Goal: Task Accomplishment & Management: Manage account settings

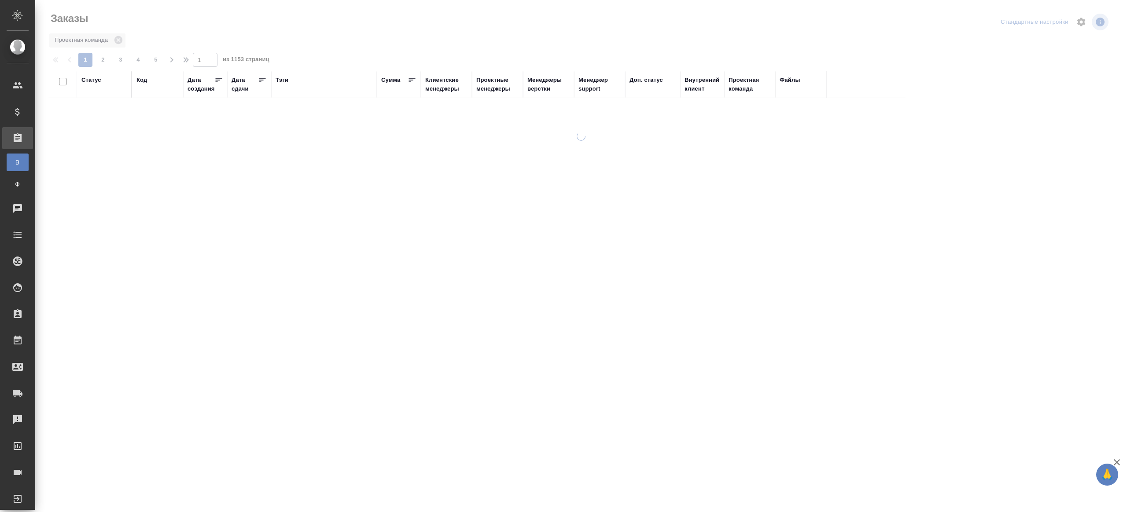
click at [283, 76] on div "Тэги" at bounding box center [282, 80] width 13 height 9
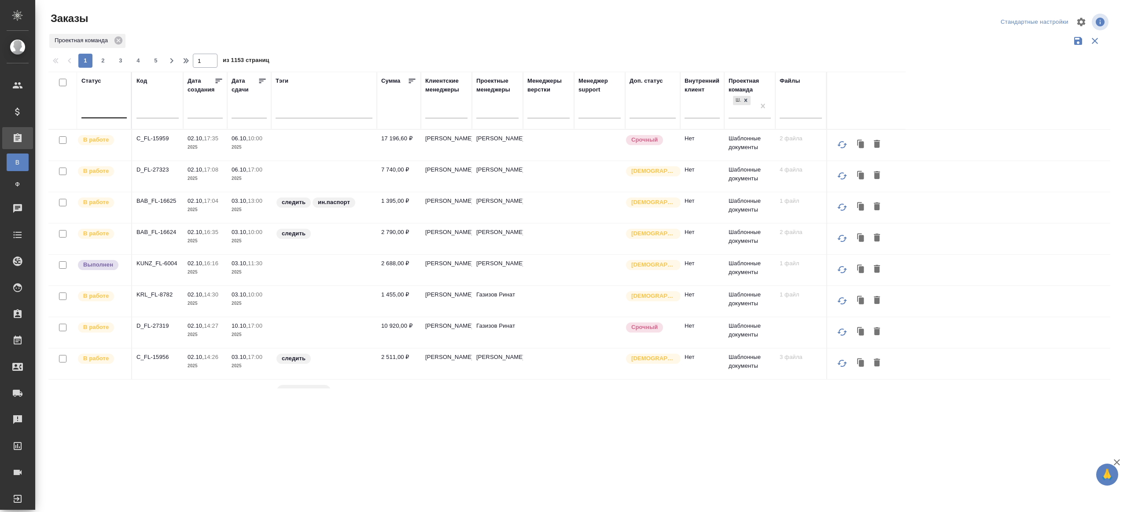
click at [104, 114] on div at bounding box center [103, 109] width 45 height 13
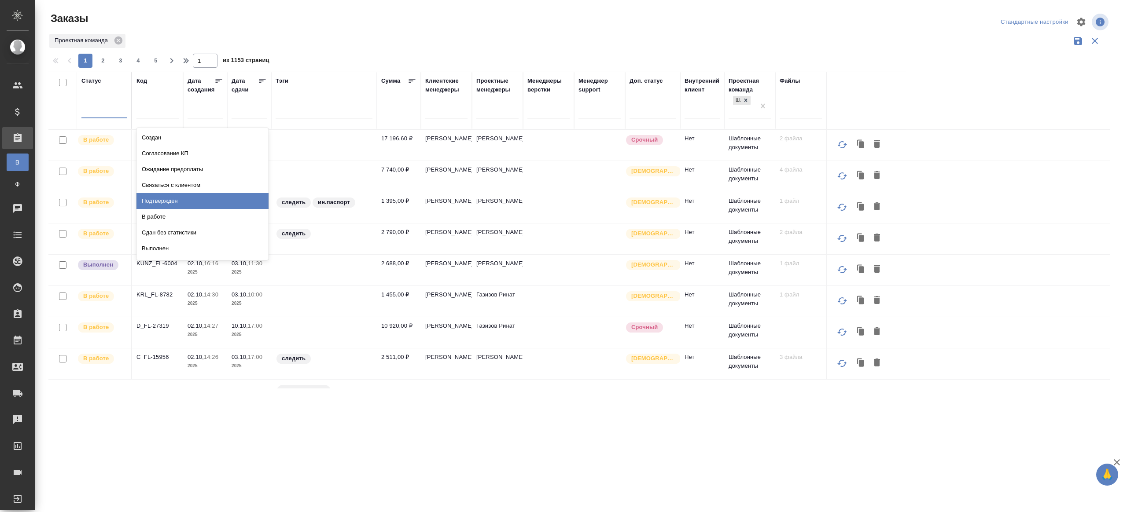
click at [158, 198] on div "Подтвержден" at bounding box center [202, 201] width 132 height 16
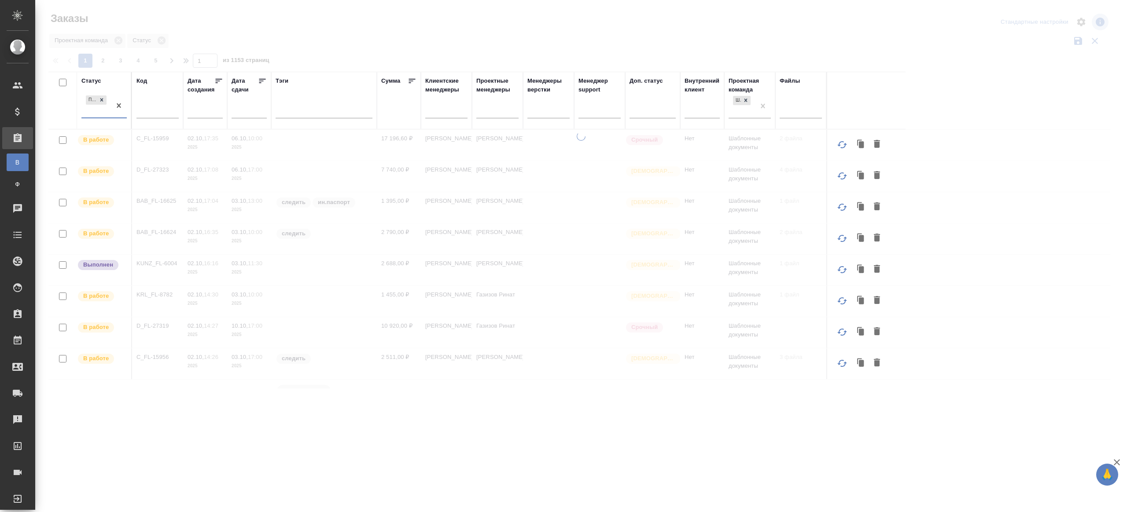
click at [261, 79] on icon at bounding box center [262, 81] width 7 height 4
click at [345, 41] on div at bounding box center [581, 197] width 1092 height 394
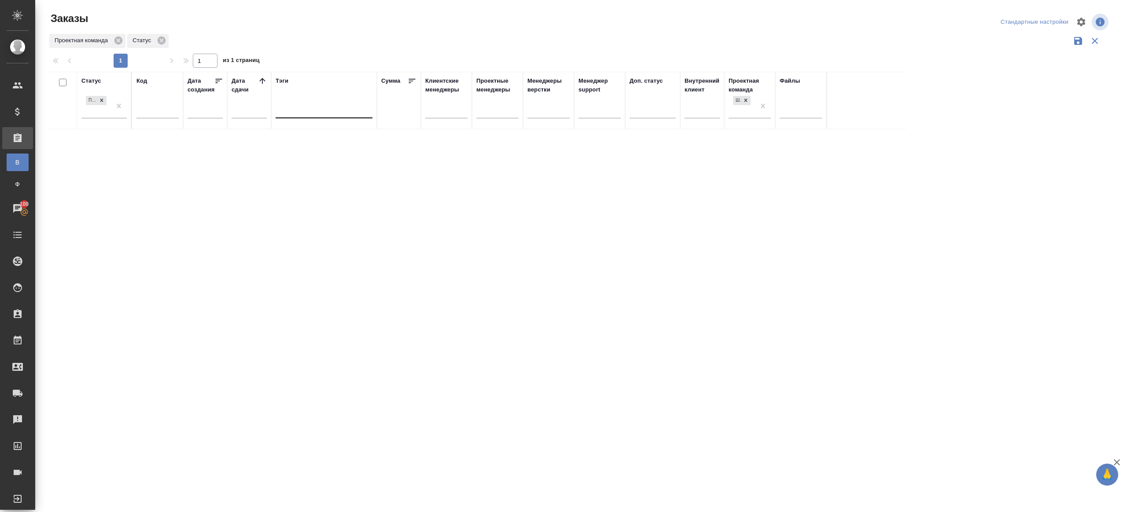
drag, startPoint x: 283, startPoint y: 116, endPoint x: 745, endPoint y: 122, distance: 461.8
click at [283, 116] on div at bounding box center [324, 110] width 97 height 17
click at [284, 42] on div "Проектная команда Статус" at bounding box center [579, 41] width 1062 height 17
click at [265, 83] on icon at bounding box center [262, 81] width 9 height 9
click at [261, 84] on icon at bounding box center [262, 81] width 9 height 9
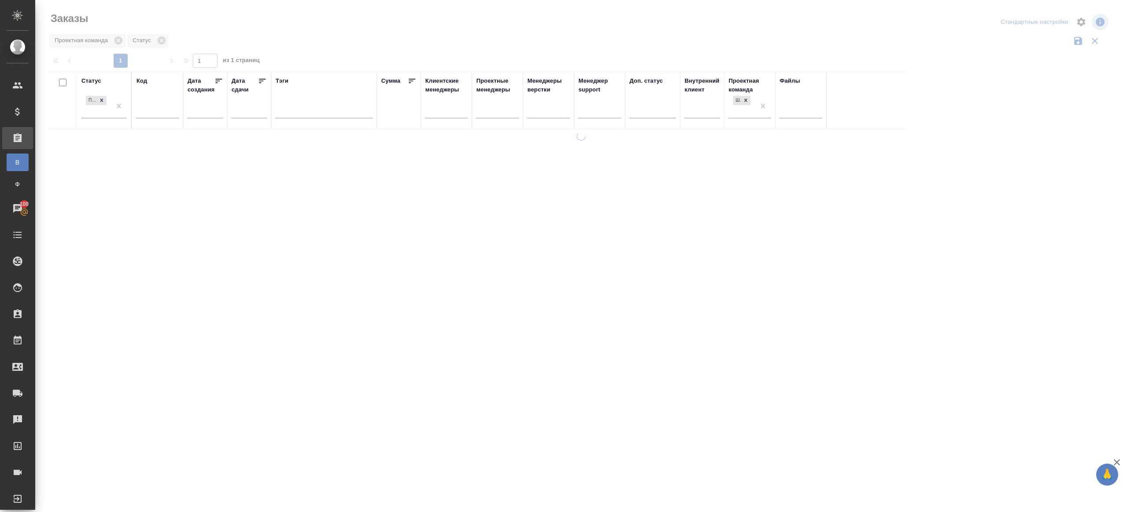
click at [261, 84] on icon at bounding box center [262, 81] width 9 height 9
click at [303, 120] on div at bounding box center [324, 113] width 97 height 23
click at [305, 116] on div at bounding box center [324, 110] width 97 height 17
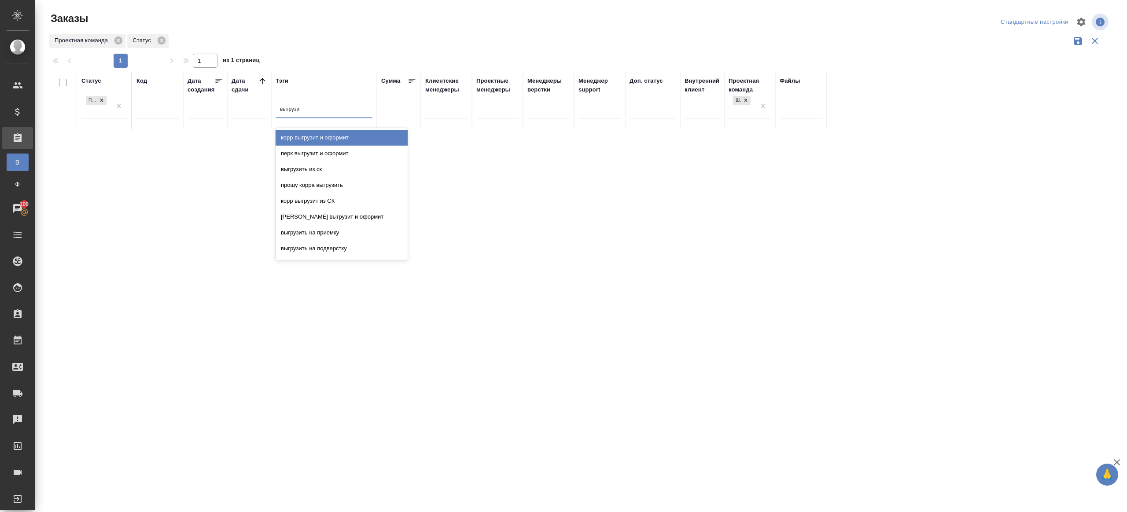
type input "выгрузить"
click at [325, 139] on div "выгрузить из ск" at bounding box center [342, 138] width 132 height 16
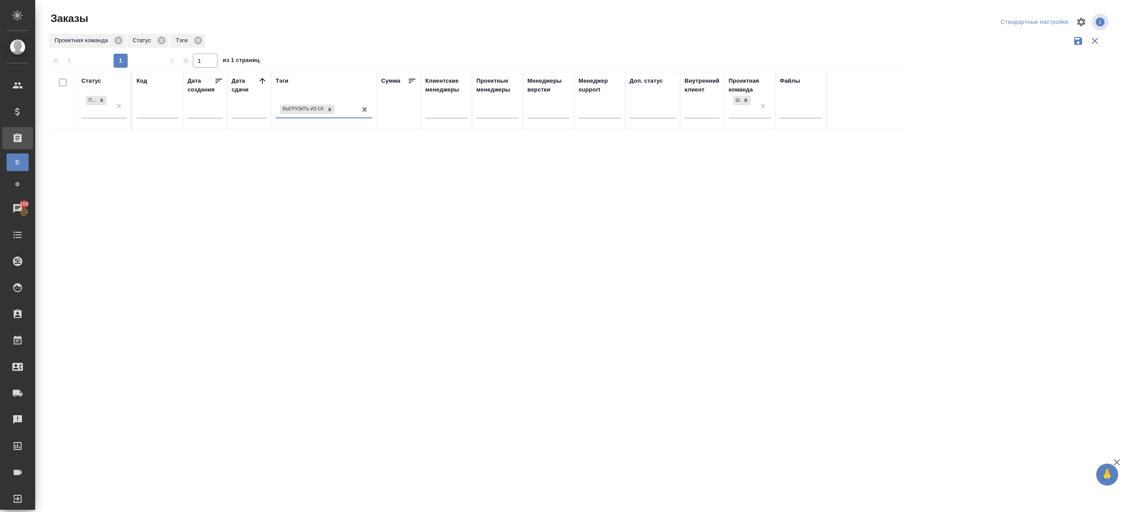
click at [265, 83] on icon at bounding box center [262, 81] width 9 height 9
click at [356, 37] on div at bounding box center [581, 197] width 1092 height 394
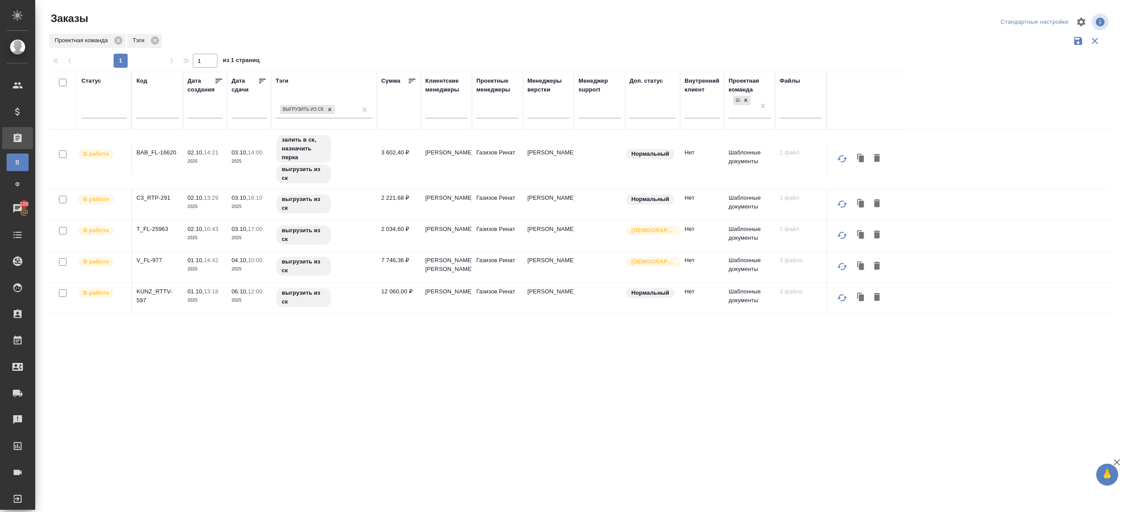
click at [162, 156] on p "BAB_FL-16620" at bounding box center [157, 152] width 42 height 9
click at [162, 197] on p "C3_RTP-291" at bounding box center [157, 198] width 42 height 9
click at [151, 227] on p "T_FL-25963" at bounding box center [157, 229] width 42 height 9
click at [150, 265] on p "V_FL-977" at bounding box center [157, 260] width 42 height 9
click at [139, 305] on p "KUNZ_RTTV-597" at bounding box center [157, 296] width 42 height 18
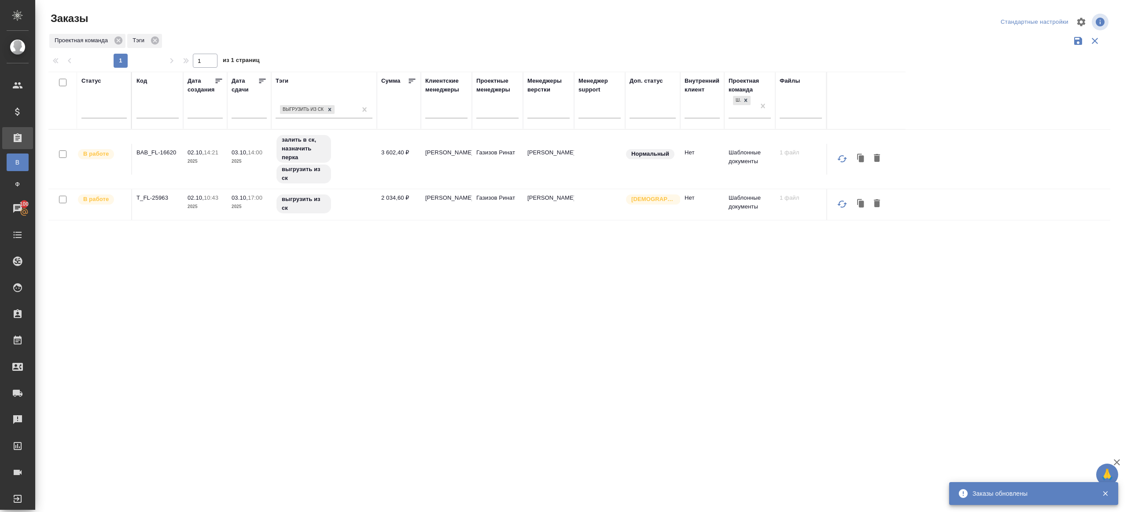
click at [406, 44] on div "Проектная команда Тэги" at bounding box center [579, 41] width 1062 height 17
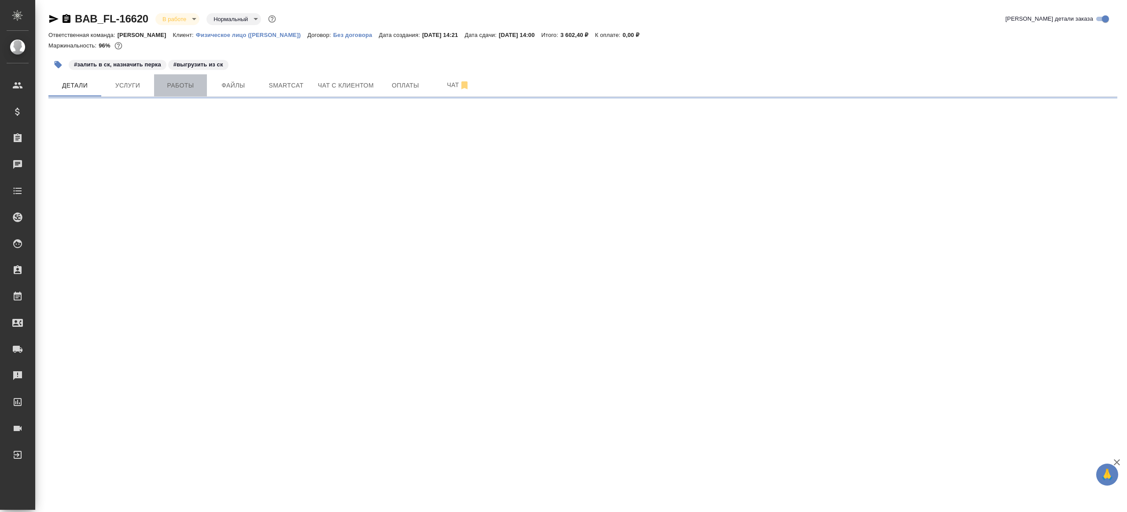
click at [171, 86] on span "Работы" at bounding box center [180, 85] width 42 height 11
select select "RU"
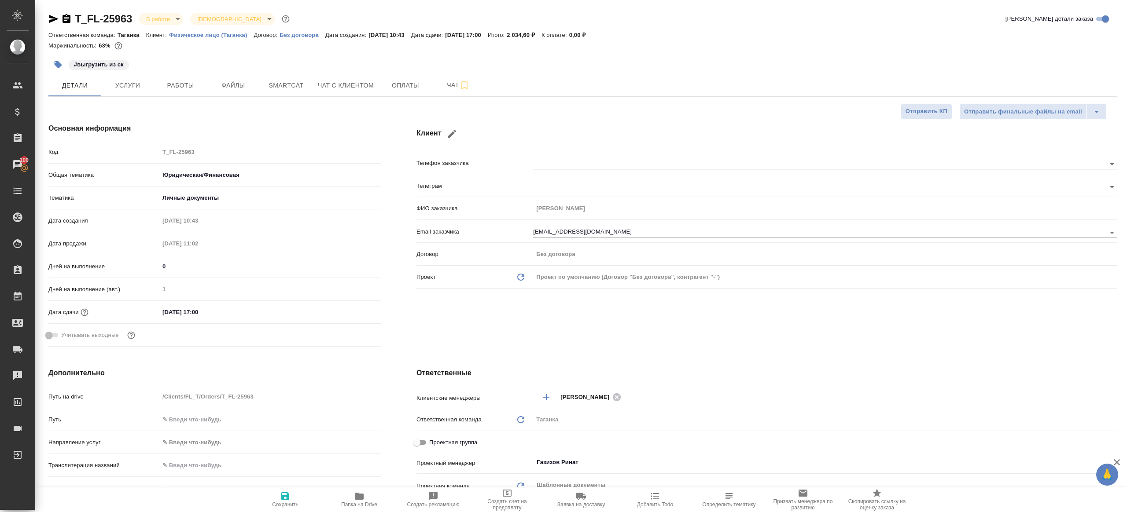
type textarea "x"
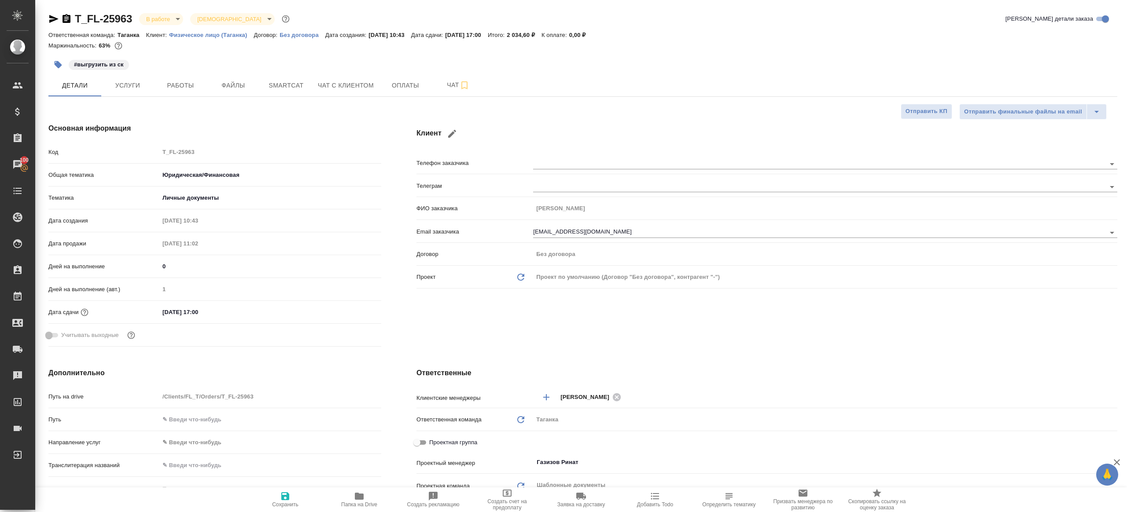
type textarea "x"
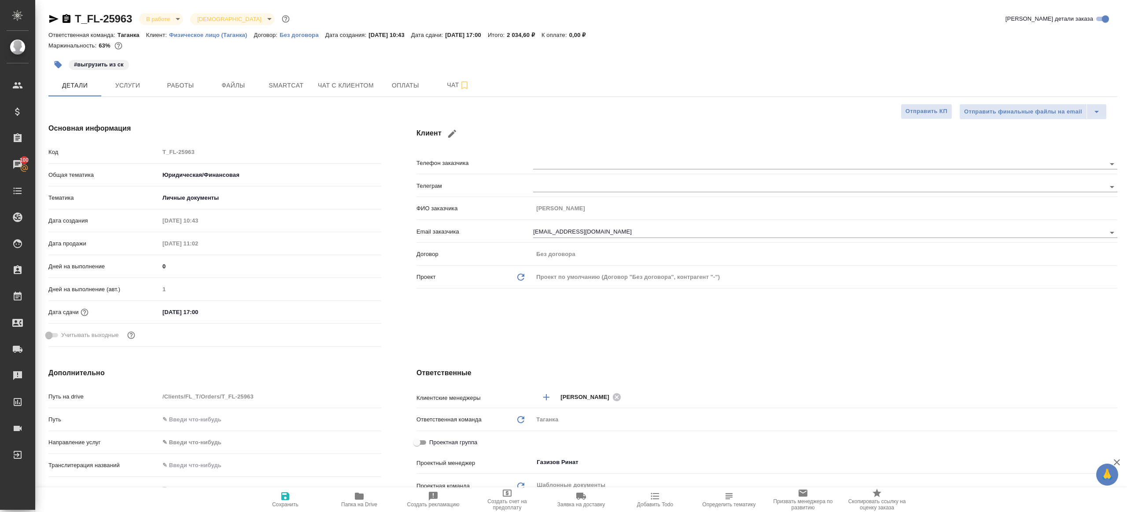
type textarea "x"
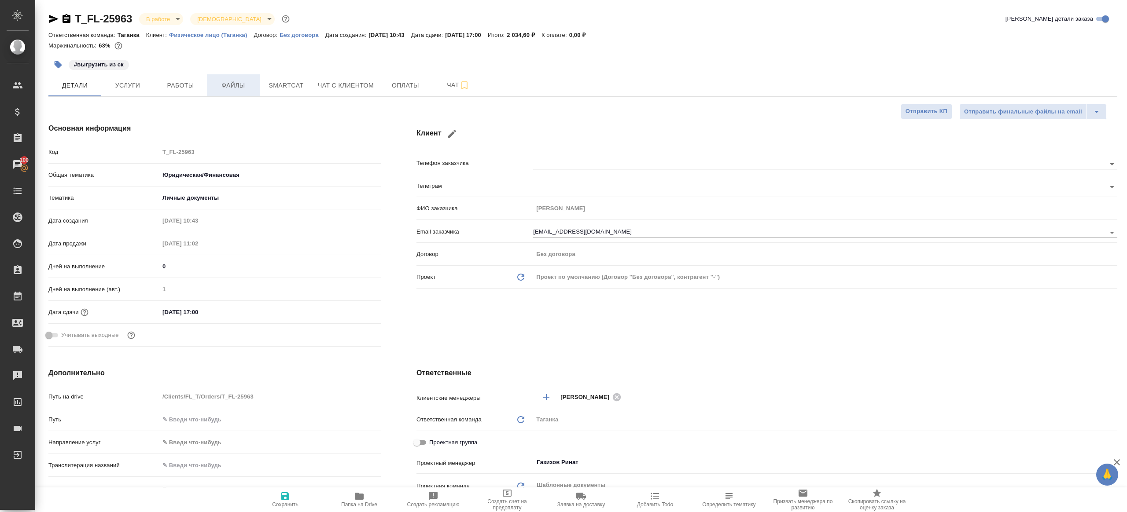
click at [257, 85] on button "Файлы" at bounding box center [233, 85] width 53 height 22
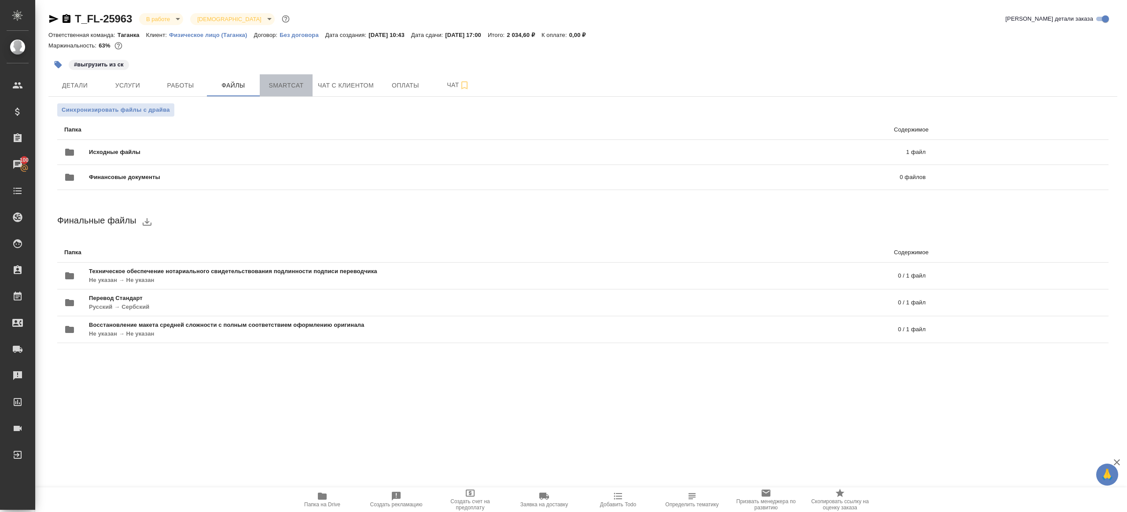
click at [280, 84] on span "Smartcat" at bounding box center [286, 85] width 42 height 11
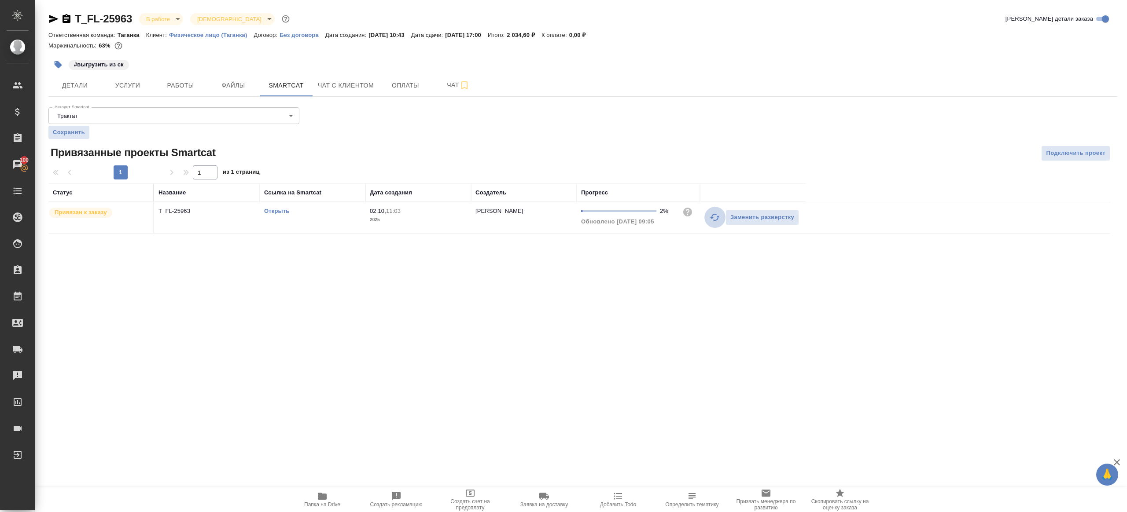
click at [715, 216] on icon "button" at bounding box center [715, 217] width 11 height 11
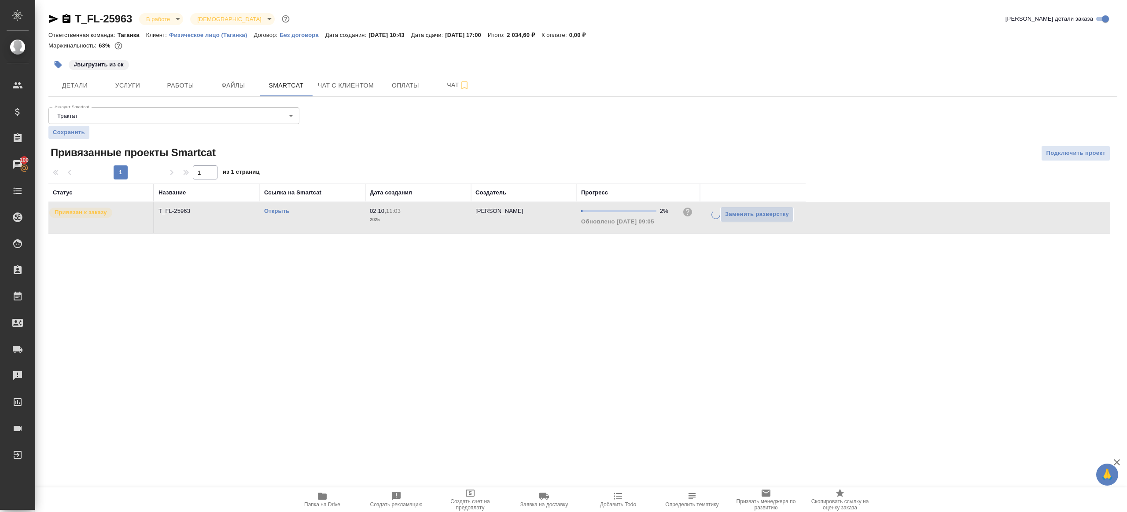
click at [680, 296] on div ".cls-1 fill:#fff; AWATERA Gazizov Rinat Клиенты Спецификации Заказы 100 Чаты To…" at bounding box center [563, 256] width 1127 height 512
click at [711, 218] on icon "button" at bounding box center [715, 217] width 11 height 11
click at [610, 286] on div ".cls-1 fill:#fff; AWATERA Gazizov Rinat Клиенты Спецификации Заказы 100 Чаты To…" at bounding box center [563, 256] width 1127 height 512
click at [177, 78] on button "Работы" at bounding box center [180, 85] width 53 height 22
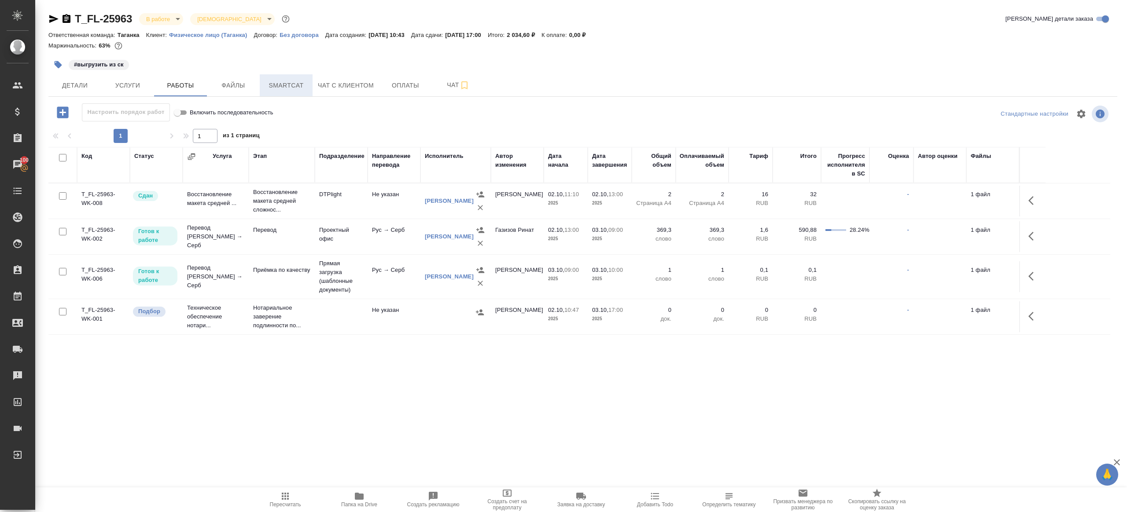
click at [280, 85] on span "Smartcat" at bounding box center [286, 85] width 42 height 11
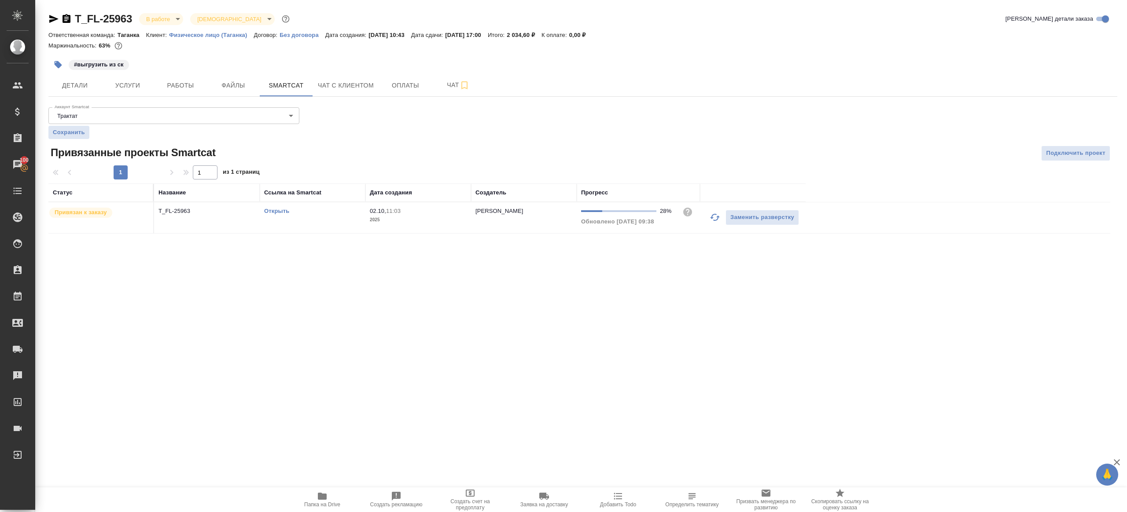
click at [710, 216] on icon "button" at bounding box center [715, 217] width 11 height 11
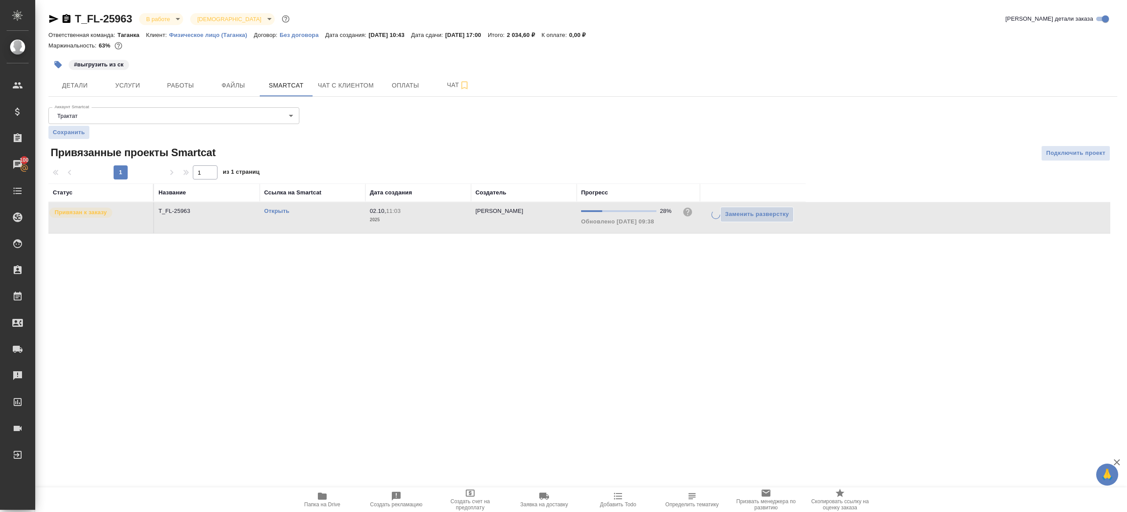
click at [664, 299] on div ".cls-1 fill:#fff; AWATERA Gazizov Rinat Клиенты Спецификации Заказы 100 Чаты To…" at bounding box center [563, 256] width 1127 height 512
click at [719, 214] on icon "button" at bounding box center [715, 217] width 11 height 11
click at [714, 222] on icon "button" at bounding box center [715, 217] width 11 height 11
click at [675, 316] on div ".cls-1 fill:#fff; AWATERA Gazizov Rinat Клиенты Спецификации Заказы 100 Чаты To…" at bounding box center [563, 256] width 1127 height 512
click at [280, 213] on link "Открыть" at bounding box center [276, 211] width 25 height 7
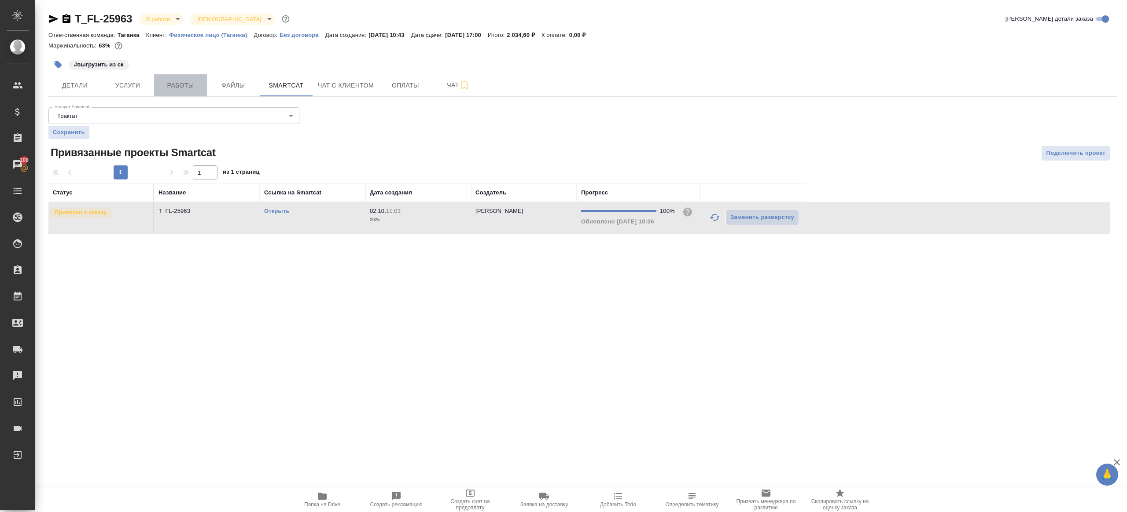
click at [170, 82] on span "Работы" at bounding box center [180, 85] width 42 height 11
click at [54, 66] on icon "button" at bounding box center [58, 64] width 9 height 9
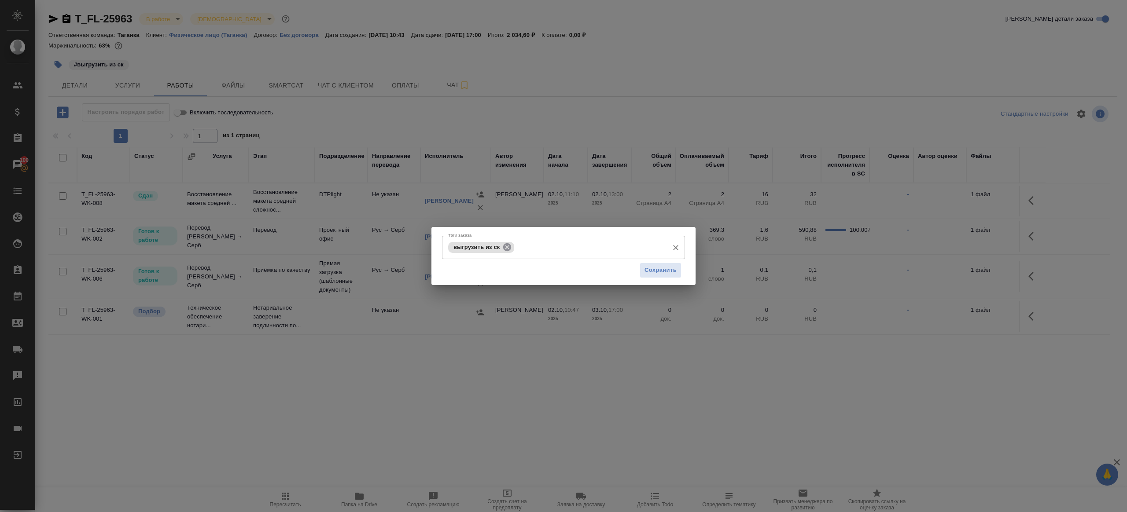
click at [510, 251] on icon at bounding box center [507, 248] width 10 height 10
click at [669, 273] on span "Сохранить" at bounding box center [661, 270] width 32 height 10
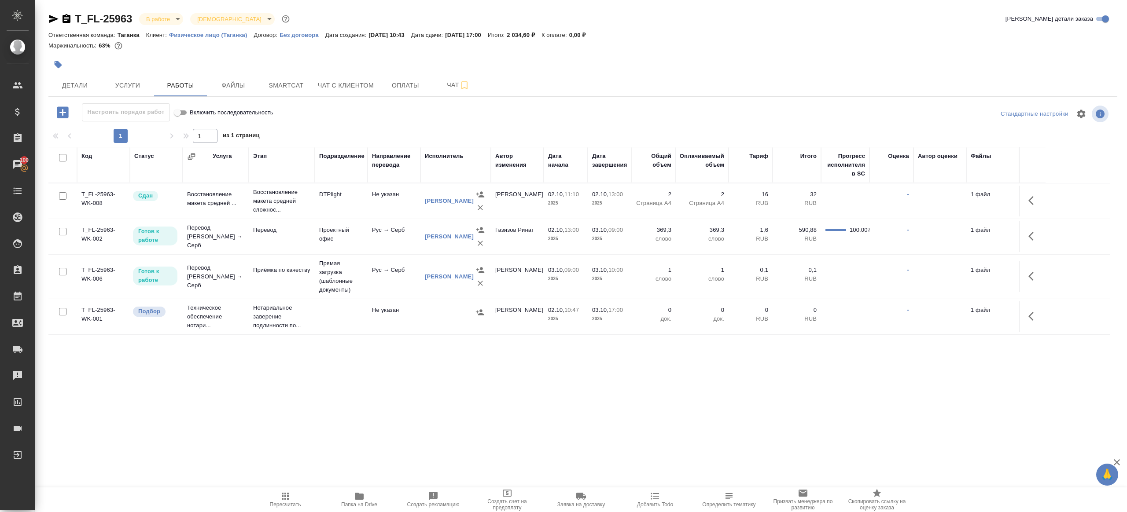
click at [361, 490] on button "Папка на Drive" at bounding box center [359, 500] width 74 height 25
click at [1025, 242] on button "button" at bounding box center [1033, 236] width 21 height 21
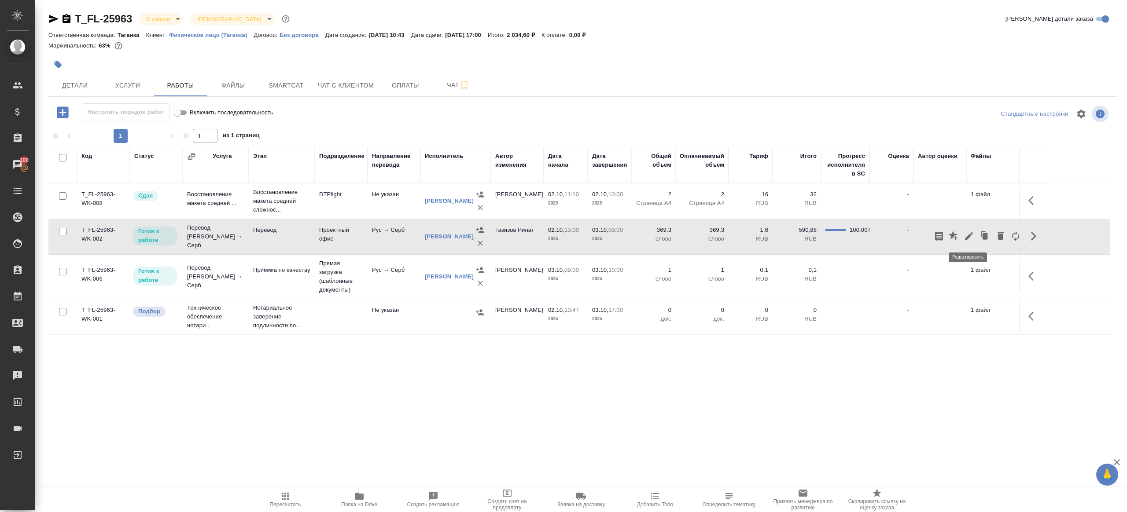
click at [967, 235] on icon "button" at bounding box center [969, 236] width 11 height 11
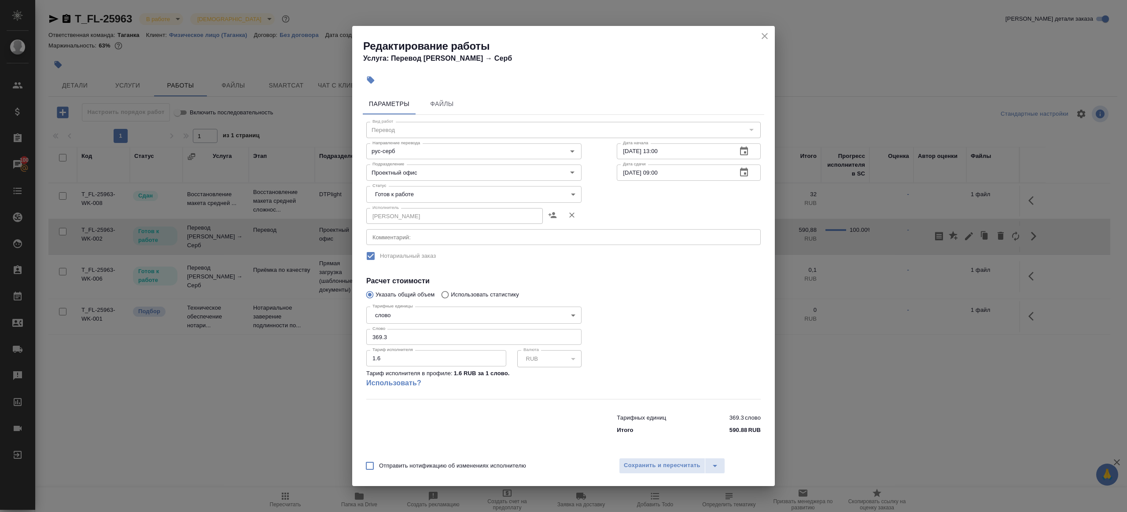
click at [436, 199] on body "🙏 .cls-1 fill:#fff; AWATERA Gazizov Rinat Клиенты Спецификации Заказы 100 Чаты …" at bounding box center [563, 256] width 1127 height 512
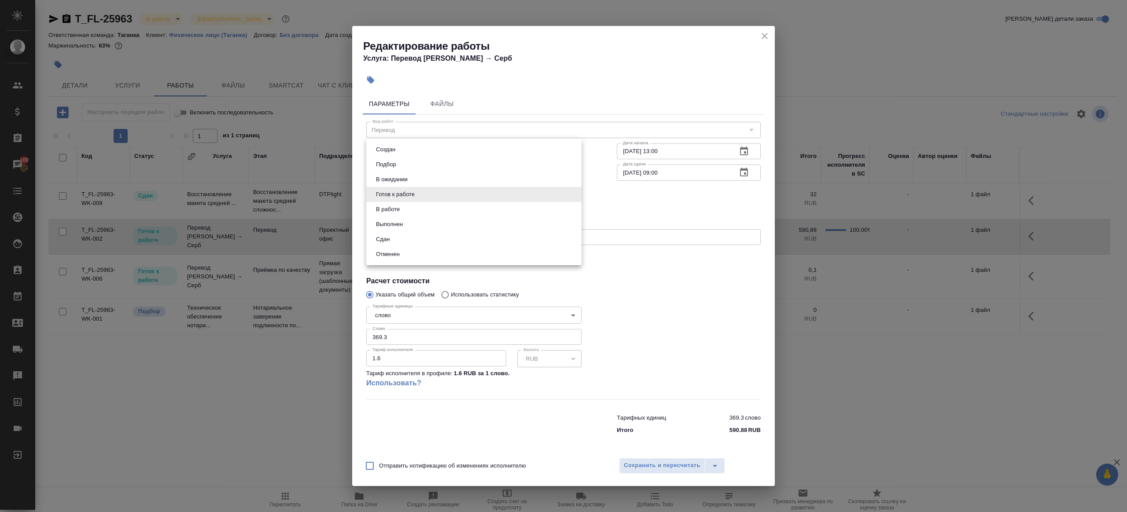
click at [406, 235] on li "Сдан" at bounding box center [473, 239] width 215 height 15
type input "closed"
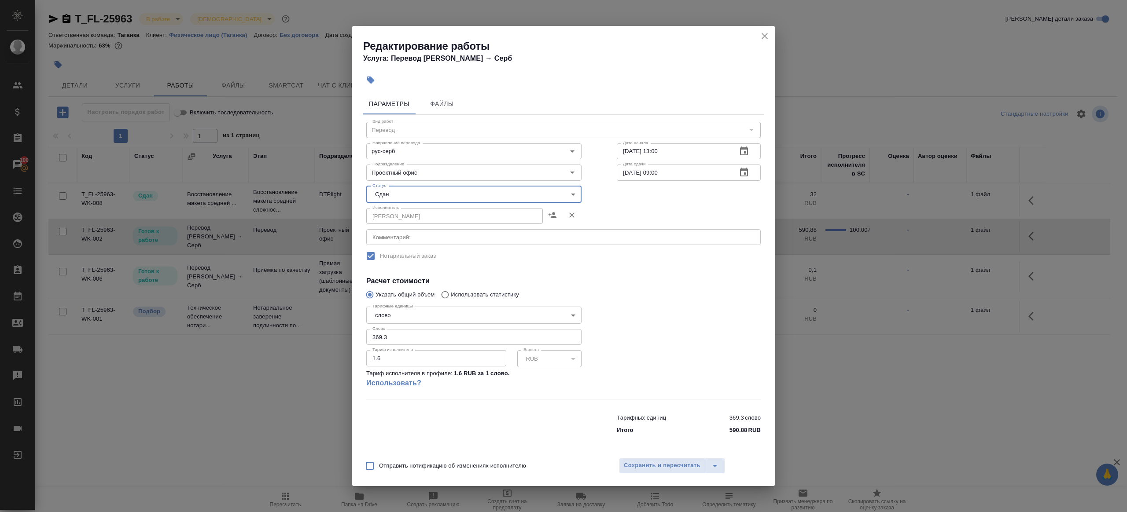
click at [397, 343] on input "369.3" at bounding box center [473, 337] width 215 height 16
paste input "4.65"
type input "364.65"
click at [667, 336] on div at bounding box center [688, 351] width 179 height 131
click at [657, 468] on span "Сохранить и пересчитать" at bounding box center [662, 466] width 77 height 10
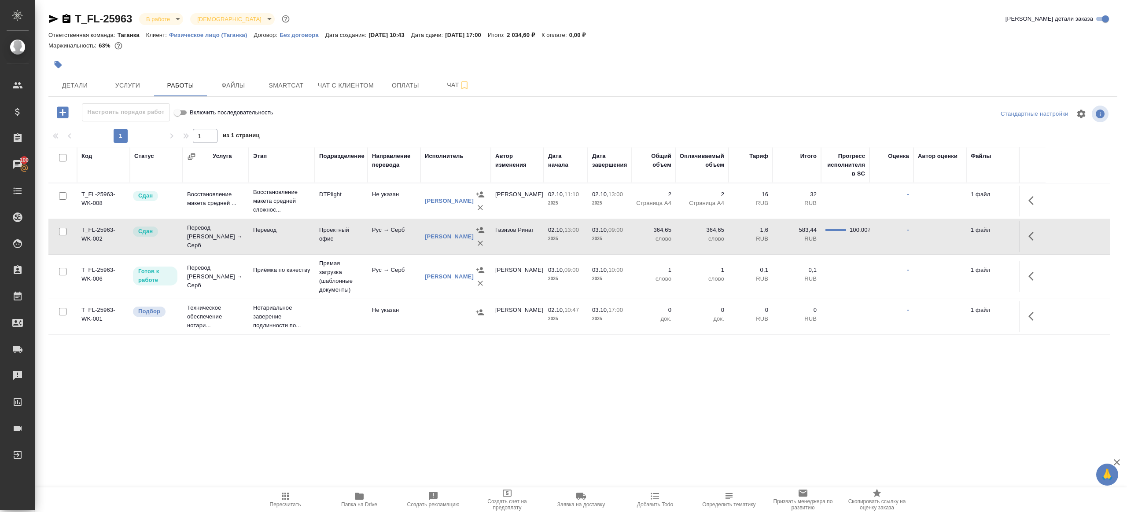
click at [271, 507] on span "Пересчитать" at bounding box center [285, 505] width 31 height 6
click at [270, 508] on span "Пересчитать" at bounding box center [285, 505] width 31 height 6
click at [285, 500] on icon "button" at bounding box center [285, 496] width 7 height 7
click at [285, 499] on icon "button" at bounding box center [285, 496] width 7 height 7
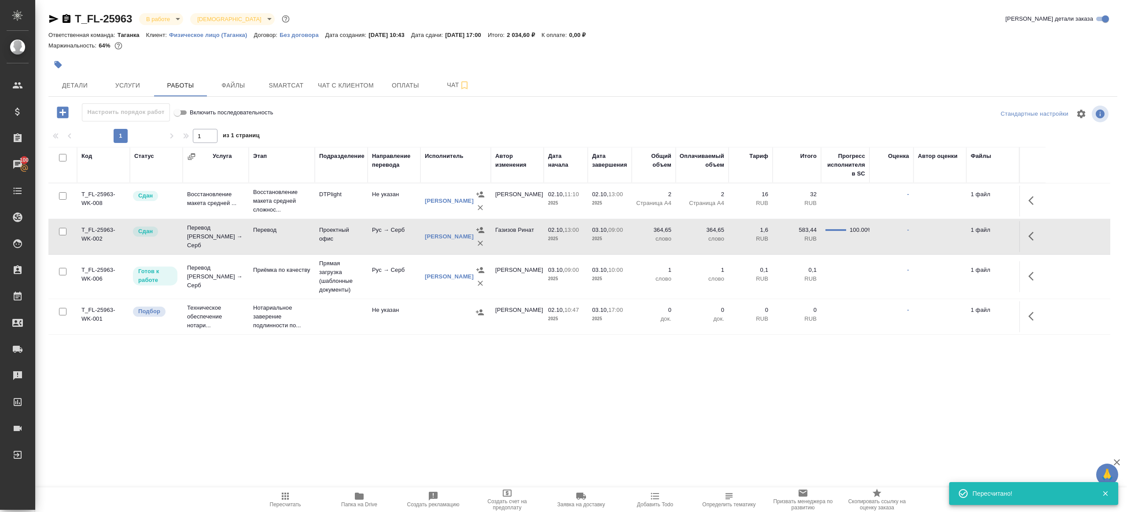
click at [285, 499] on icon "button" at bounding box center [285, 496] width 7 height 7
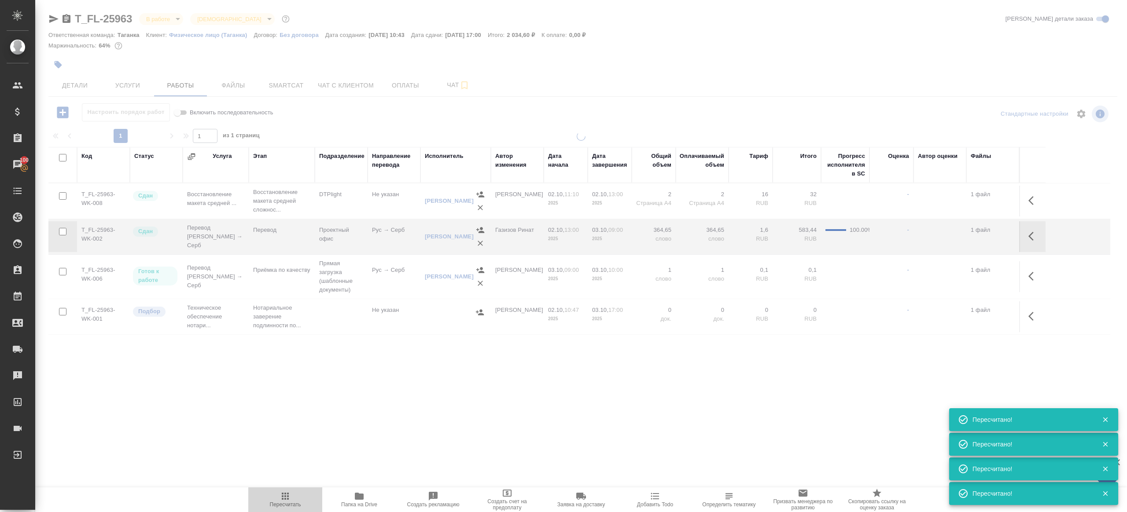
click at [285, 499] on icon "button" at bounding box center [285, 496] width 7 height 7
click at [284, 499] on icon "button" at bounding box center [285, 496] width 7 height 7
click at [284, 499] on icon "button" at bounding box center [285, 496] width 11 height 11
click at [324, 433] on div ".cls-1 fill:#fff; AWATERA Gazizov Rinat Клиенты Спецификации Заказы 100 Чаты To…" at bounding box center [563, 256] width 1127 height 512
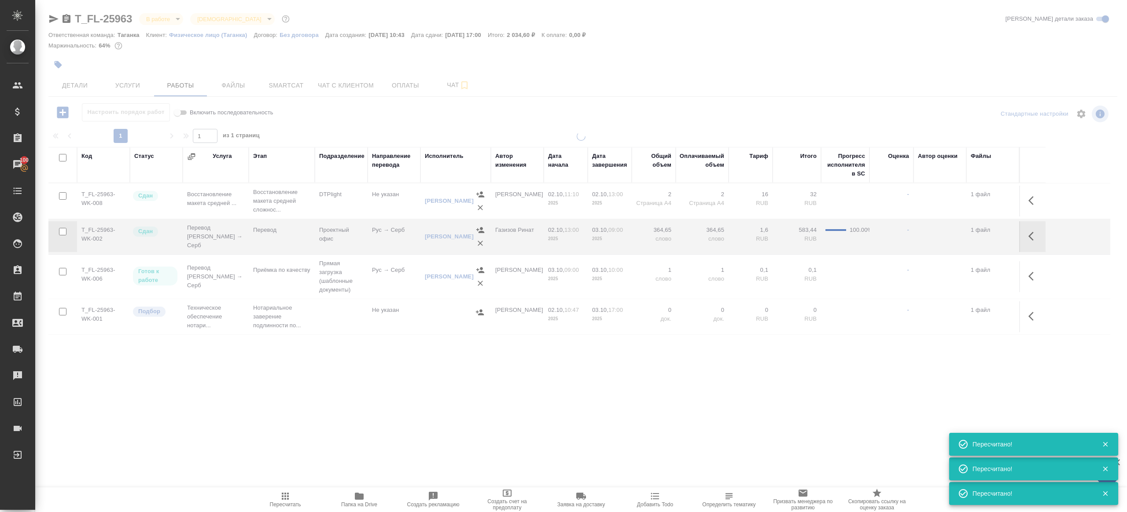
click at [266, 494] on span "Пересчитать" at bounding box center [285, 499] width 63 height 17
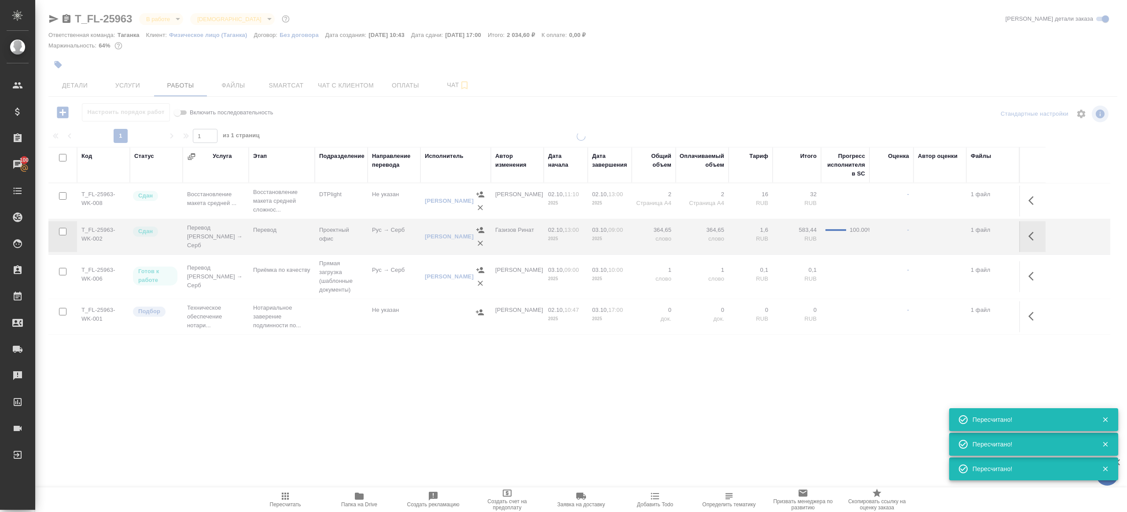
click at [266, 494] on span "Пересчитать" at bounding box center [285, 499] width 63 height 17
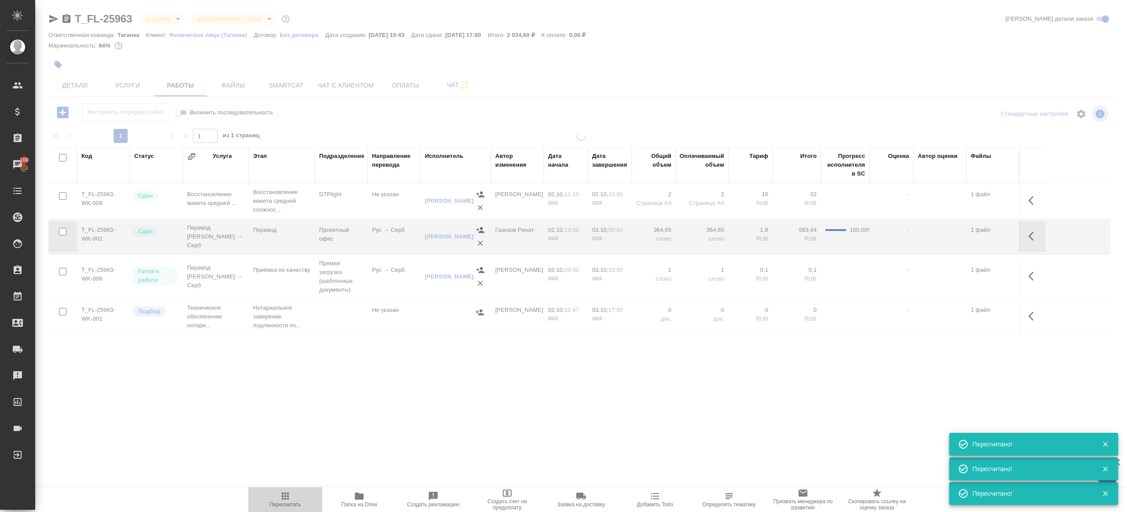
click at [266, 494] on span "Пересчитать" at bounding box center [285, 499] width 63 height 17
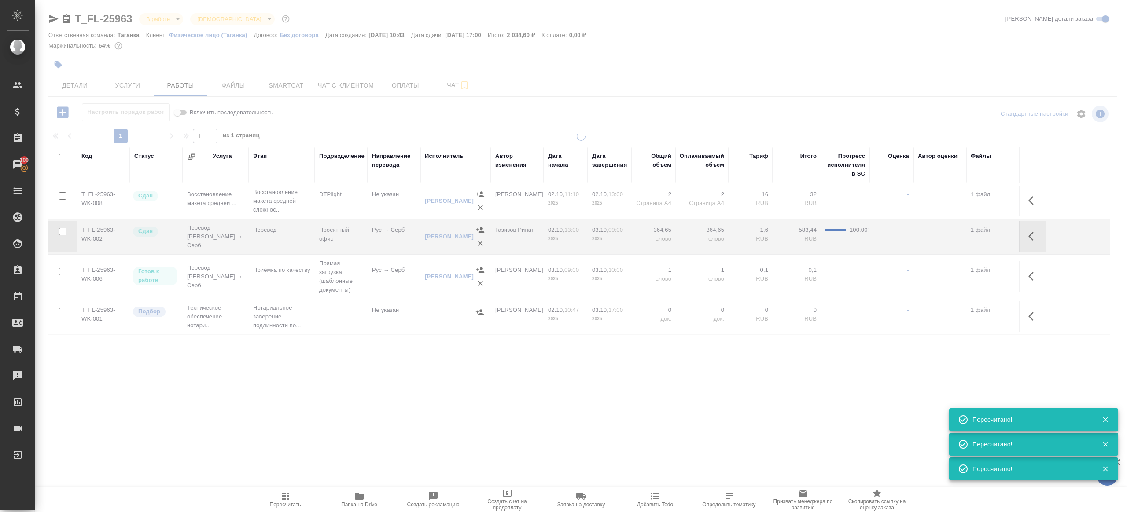
click at [288, 417] on div ".cls-1 fill:#fff; AWATERA Gazizov Rinat Клиенты Спецификации Заказы 100 Чаты To…" at bounding box center [563, 256] width 1127 height 512
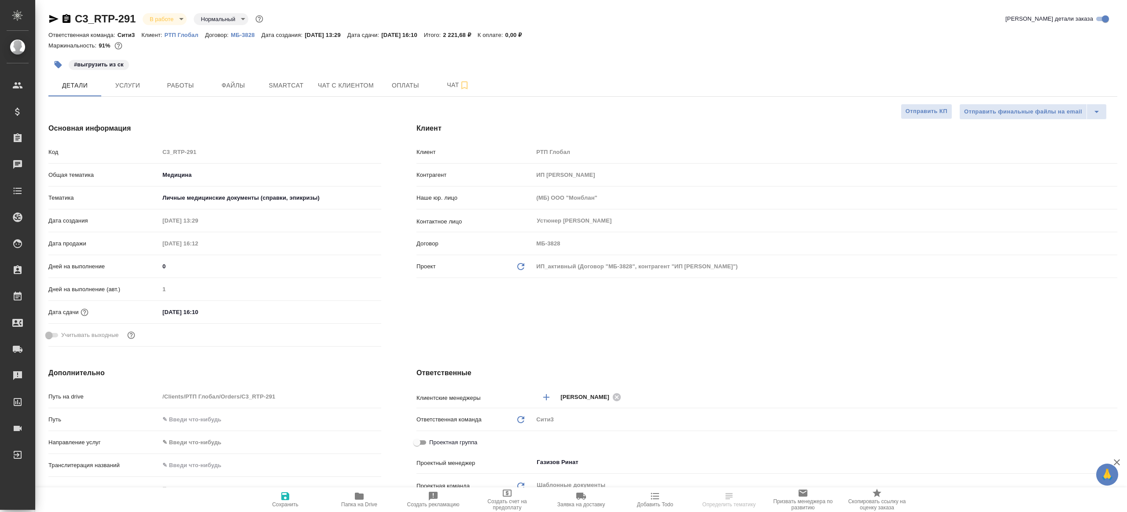
select select "RU"
click at [172, 85] on span "Работы" at bounding box center [180, 85] width 42 height 11
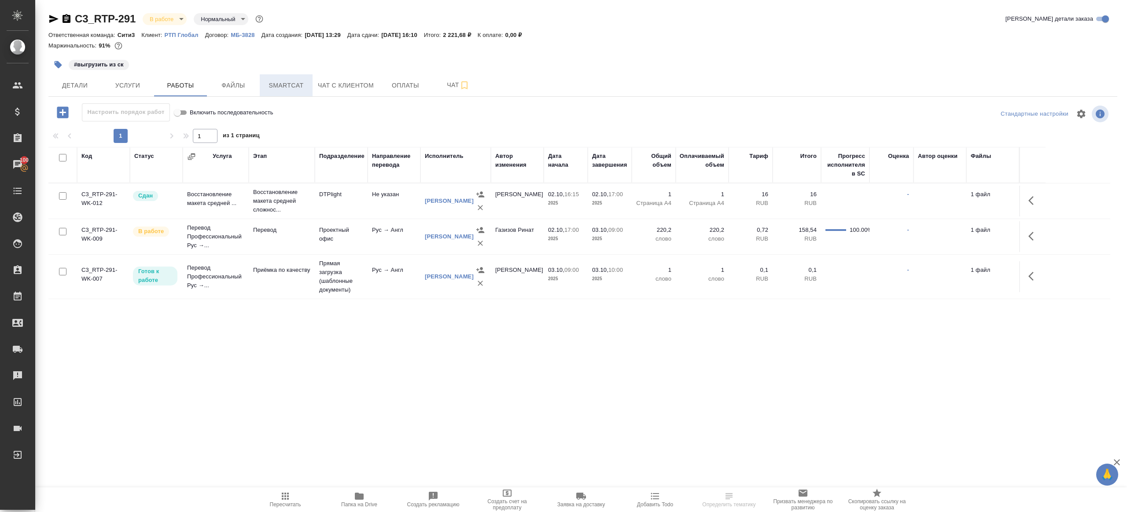
click at [294, 87] on span "Smartcat" at bounding box center [286, 85] width 42 height 11
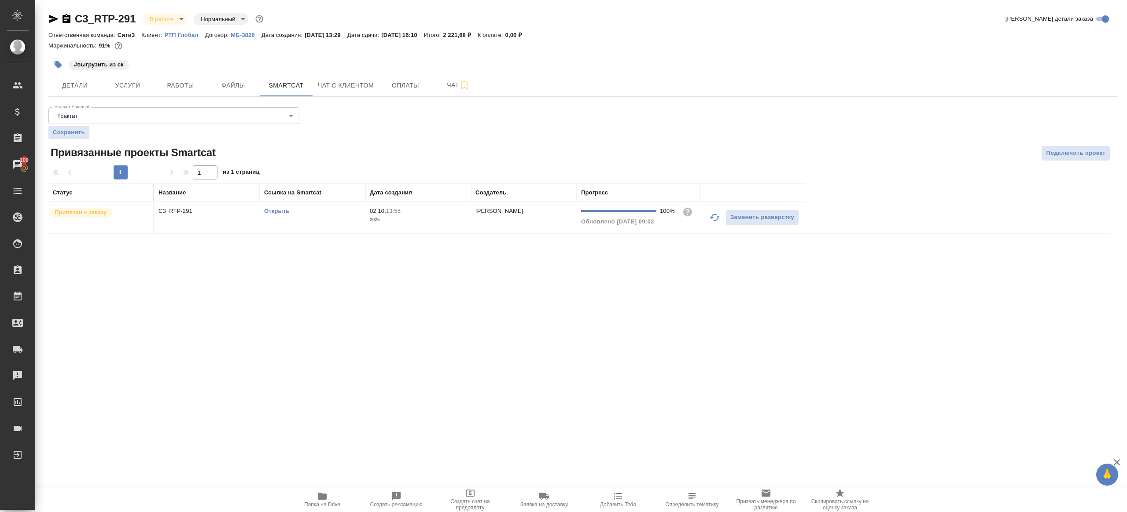
click at [283, 212] on link "Открыть" at bounding box center [276, 211] width 25 height 7
click at [192, 90] on span "Работы" at bounding box center [180, 85] width 42 height 11
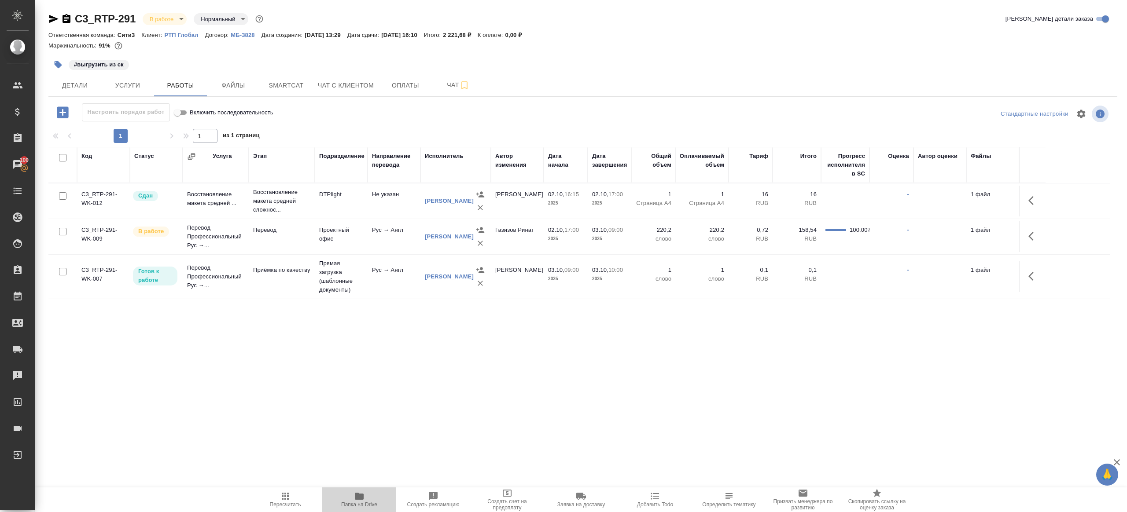
click at [375, 503] on span "Папка на Drive" at bounding box center [359, 505] width 36 height 6
click at [1031, 231] on icon "button" at bounding box center [1033, 236] width 11 height 11
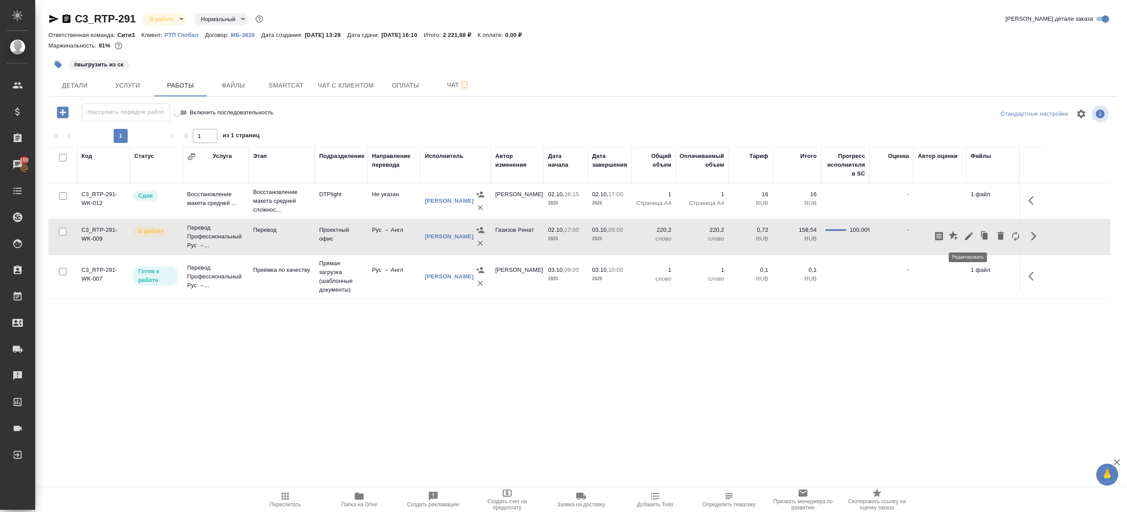
click at [970, 239] on icon "button" at bounding box center [969, 236] width 11 height 11
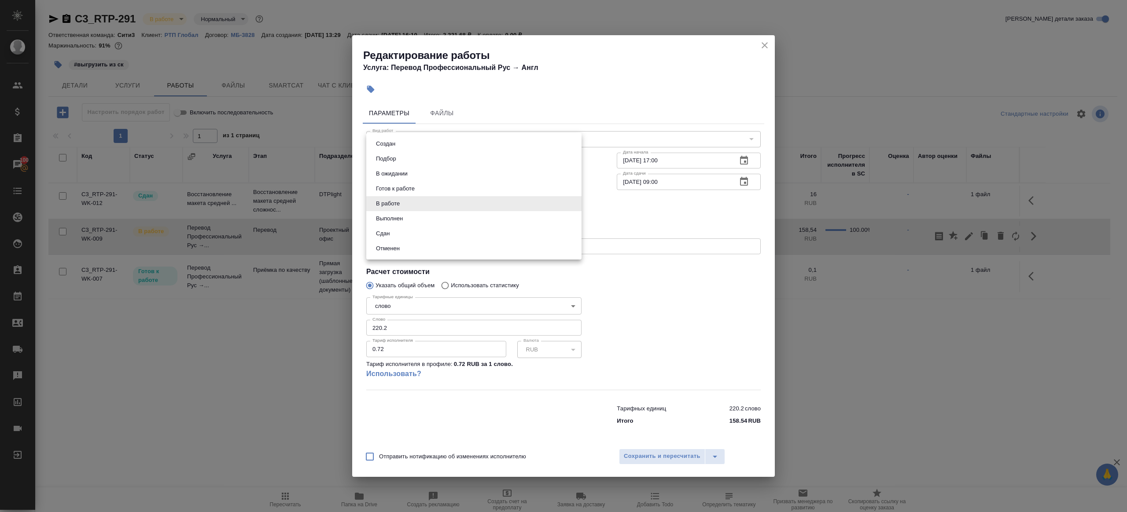
click at [433, 205] on body "🙏 .cls-1 fill:#fff; AWATERA Gazizov Rinat Клиенты Спецификации Заказы 100 Чаты …" at bounding box center [563, 256] width 1127 height 512
click at [391, 231] on button "Сдан" at bounding box center [382, 234] width 19 height 10
type input "closed"
click at [428, 328] on input "220.2" at bounding box center [473, 328] width 215 height 16
paste input "1"
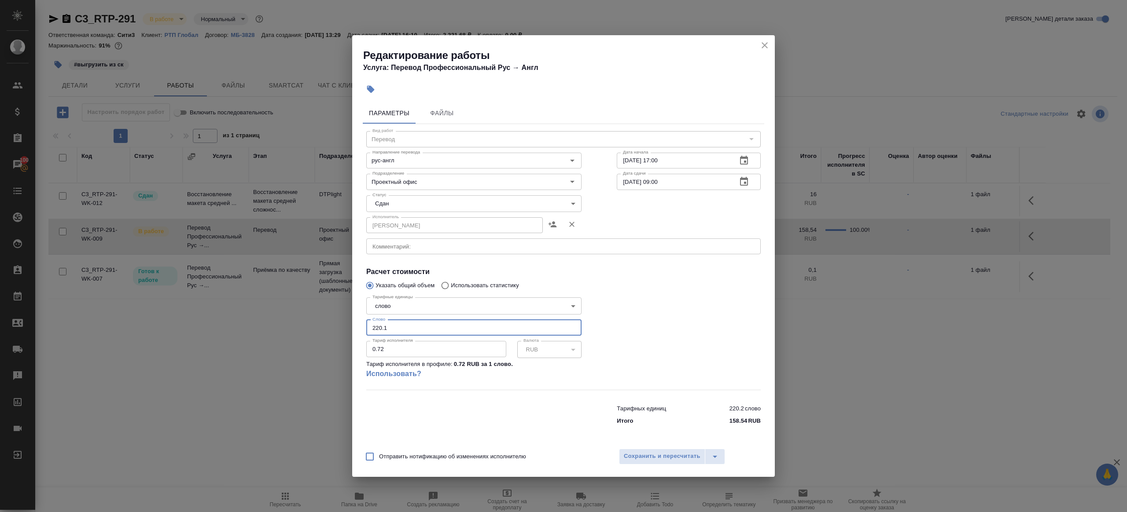
type input "220.1"
click at [656, 339] on div at bounding box center [688, 341] width 179 height 131
click at [644, 456] on span "Сохранить и пересчитать" at bounding box center [662, 457] width 77 height 10
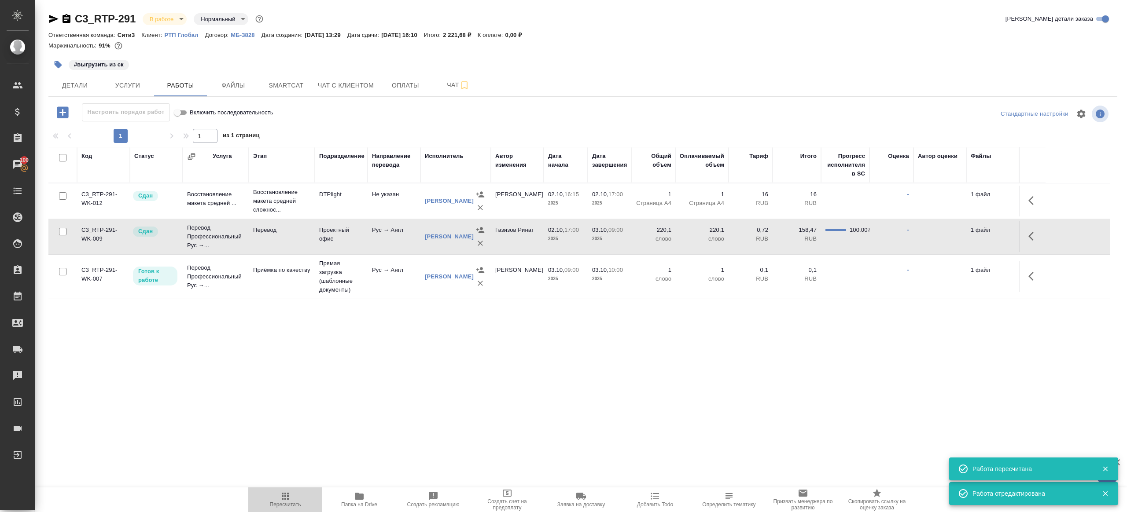
click at [286, 493] on icon "button" at bounding box center [285, 496] width 7 height 7
click at [298, 424] on div ".cls-1 fill:#fff; AWATERA Gazizov Rinat Клиенты Спецификации Заказы 100 Чаты To…" at bounding box center [563, 256] width 1127 height 512
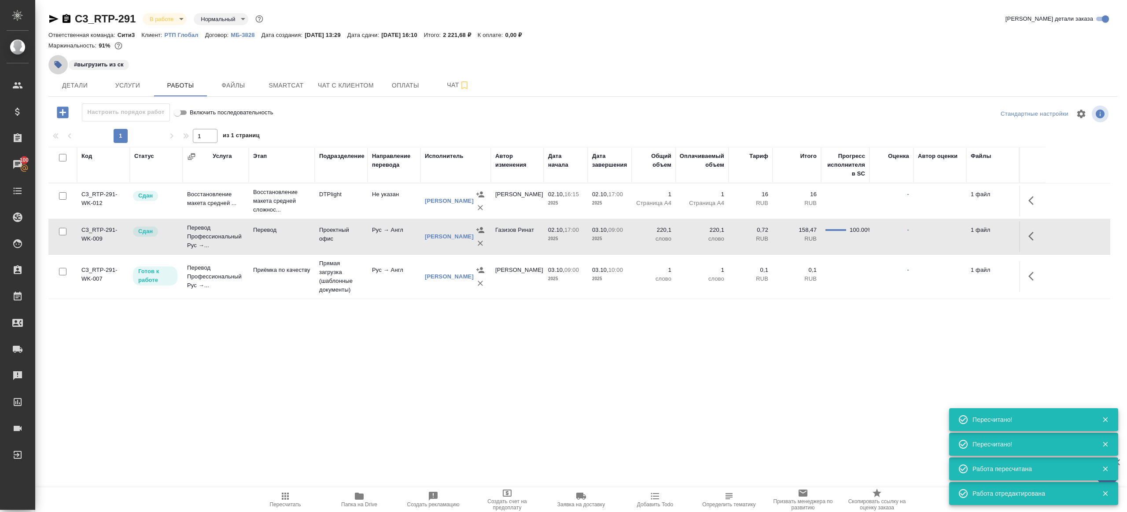
click at [65, 69] on button "button" at bounding box center [57, 64] width 19 height 19
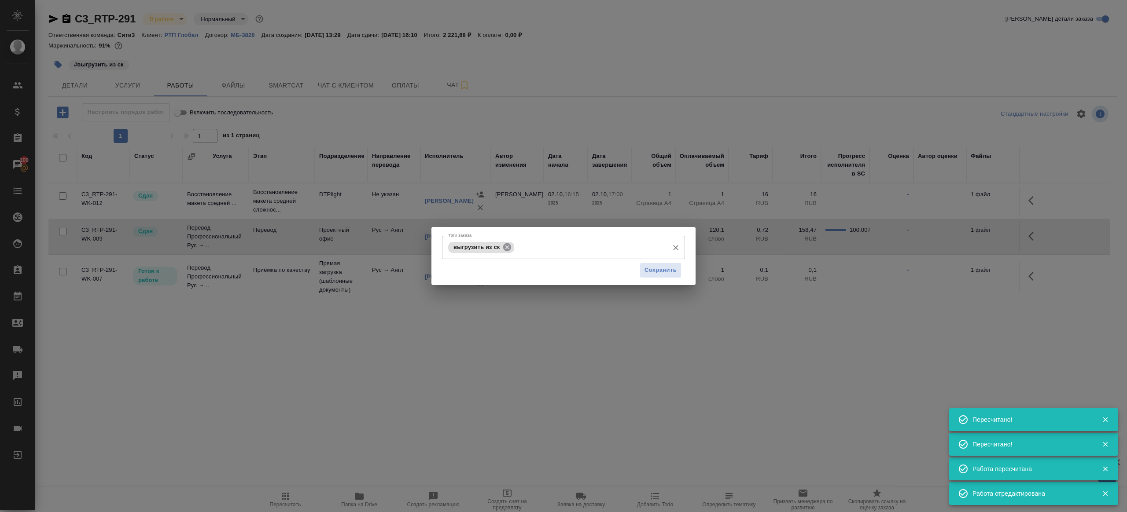
click at [505, 244] on icon at bounding box center [507, 248] width 10 height 10
click at [664, 273] on span "Сохранить" at bounding box center [661, 270] width 32 height 10
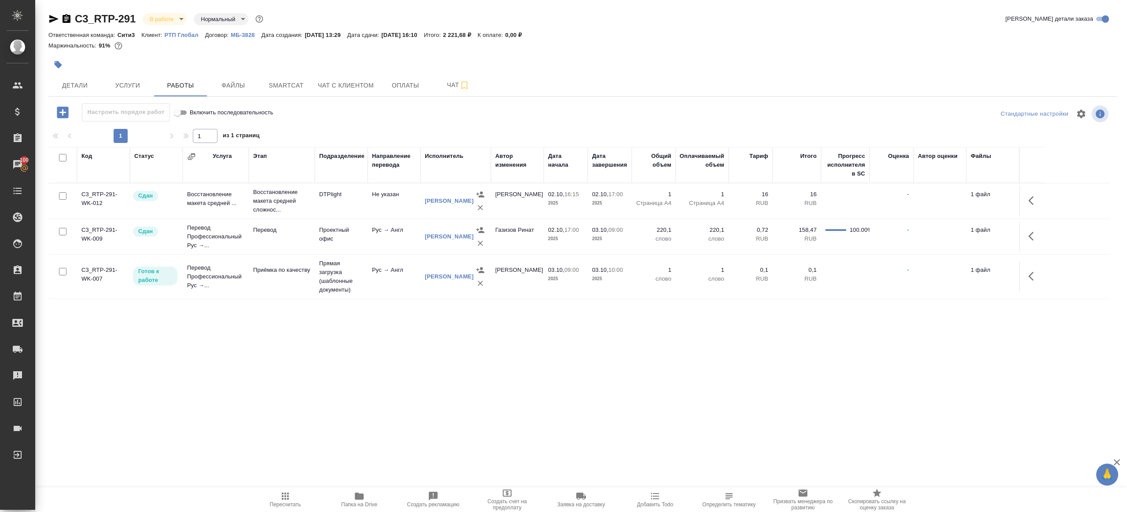
click at [291, 496] on span "Пересчитать" at bounding box center [285, 499] width 63 height 17
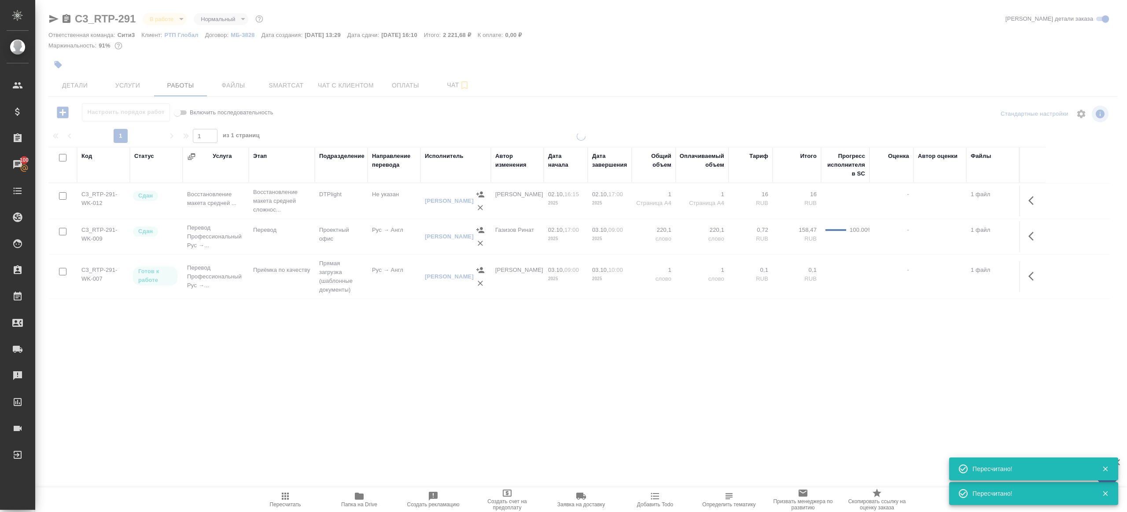
click at [392, 357] on div at bounding box center [581, 250] width 1092 height 236
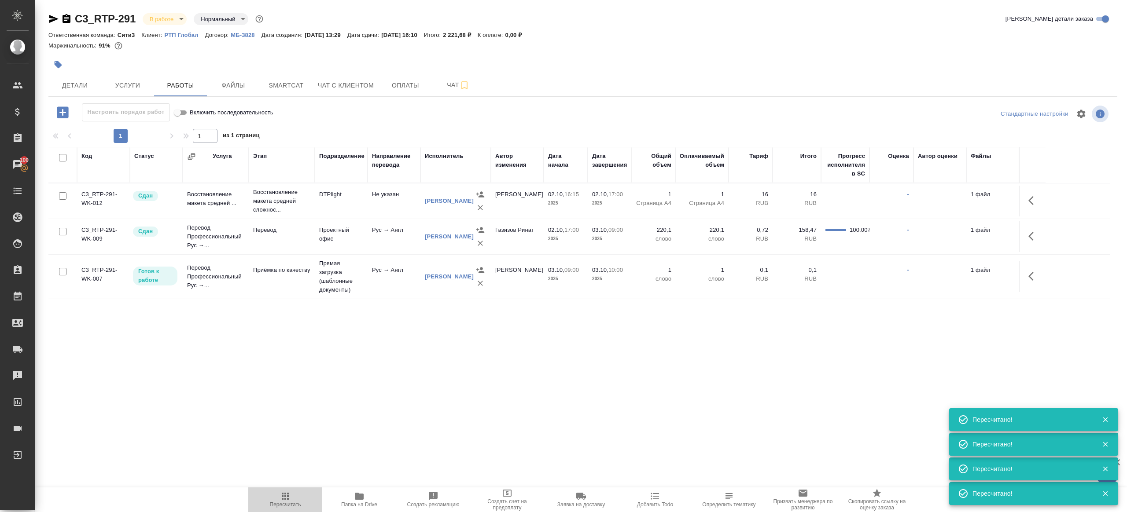
click at [279, 489] on button "Пересчитать" at bounding box center [285, 500] width 74 height 25
click at [280, 490] on button "Пересчитать" at bounding box center [285, 500] width 74 height 25
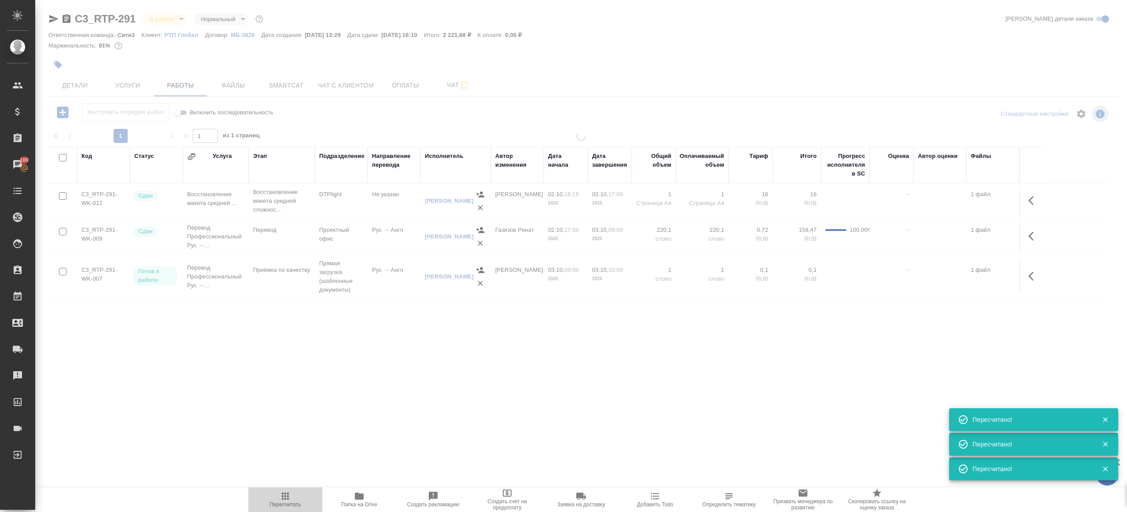
click at [280, 490] on button "Пересчитать" at bounding box center [285, 500] width 74 height 25
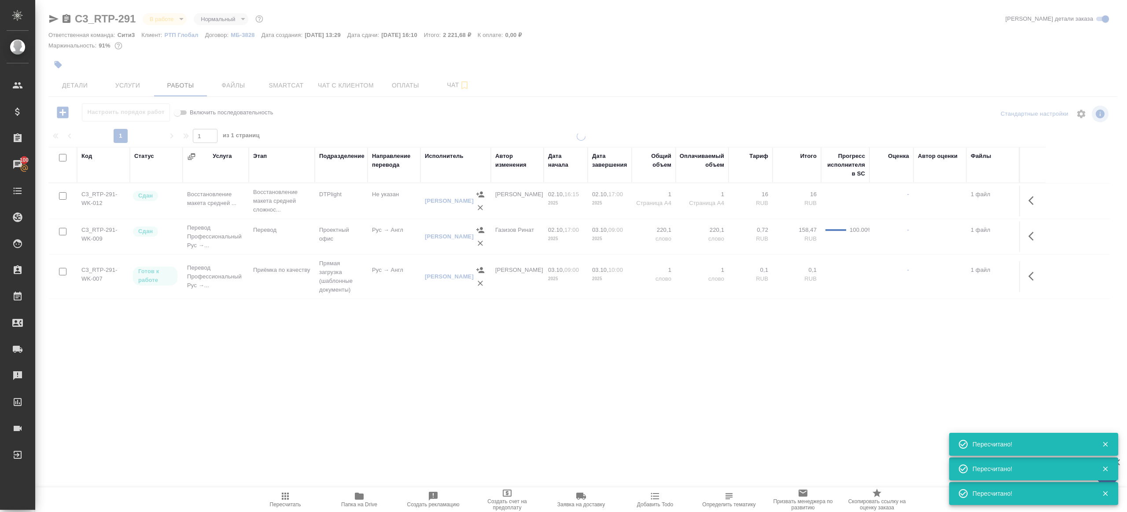
click at [280, 490] on button "Пересчитать" at bounding box center [285, 500] width 74 height 25
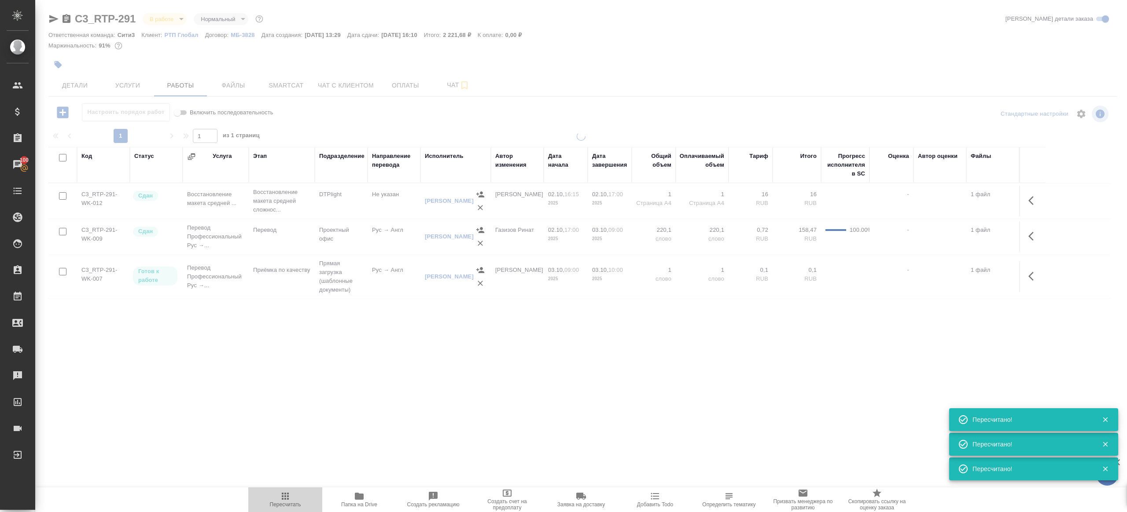
click at [280, 490] on button "Пересчитать" at bounding box center [285, 500] width 74 height 25
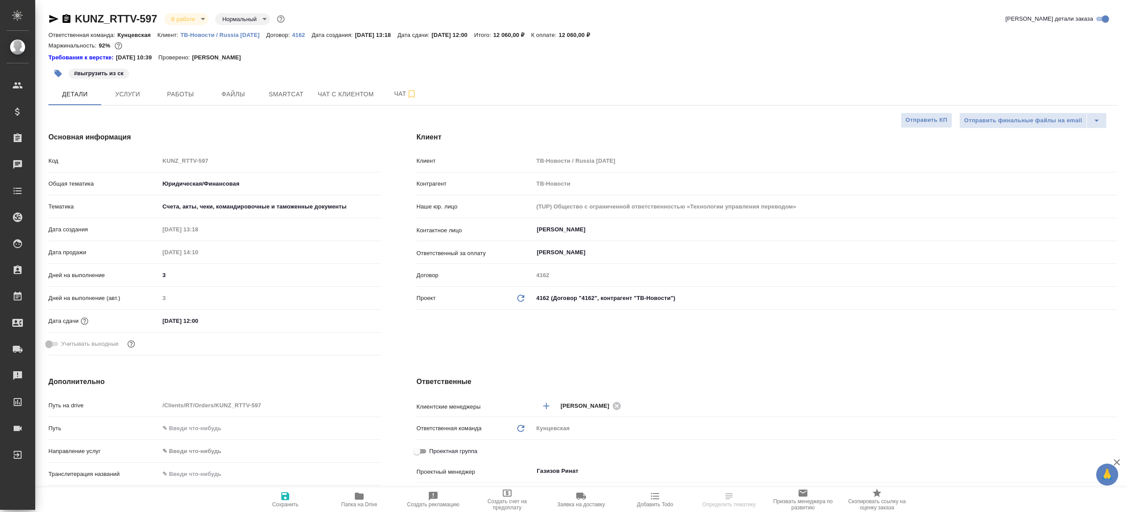
select select "RU"
type textarea "x"
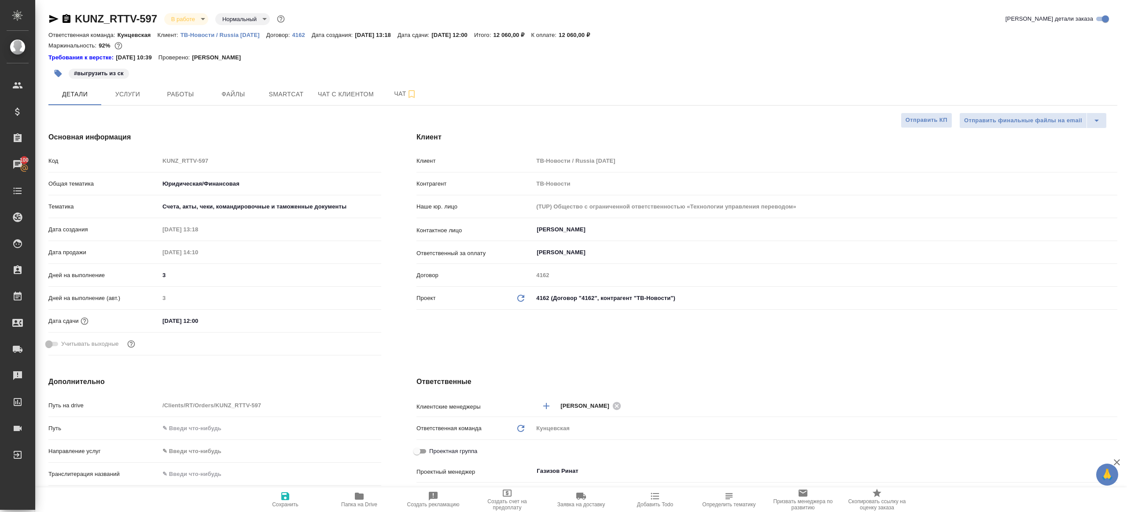
type textarea "x"
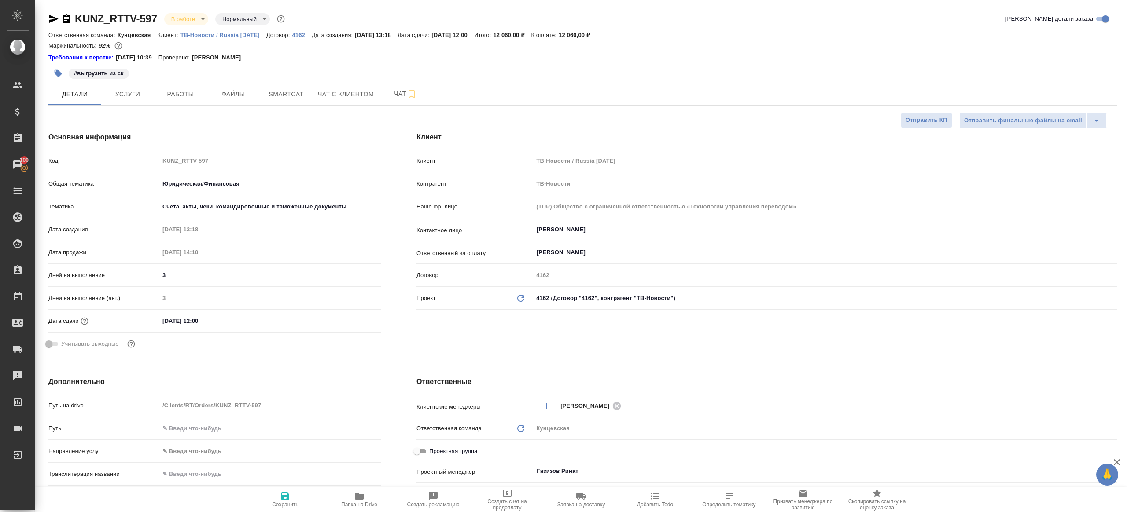
type textarea "x"
click at [185, 90] on span "Работы" at bounding box center [180, 94] width 42 height 11
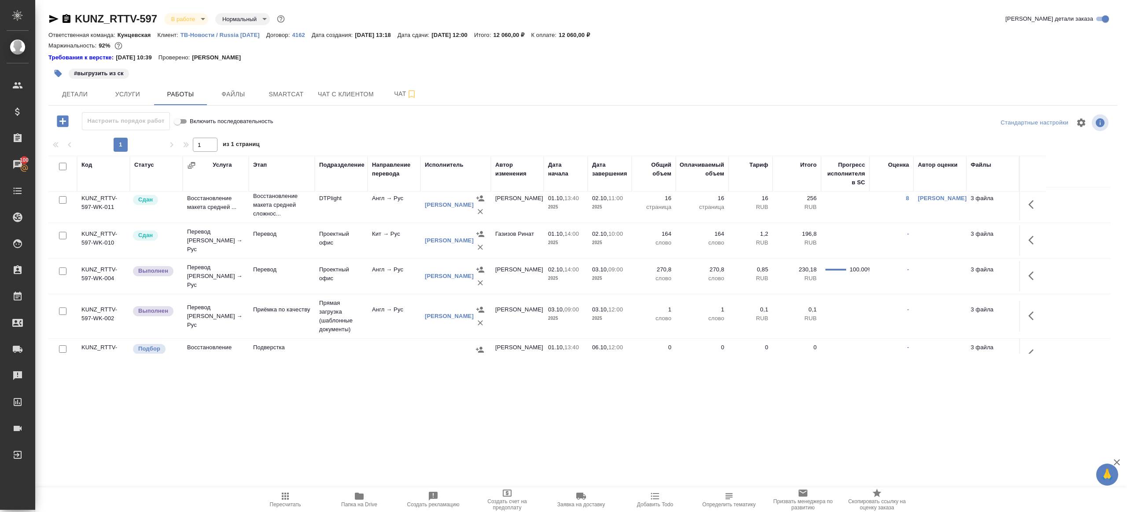
scroll to position [33, 0]
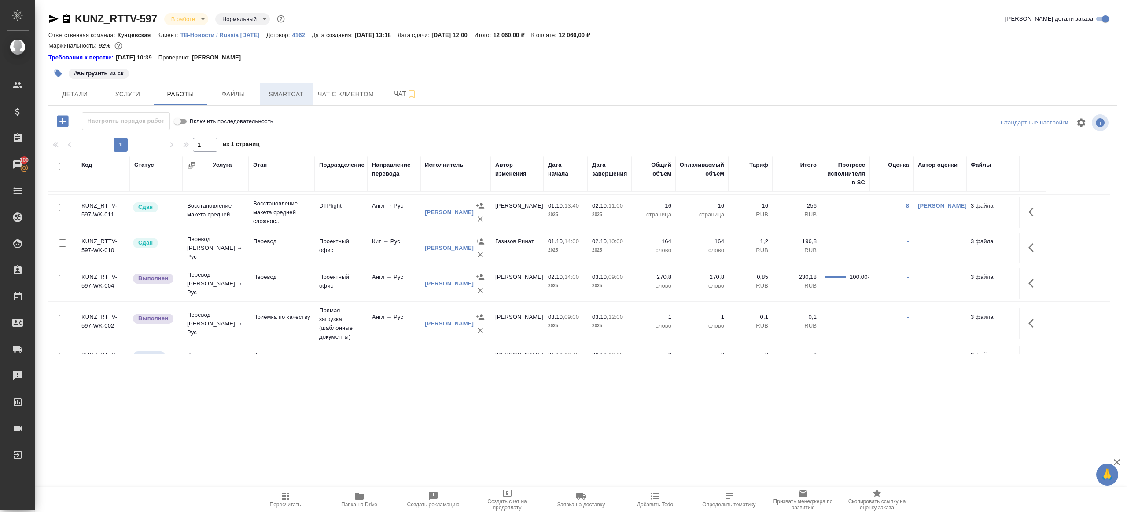
click at [290, 92] on span "Smartcat" at bounding box center [286, 94] width 42 height 11
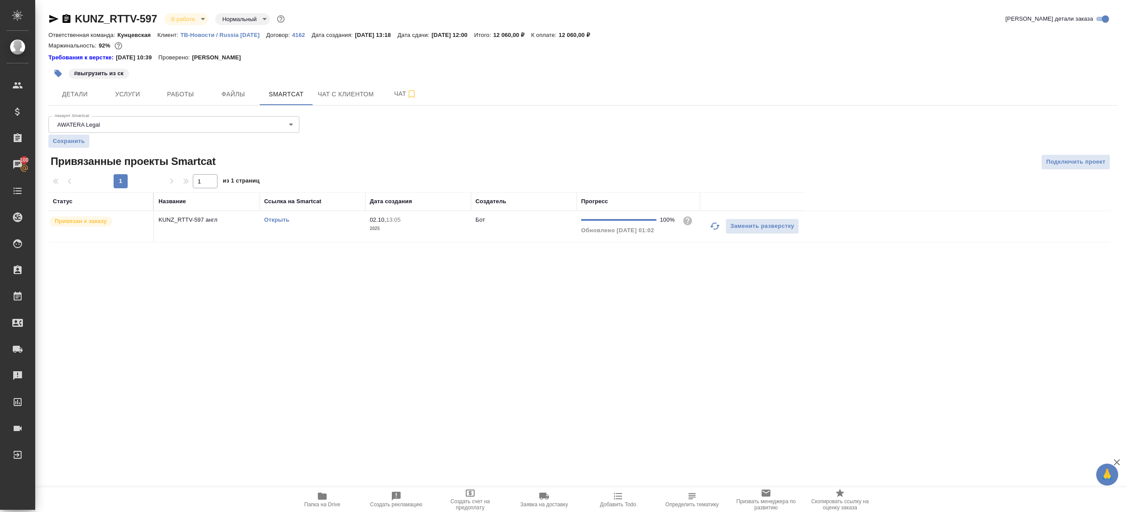
click at [284, 217] on link "Открыть" at bounding box center [276, 220] width 25 height 7
click at [196, 95] on span "Работы" at bounding box center [180, 94] width 42 height 11
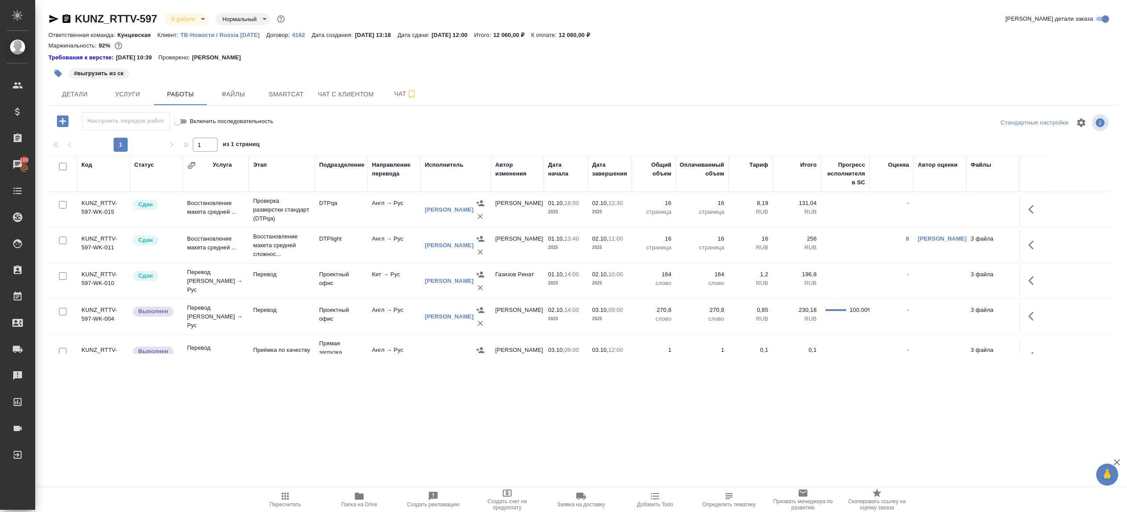
click at [58, 74] on icon "button" at bounding box center [58, 73] width 7 height 7
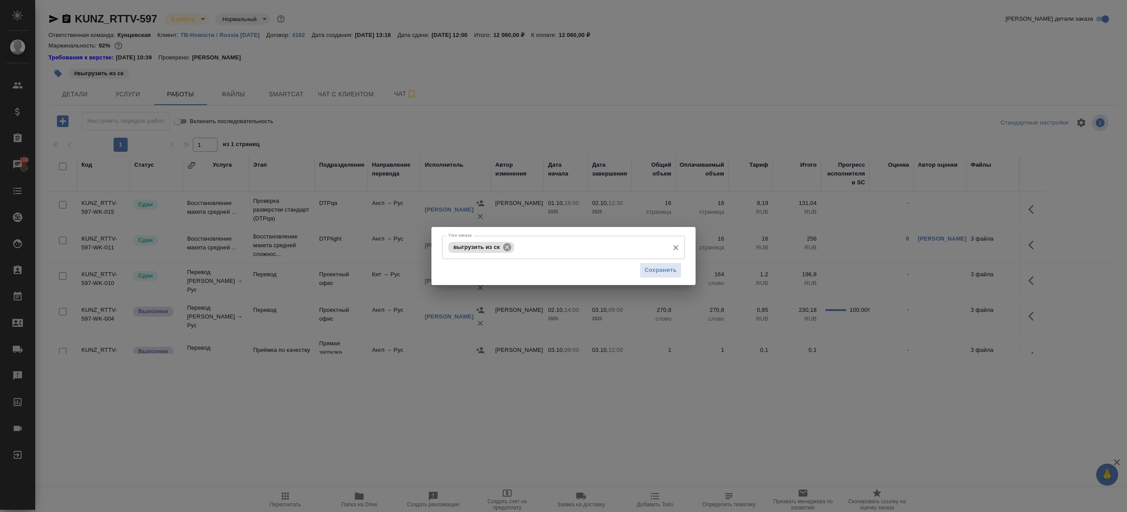
click at [509, 248] on icon at bounding box center [507, 248] width 10 height 10
click at [646, 273] on span "Сохранить" at bounding box center [661, 270] width 32 height 10
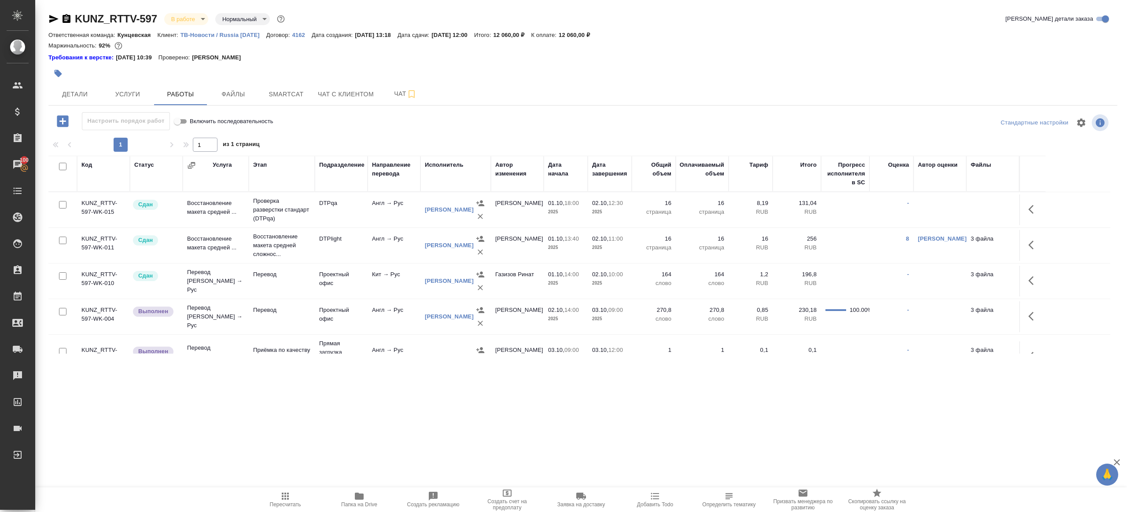
scroll to position [41, 0]
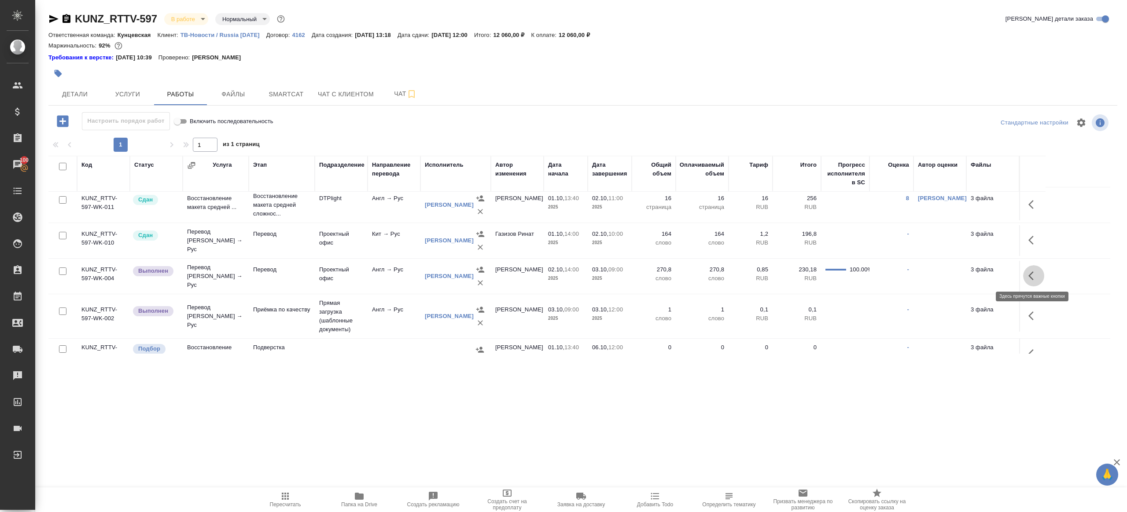
click at [1026, 273] on button "button" at bounding box center [1033, 275] width 21 height 21
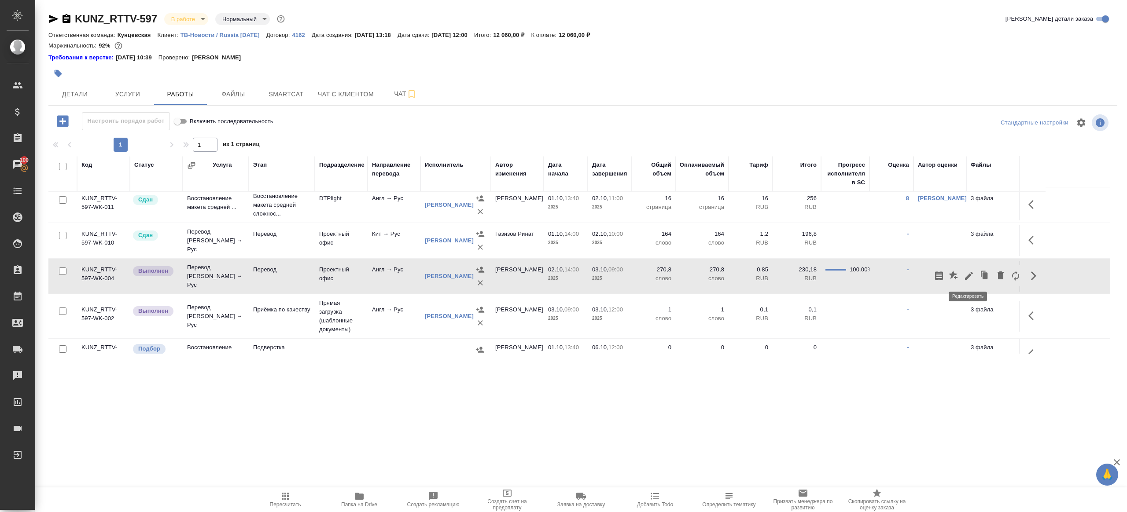
click at [972, 275] on icon "button" at bounding box center [969, 276] width 11 height 11
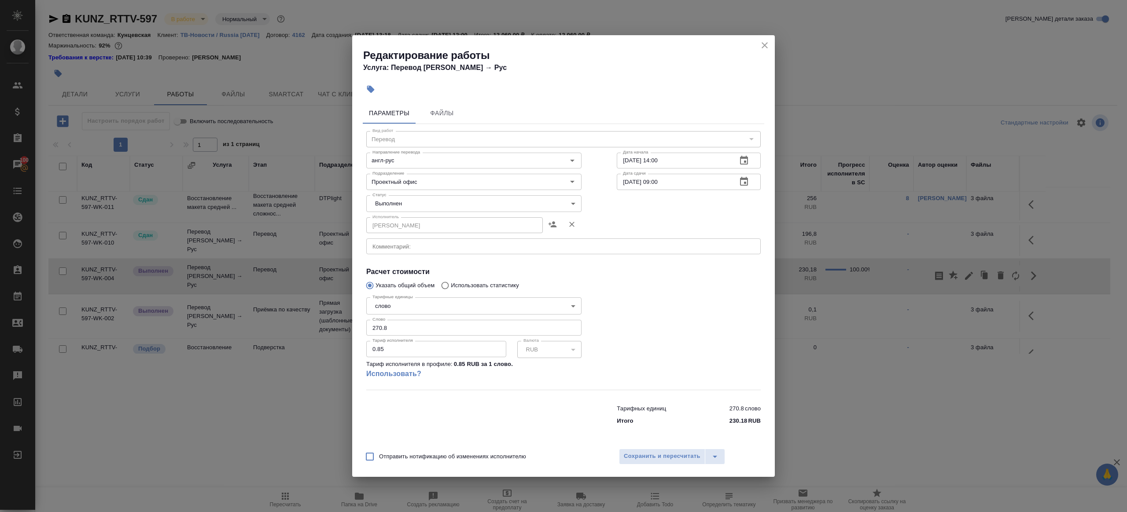
click at [431, 196] on body "🙏 .cls-1 fill:#fff; AWATERA [PERSON_NAME] Клиенты Спецификации Заказы 100 Чаты …" at bounding box center [563, 256] width 1127 height 512
click at [415, 221] on li "Сдан" at bounding box center [473, 218] width 215 height 15
type input "closed"
drag, startPoint x: 408, startPoint y: 331, endPoint x: 309, endPoint y: 317, distance: 99.6
click at [309, 317] on div "Редактирование работы Услуга: Перевод Стандарт Англ → Рус Параметры Файлы Вид р…" at bounding box center [563, 256] width 1127 height 512
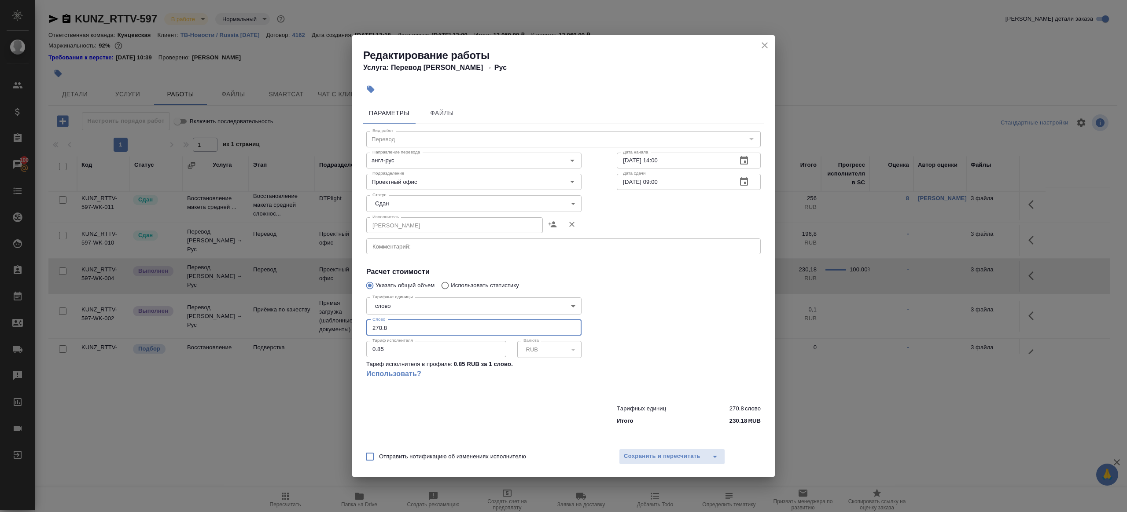
paste input "10.55"
type input "210.55"
click at [726, 338] on div at bounding box center [688, 341] width 179 height 131
click at [660, 457] on span "Сохранить и пересчитать" at bounding box center [662, 457] width 77 height 10
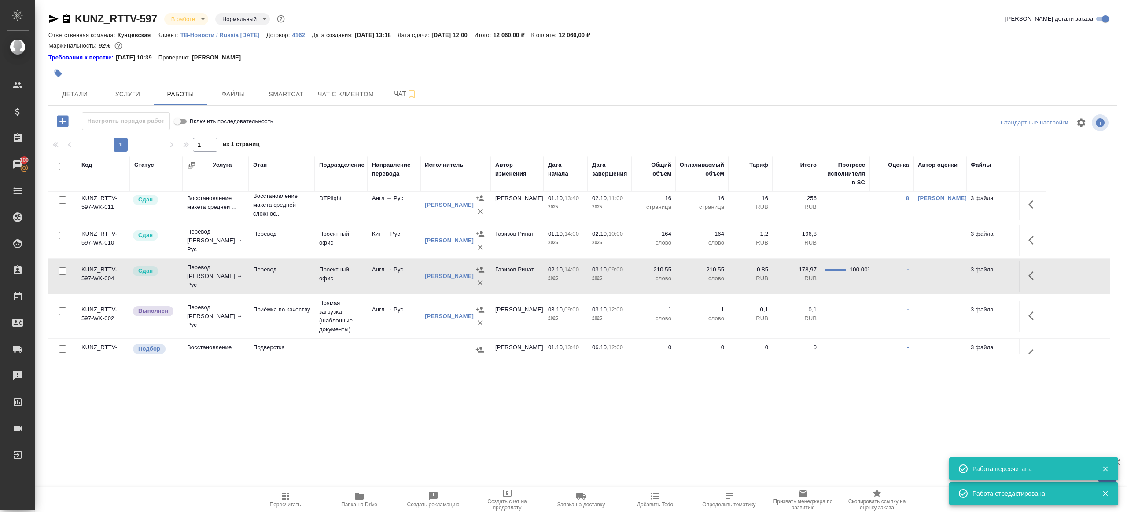
click at [360, 502] on span "Папка на Drive" at bounding box center [359, 505] width 36 height 6
click at [1037, 313] on icon "button" at bounding box center [1033, 316] width 11 height 11
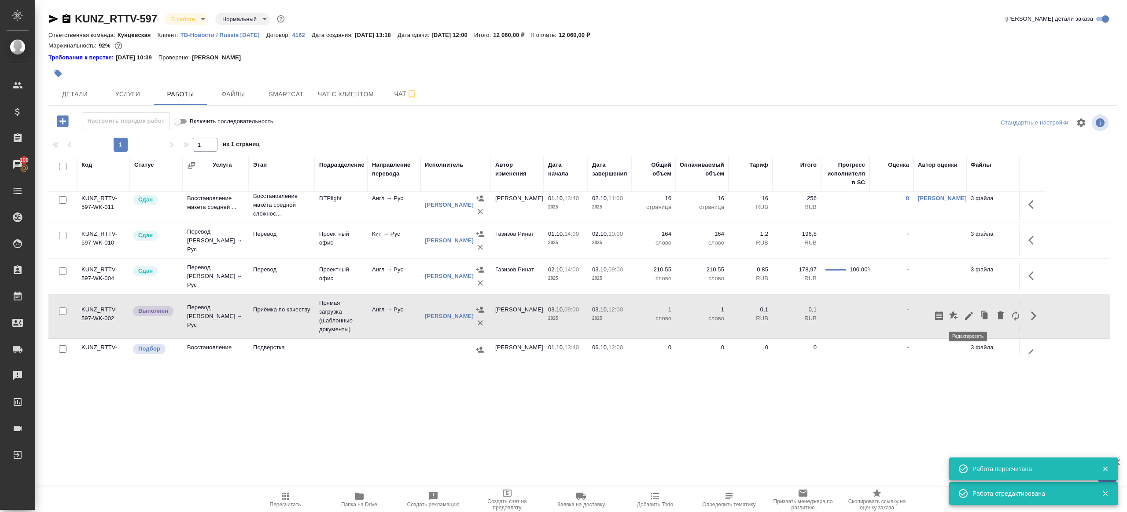
click at [970, 313] on icon "button" at bounding box center [969, 316] width 8 height 8
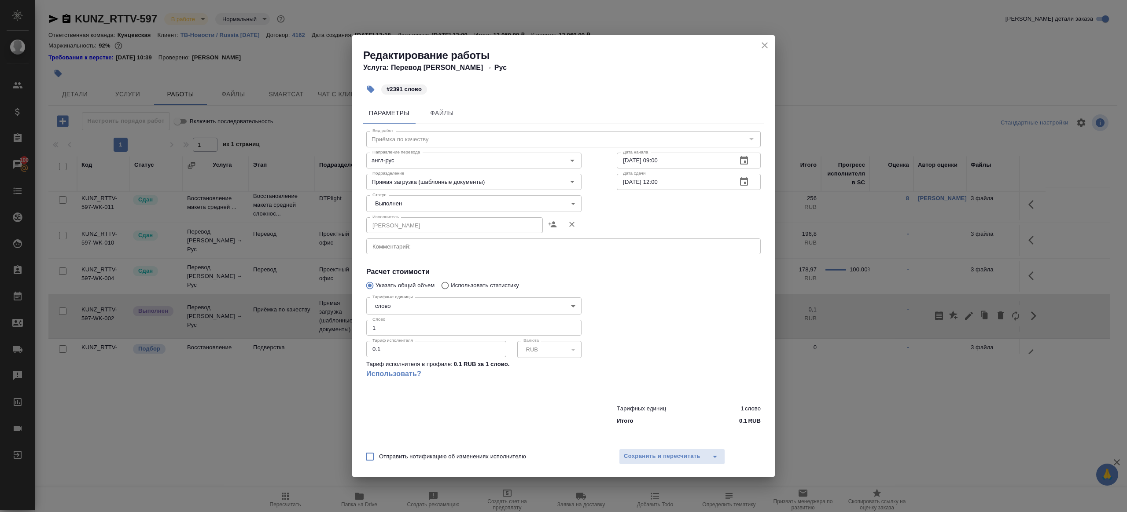
click at [425, 203] on body "🙏 .cls-1 fill:#fff; AWATERA Gazizov Rinat Клиенты Спецификации Заказы 100 Чаты …" at bounding box center [563, 256] width 1127 height 512
click at [419, 218] on li "Сдан" at bounding box center [473, 218] width 215 height 15
type input "closed"
drag, startPoint x: 389, startPoint y: 331, endPoint x: 349, endPoint y: 326, distance: 40.0
click at [349, 326] on div "Редактирование работы Услуга: Перевод Стандарт Англ → Рус #2391 слово Параметры…" at bounding box center [563, 256] width 1127 height 512
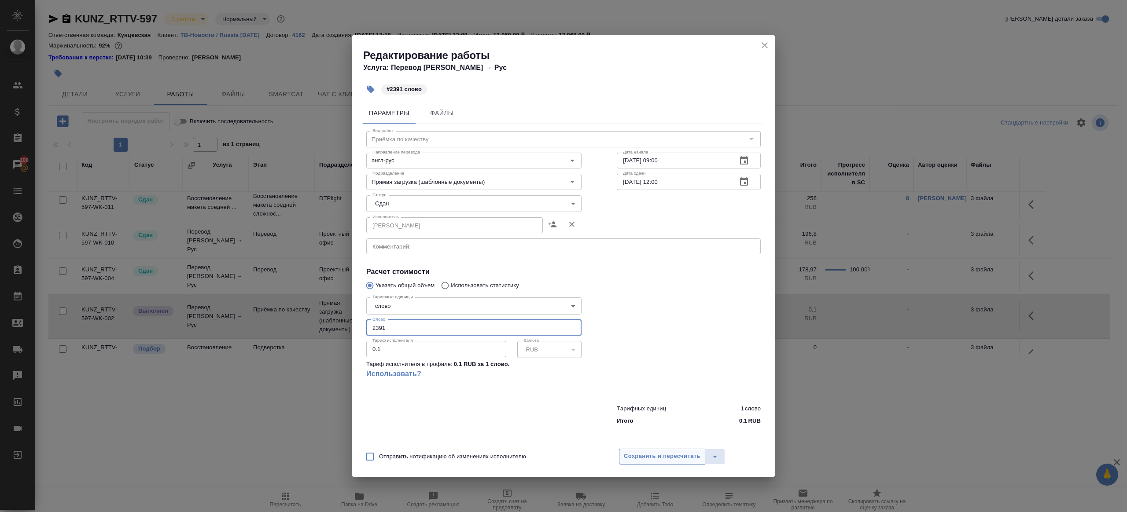
type input "2391"
click at [655, 462] on button "Сохранить и пересчитать" at bounding box center [662, 457] width 86 height 16
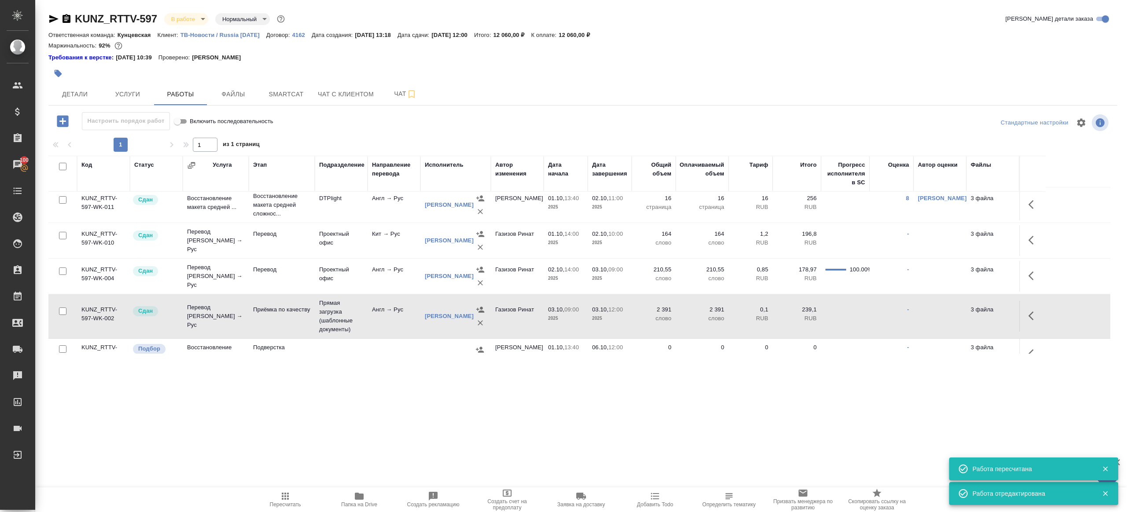
click at [280, 492] on span "Пересчитать" at bounding box center [285, 499] width 63 height 17
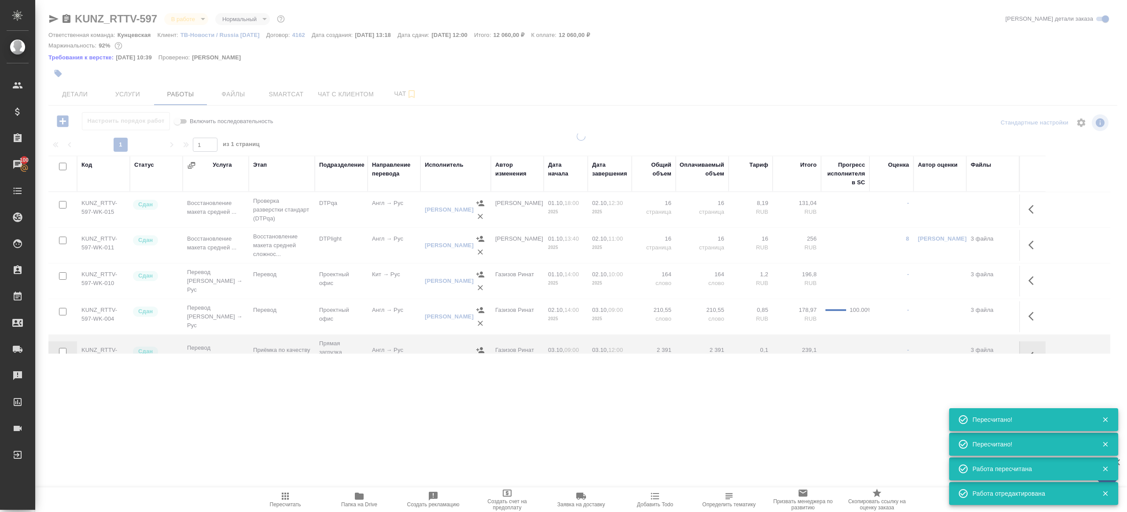
scroll to position [55, 0]
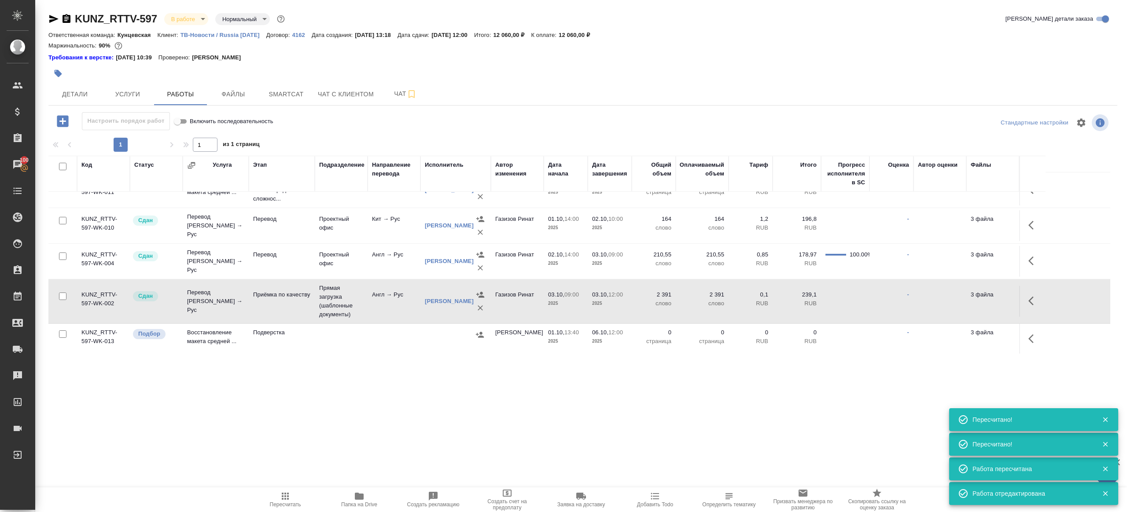
click at [60, 332] on input "checkbox" at bounding box center [62, 334] width 7 height 7
checkbox input "true"
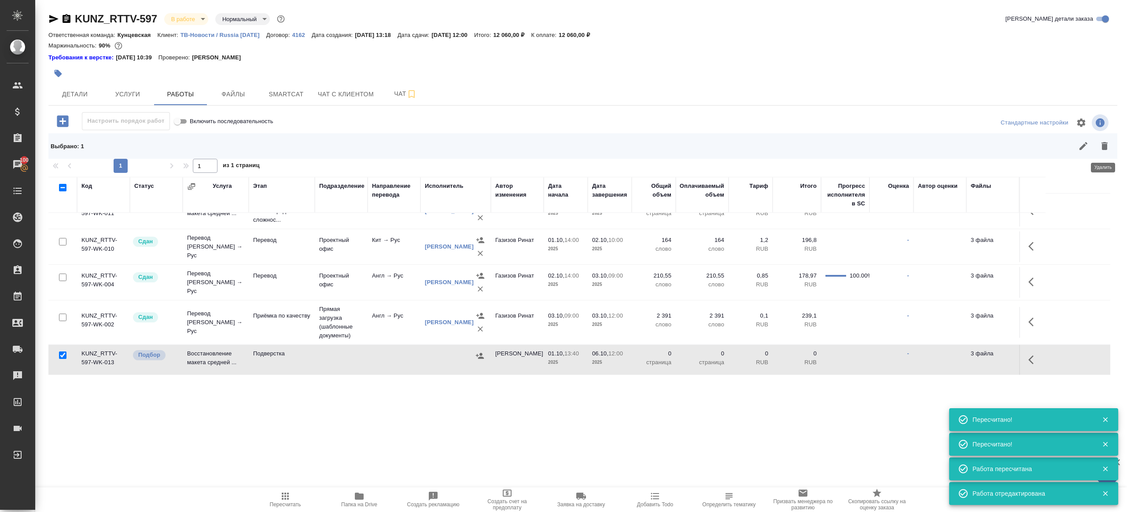
click at [1107, 145] on icon "button" at bounding box center [1104, 146] width 6 height 8
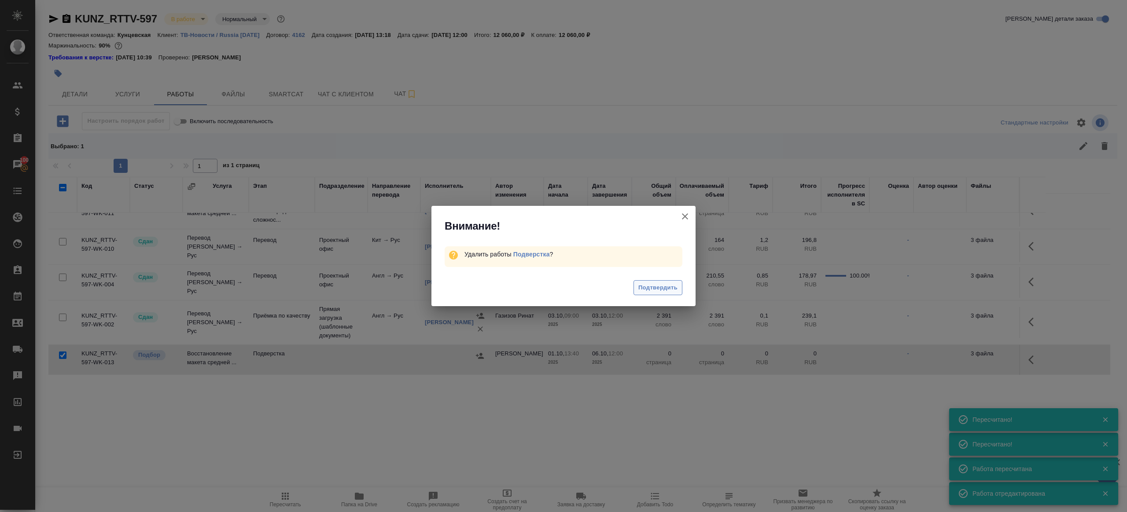
click at [647, 287] on span "Подтвердить" at bounding box center [657, 288] width 39 height 10
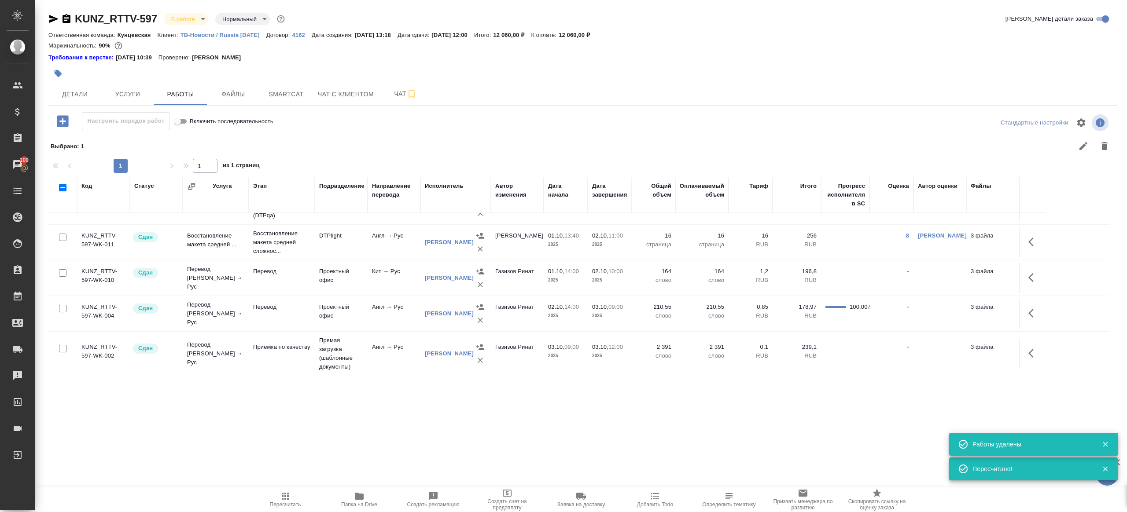
scroll to position [0, 0]
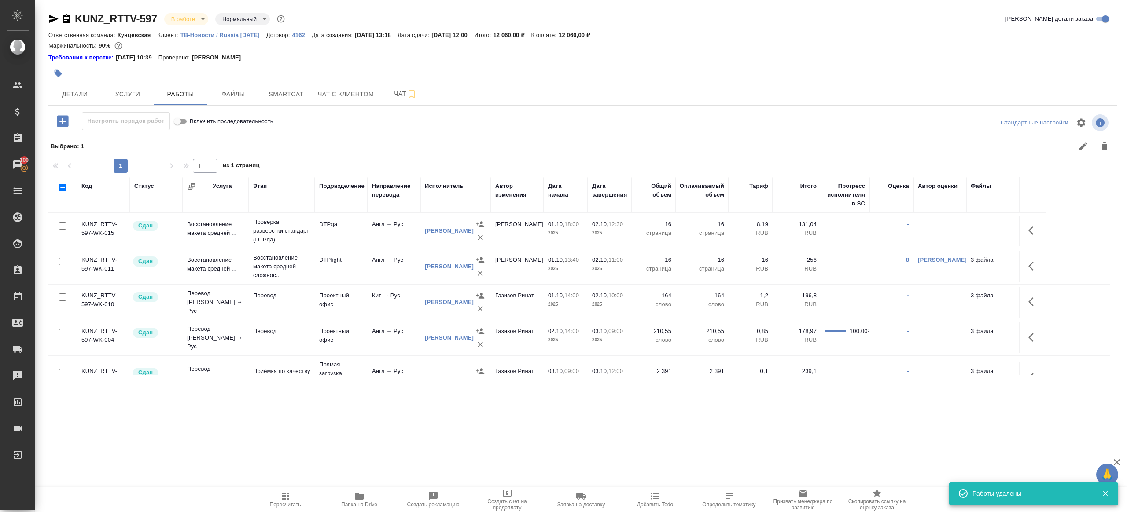
click at [186, 22] on body "🙏 .cls-1 fill:#fff; AWATERA Gazizov Rinat Клиенты Спецификации Заказы 100 Чаты …" at bounding box center [563, 256] width 1127 height 512
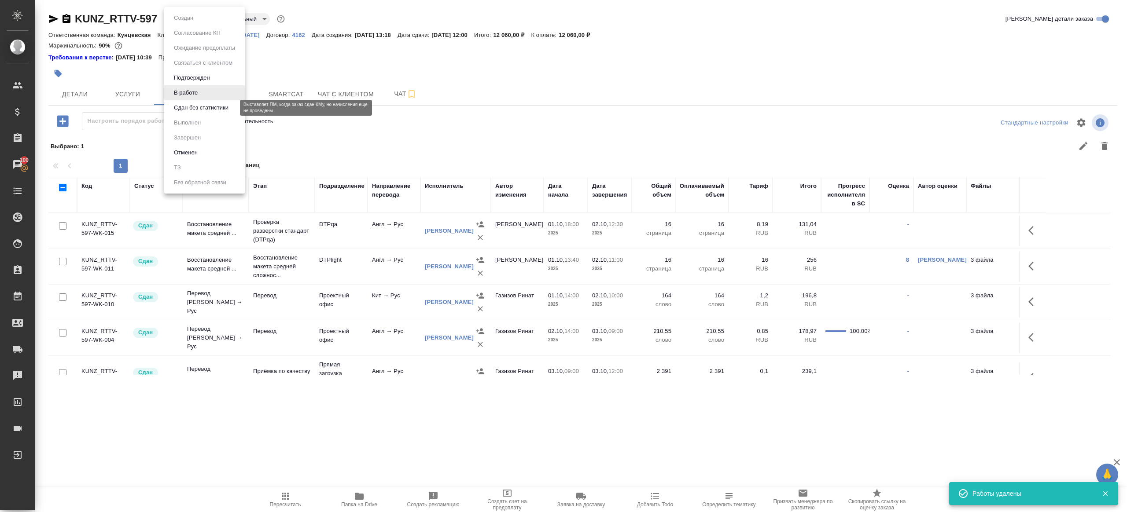
click at [197, 106] on button "Сдан без статистики" at bounding box center [201, 108] width 60 height 10
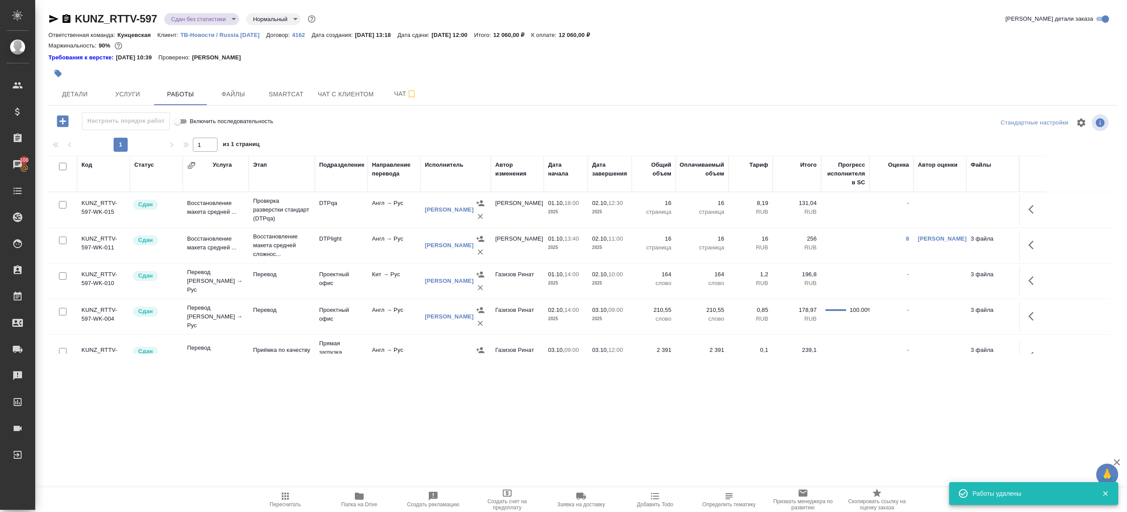
click at [196, 25] on div "KUNZ_RTTV-597 Сдан без статистики distributed Нормальный normal" at bounding box center [182, 19] width 269 height 14
click at [203, 22] on body "🙏 .cls-1 fill:#fff; AWATERA Gazizov Rinat Клиенты Спецификации Заказы 100 Чаты …" at bounding box center [563, 256] width 1127 height 512
click at [202, 115] on li "Сдан без статистики" at bounding box center [204, 107] width 81 height 15
click at [203, 17] on body "🙏 .cls-1 fill:#fff; AWATERA Gazizov Rinat Клиенты Спецификации Заказы 100 Чаты …" at bounding box center [563, 256] width 1127 height 512
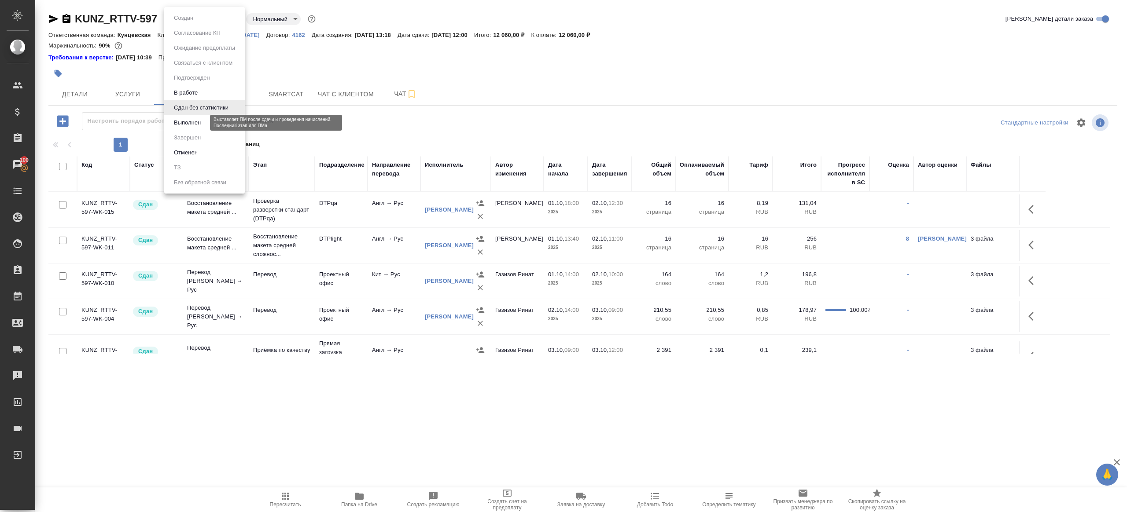
click at [197, 120] on button "Выполнен" at bounding box center [187, 123] width 32 height 10
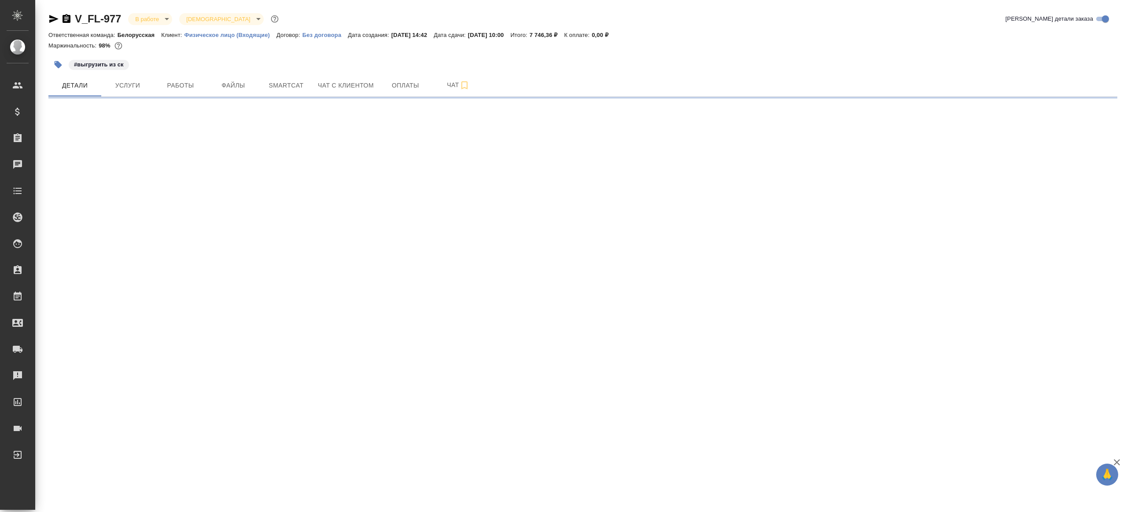
select select "RU"
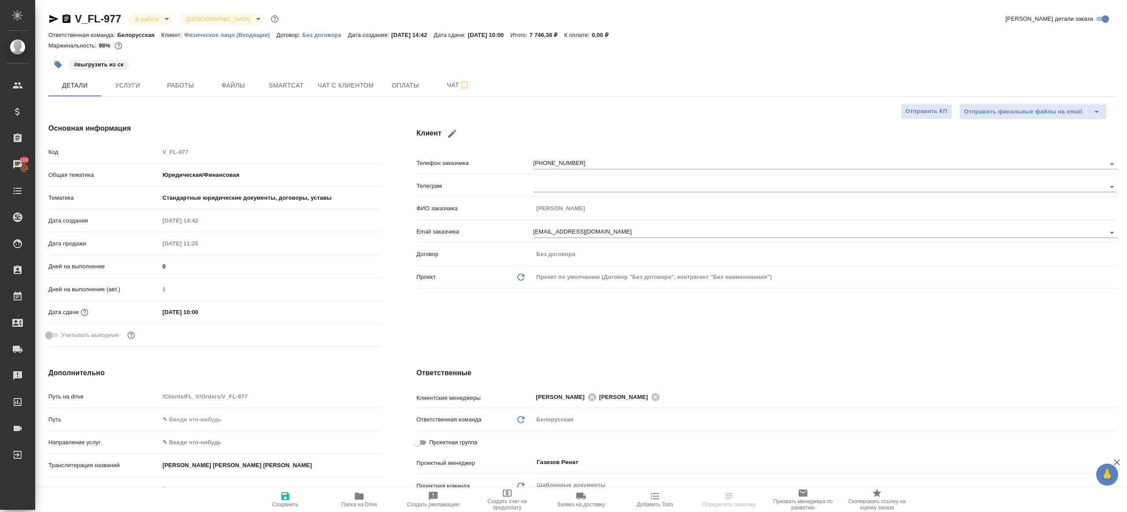
select select "RU"
type textarea "x"
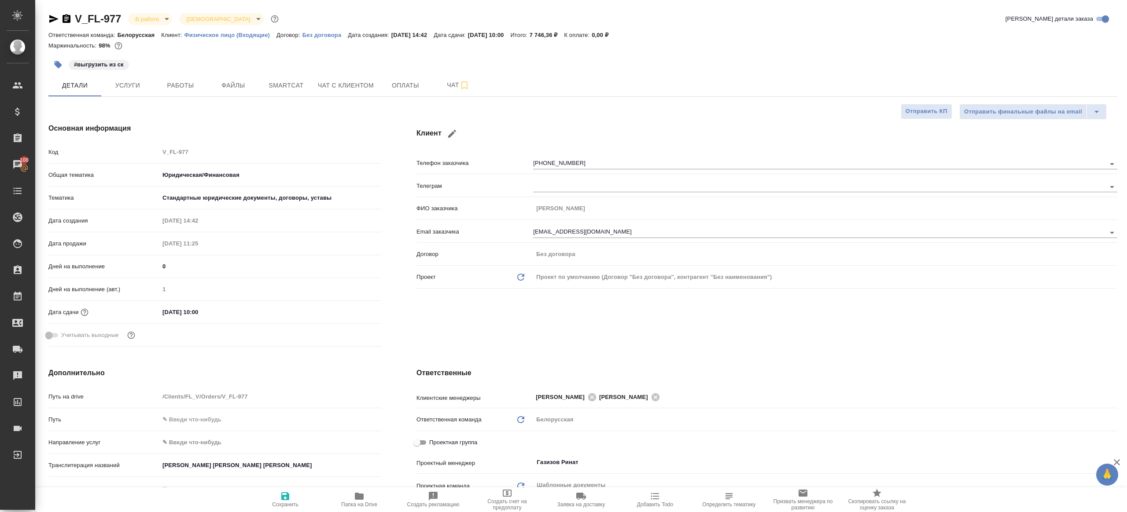
type textarea "x"
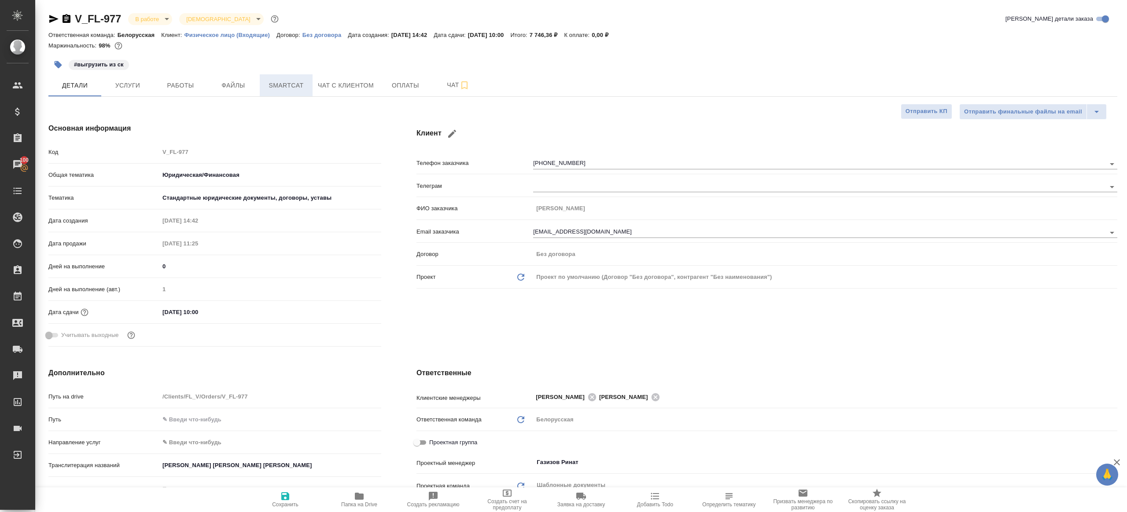
click at [295, 91] on span "Smartcat" at bounding box center [286, 85] width 42 height 11
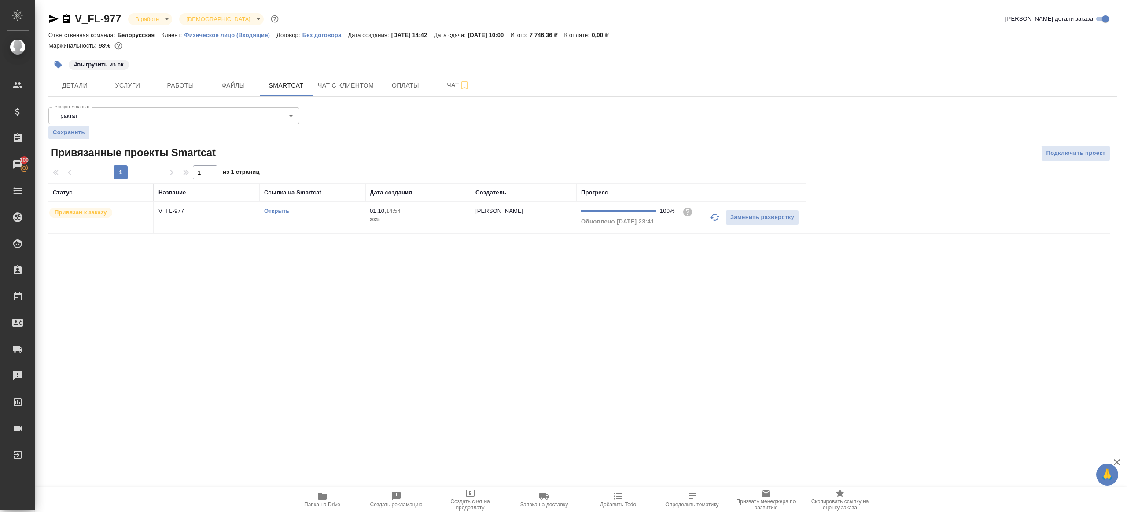
click at [279, 214] on div "Открыть" at bounding box center [312, 211] width 97 height 9
click at [281, 213] on link "Открыть" at bounding box center [276, 211] width 25 height 7
click at [168, 76] on button "Работы" at bounding box center [180, 85] width 53 height 22
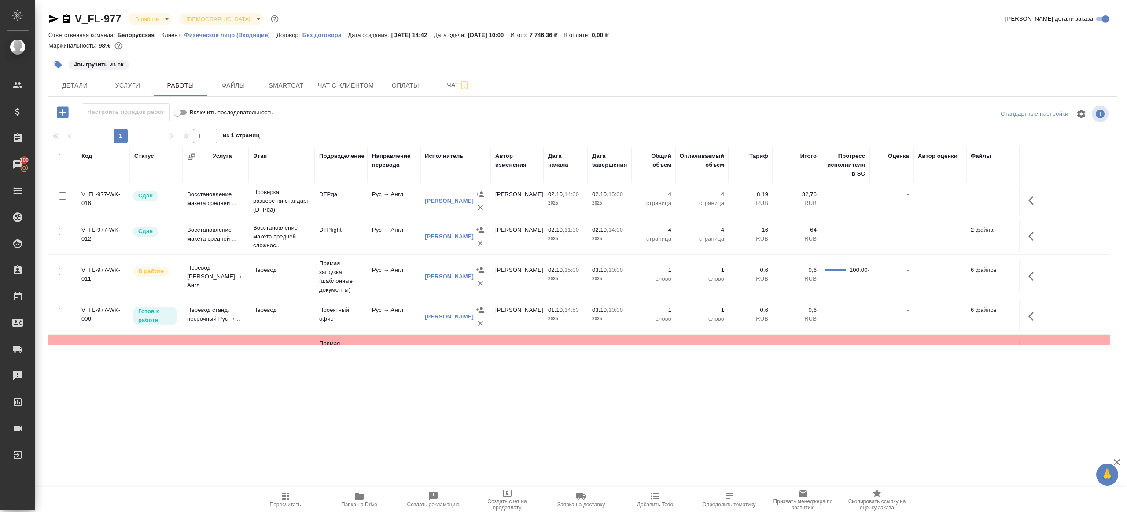
click at [52, 63] on button "button" at bounding box center [57, 64] width 19 height 19
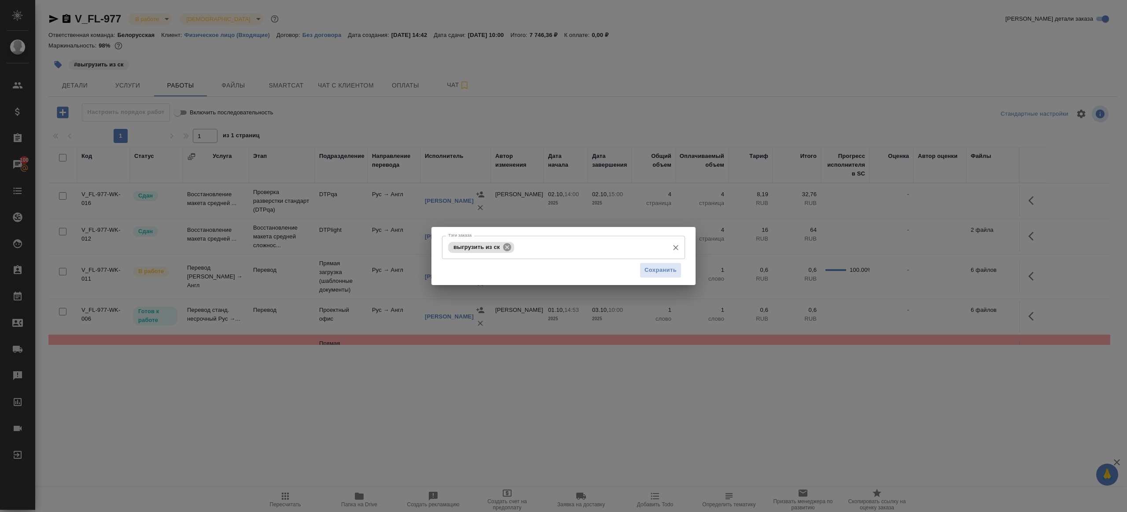
click at [511, 250] on icon at bounding box center [507, 248] width 10 height 10
click at [678, 281] on div "Сохранить" at bounding box center [563, 270] width 243 height 22
click at [673, 276] on button "Сохранить" at bounding box center [661, 270] width 42 height 15
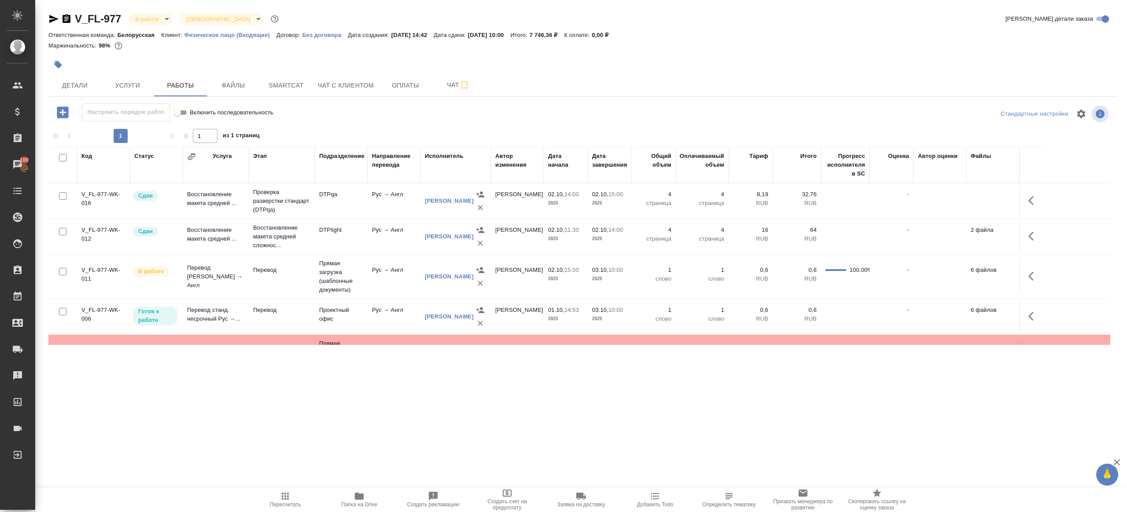
scroll to position [32, 0]
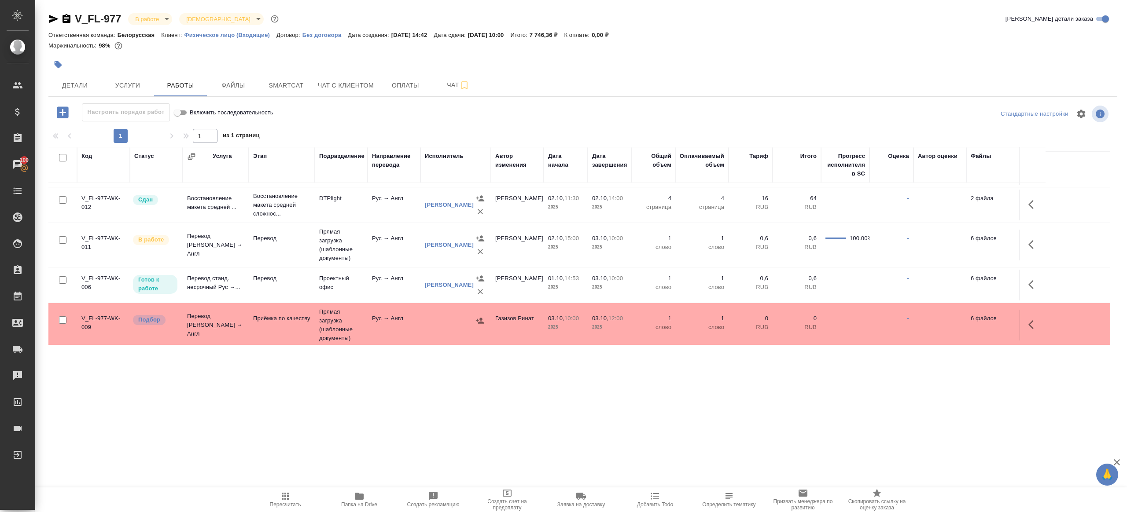
click at [1042, 245] on button "button" at bounding box center [1033, 244] width 21 height 21
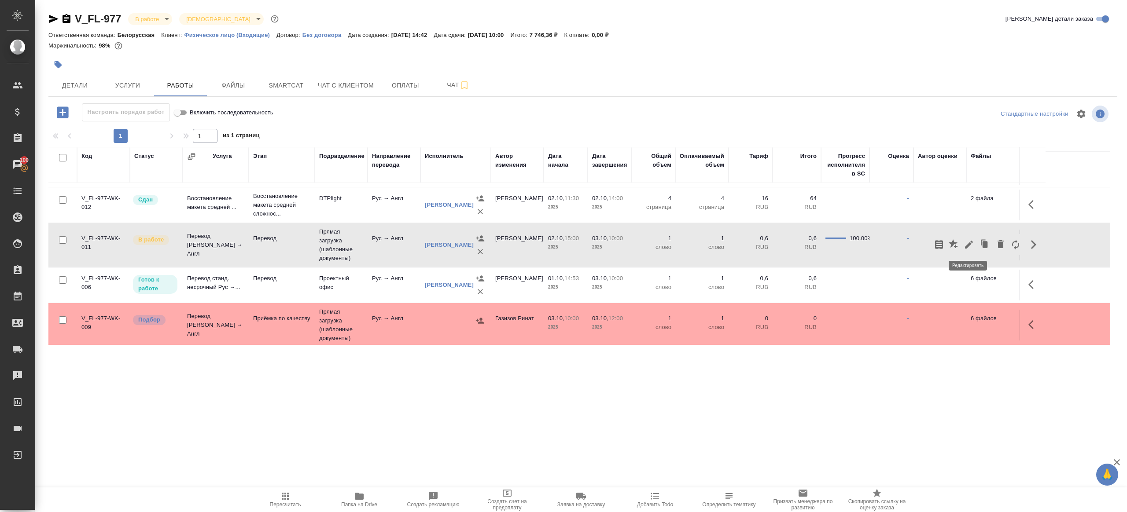
click at [965, 242] on icon "button" at bounding box center [969, 244] width 11 height 11
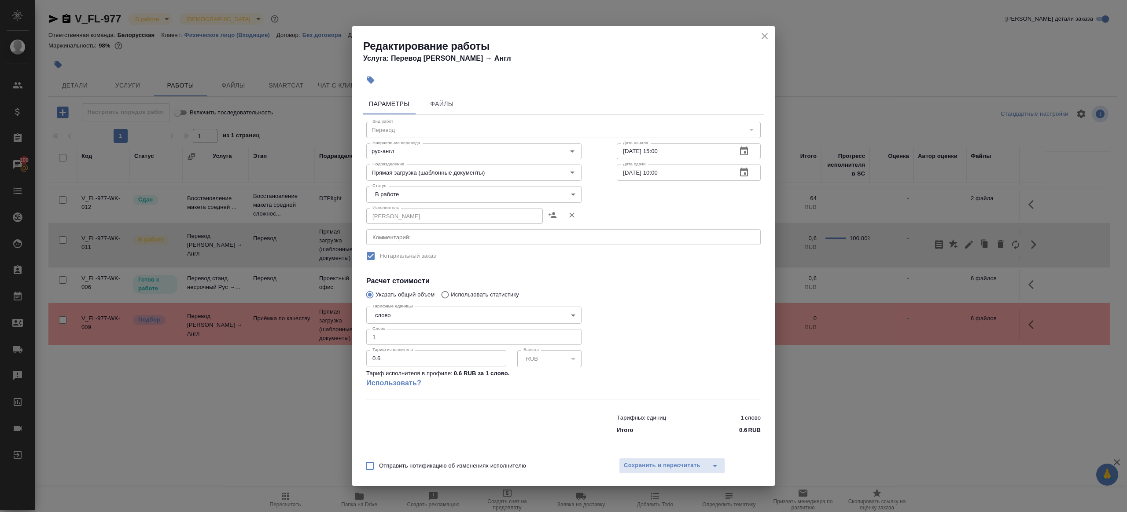
click at [392, 335] on input "1" at bounding box center [473, 337] width 215 height 16
paste input "400.35"
type input "400.35"
click at [684, 339] on div at bounding box center [688, 351] width 179 height 131
click at [652, 467] on span "Сохранить и пересчитать" at bounding box center [662, 466] width 77 height 10
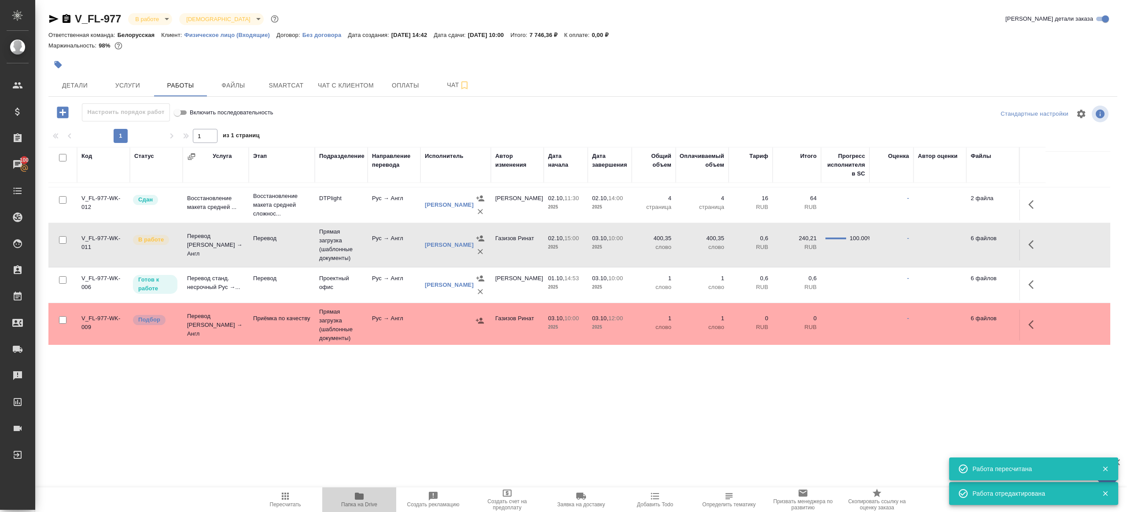
click at [358, 500] on icon "button" at bounding box center [359, 496] width 11 height 11
click at [1038, 277] on button "button" at bounding box center [1033, 284] width 21 height 21
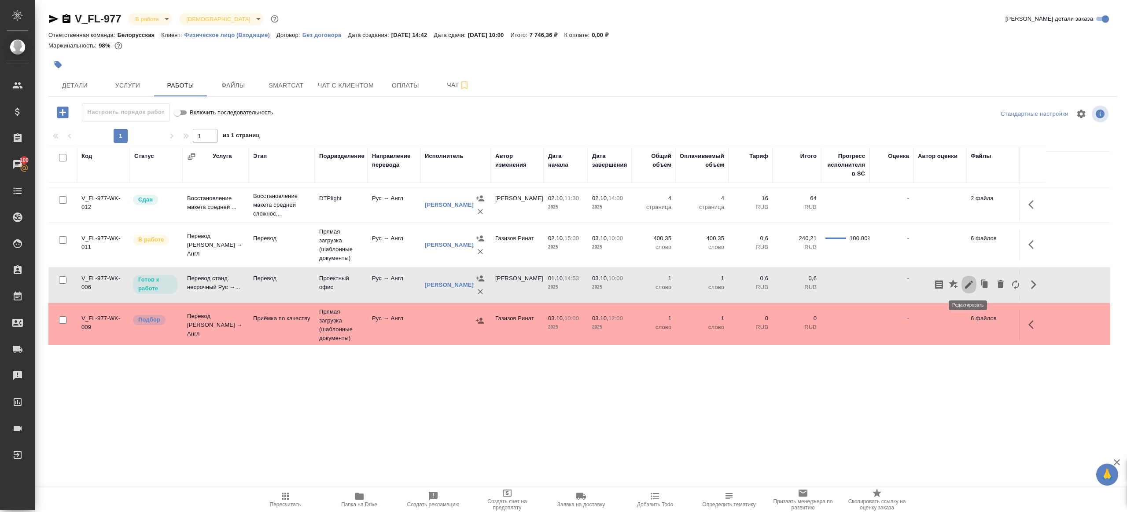
click at [974, 282] on button "button" at bounding box center [968, 284] width 15 height 21
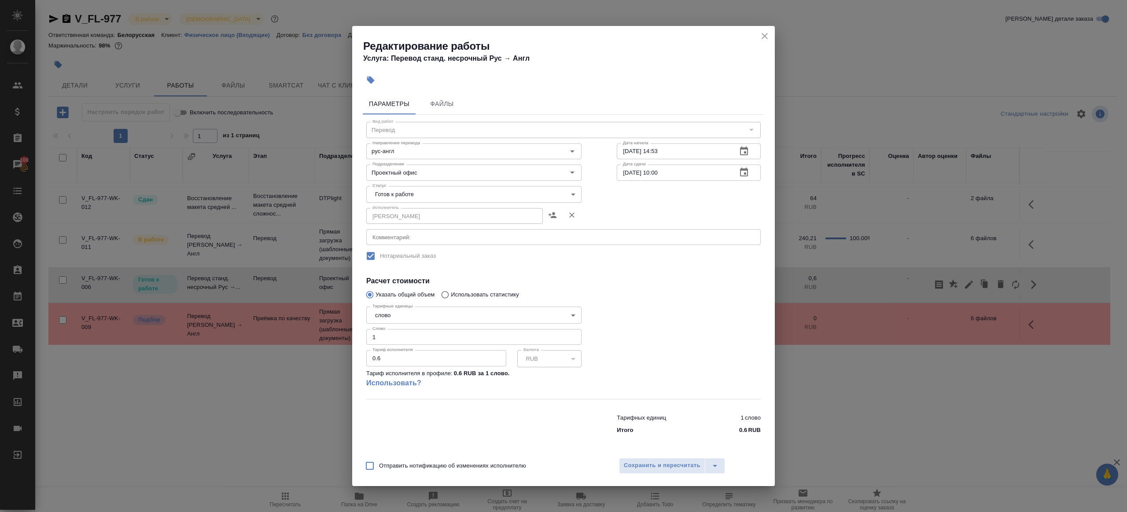
click at [449, 336] on input "1" at bounding box center [473, 337] width 215 height 16
type input "130"
click at [661, 472] on button "Сохранить и пересчитать" at bounding box center [662, 466] width 86 height 16
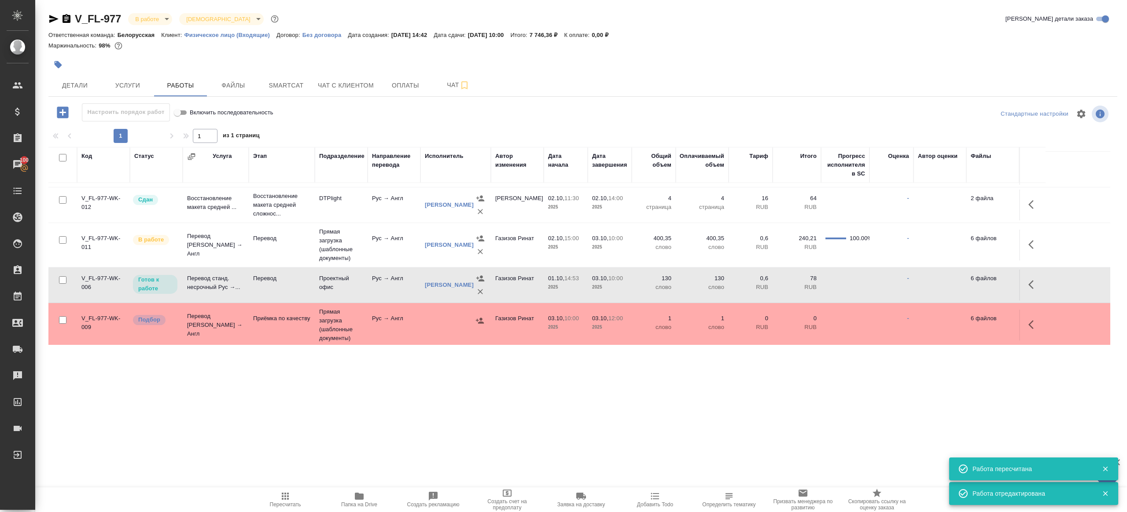
click at [352, 500] on span "Папка на Drive" at bounding box center [359, 499] width 63 height 17
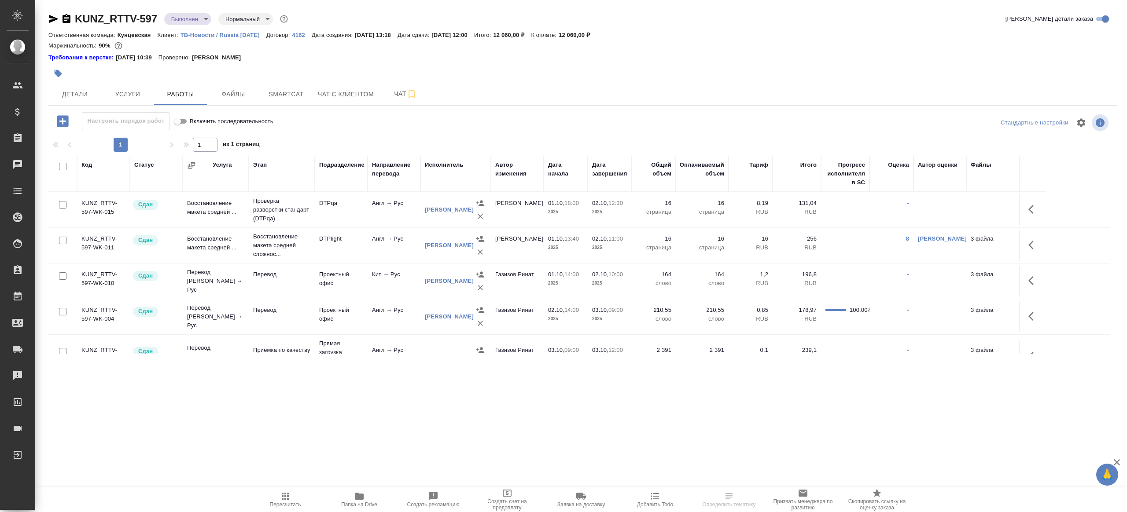
scroll to position [24, 0]
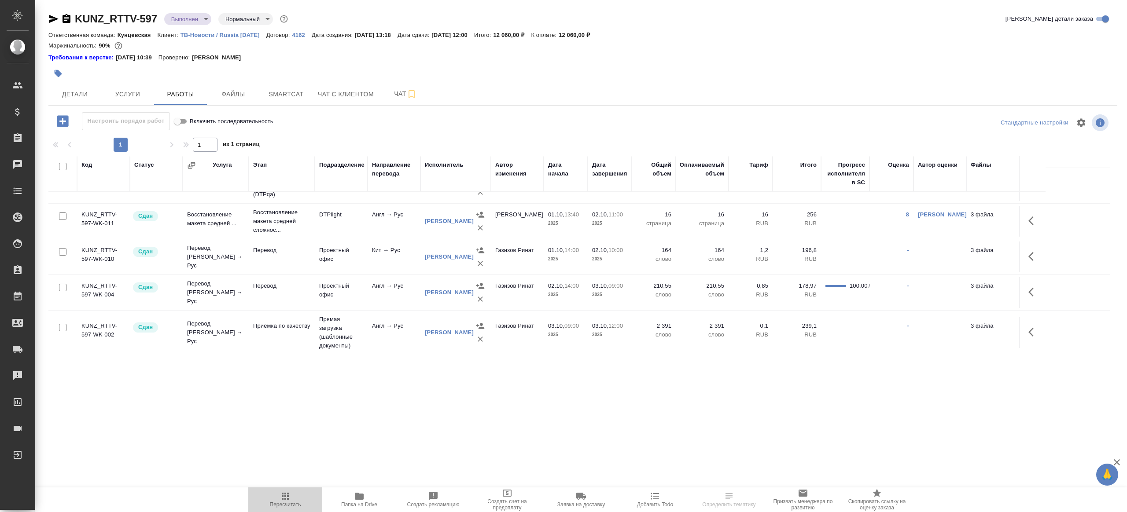
click at [290, 501] on icon "button" at bounding box center [285, 496] width 11 height 11
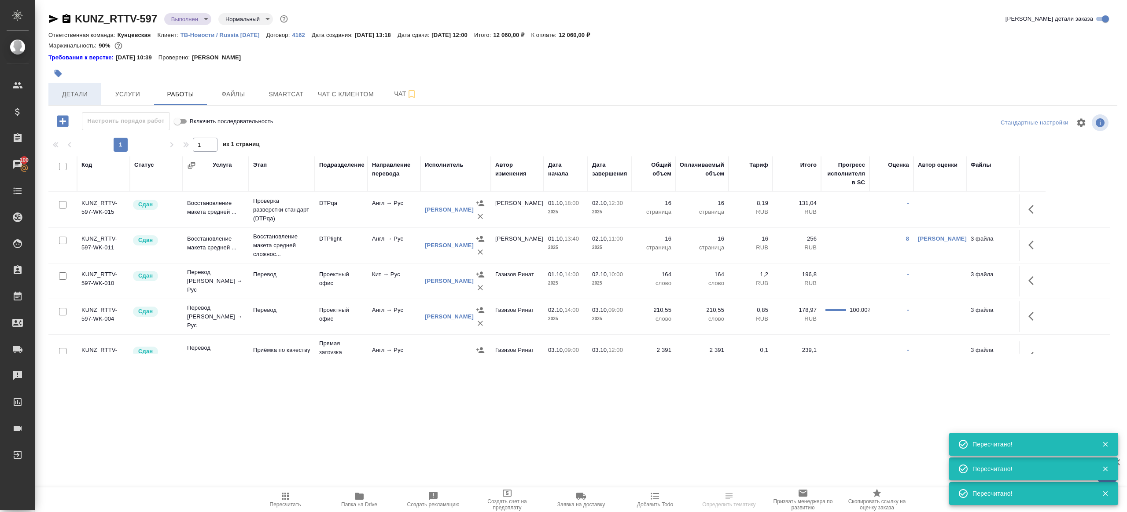
click at [80, 90] on span "Детали" at bounding box center [75, 94] width 42 height 11
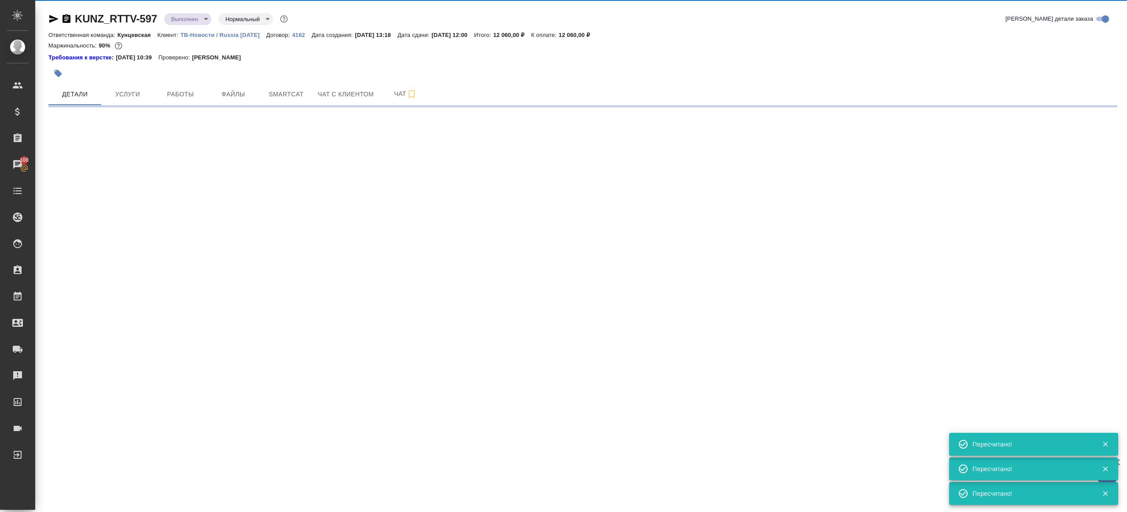
select select "RU"
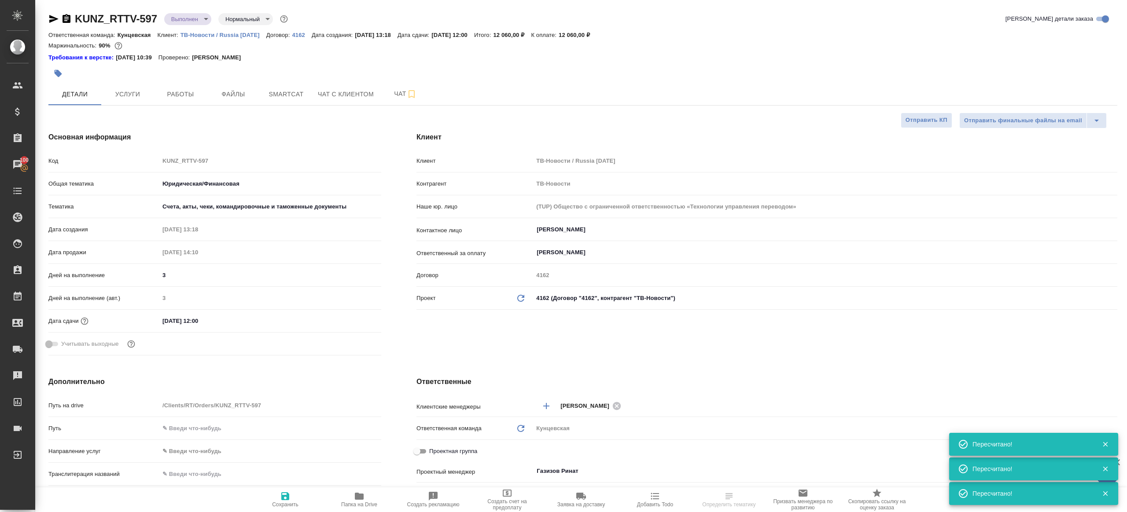
type textarea "x"
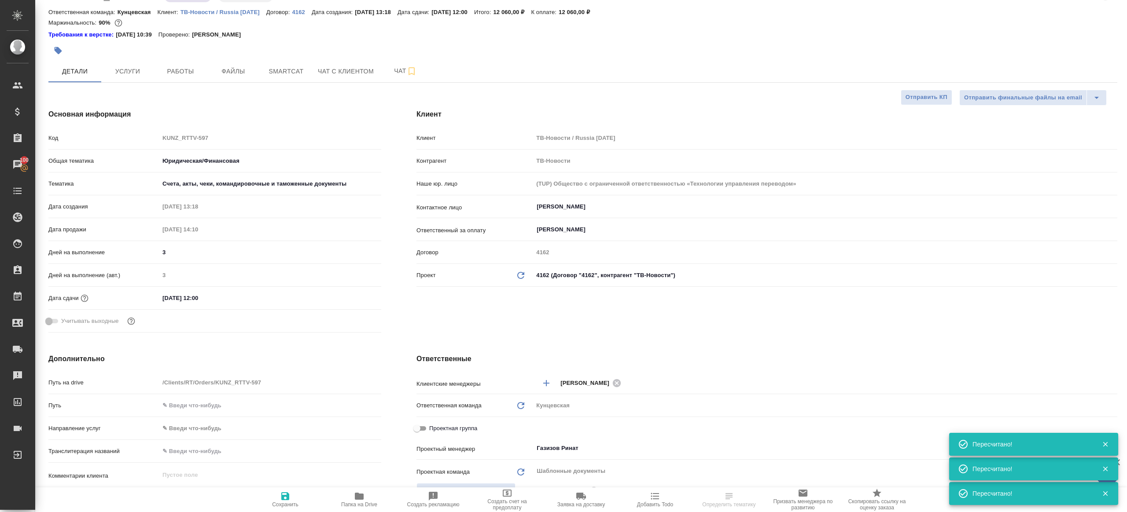
scroll to position [162, 0]
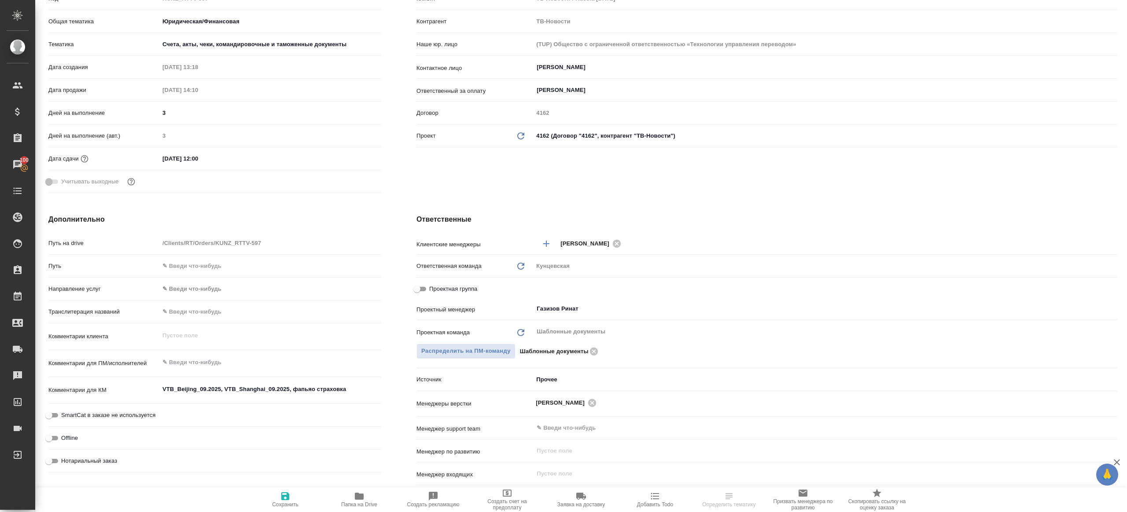
click at [450, 223] on h4 "Ответственные" at bounding box center [766, 219] width 701 height 11
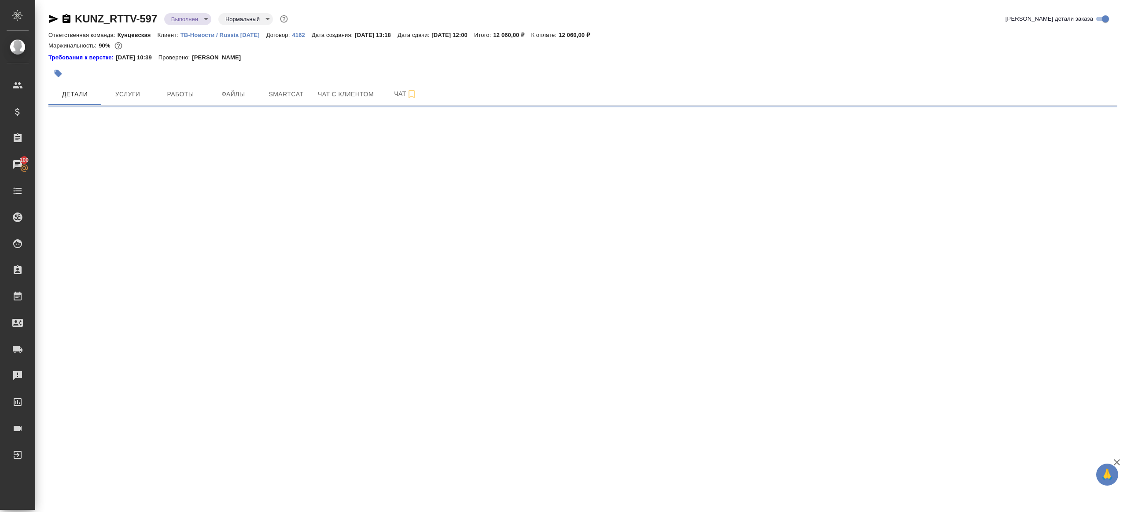
scroll to position [0, 0]
select select "RU"
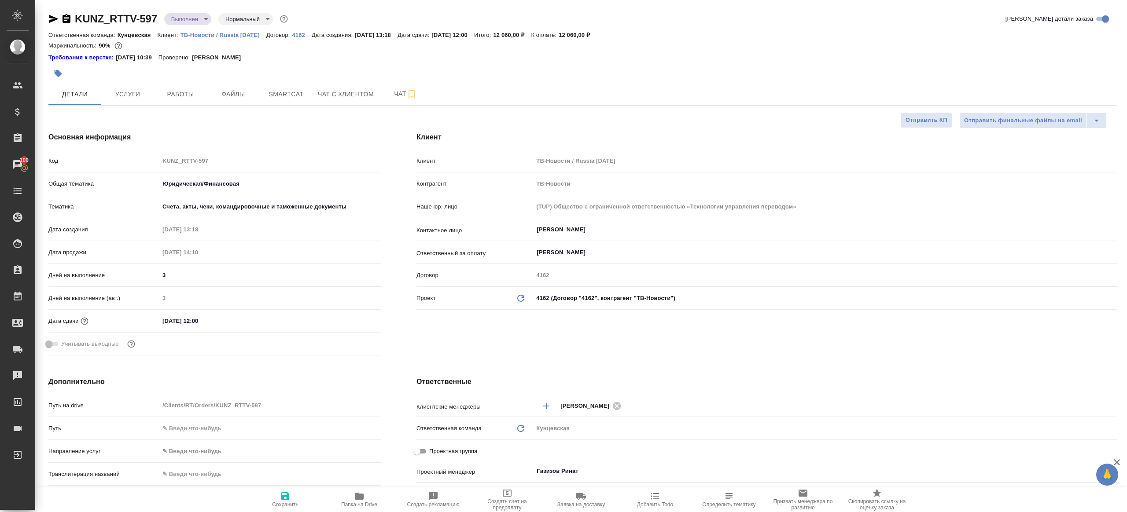
scroll to position [115, 0]
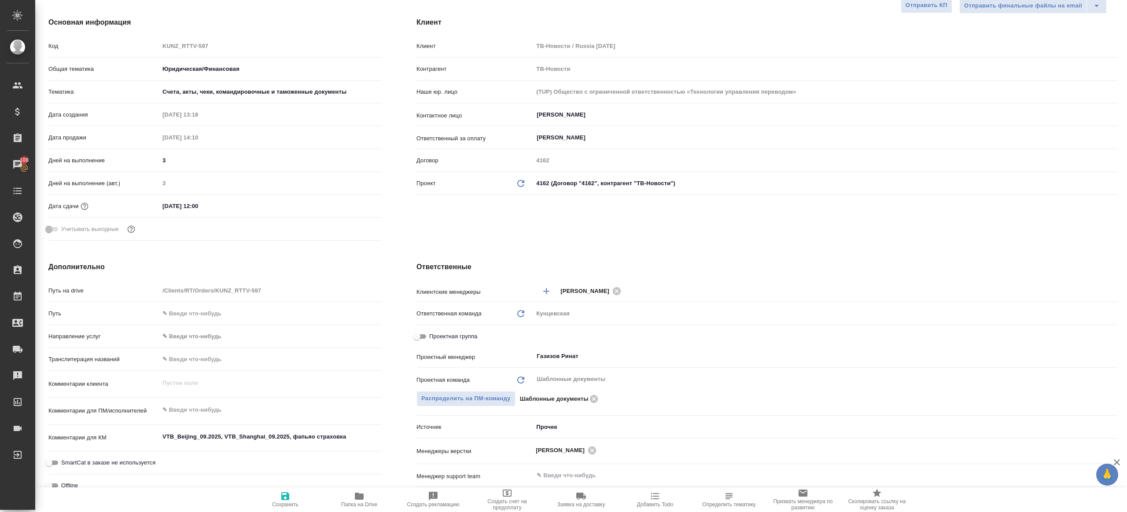
click at [445, 261] on div "Ответственные Клиентские менеджеры [PERSON_NAME] ​ Ответственная команда Обнови…" at bounding box center [767, 422] width 736 height 356
click at [447, 244] on div "Ответственные Клиентские менеджеры [PERSON_NAME] ​ Ответственная команда Обнови…" at bounding box center [767, 422] width 736 height 356
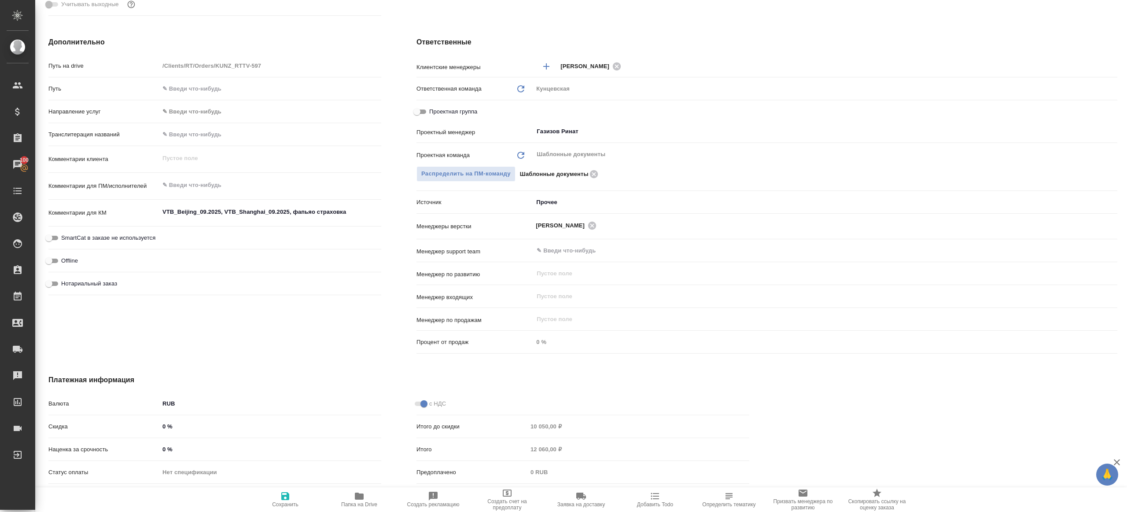
scroll to position [0, 0]
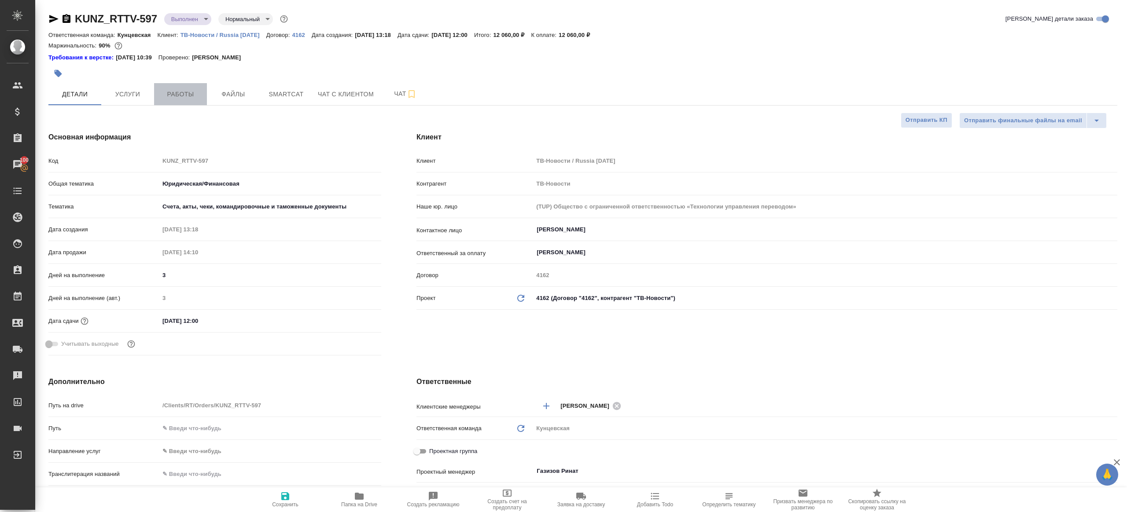
click at [184, 98] on span "Работы" at bounding box center [180, 94] width 42 height 11
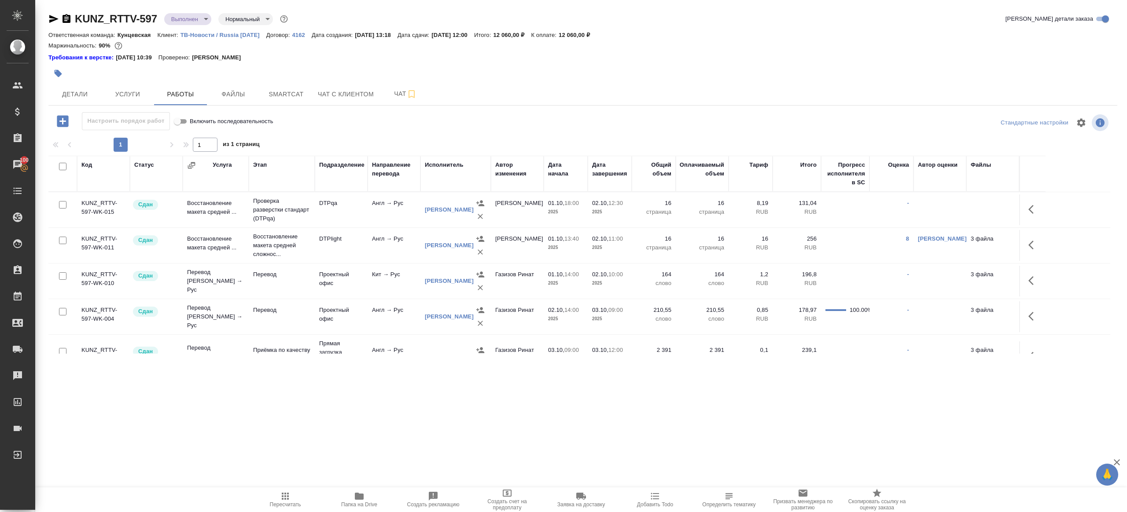
click at [427, 136] on div at bounding box center [582, 135] width 1069 height 4
click at [286, 491] on icon "button" at bounding box center [285, 496] width 11 height 11
click at [285, 491] on icon "button" at bounding box center [285, 496] width 11 height 11
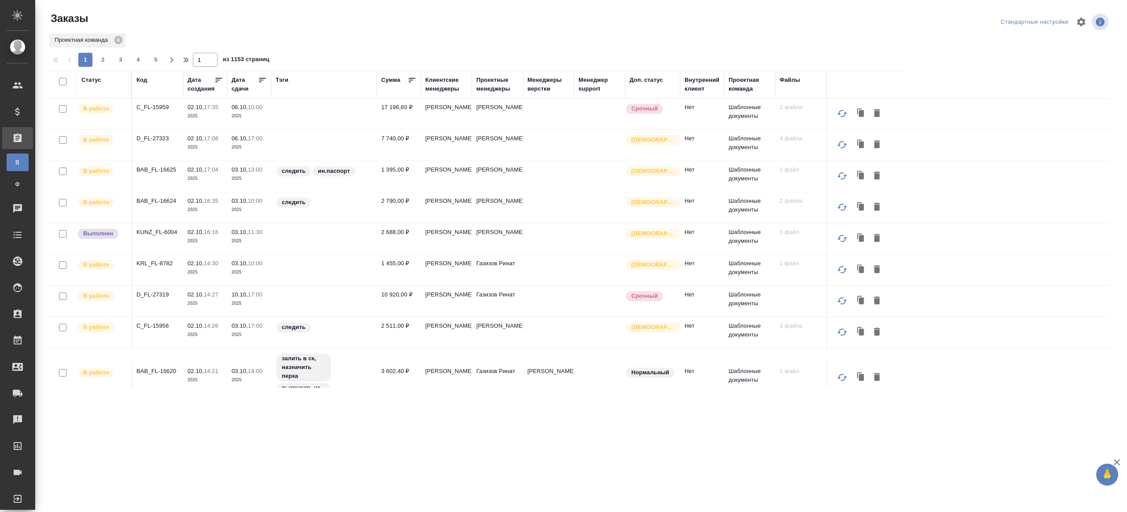
click at [283, 71] on th "Тэги" at bounding box center [324, 84] width 106 height 27
click at [283, 84] on div "Тэги" at bounding box center [282, 80] width 13 height 9
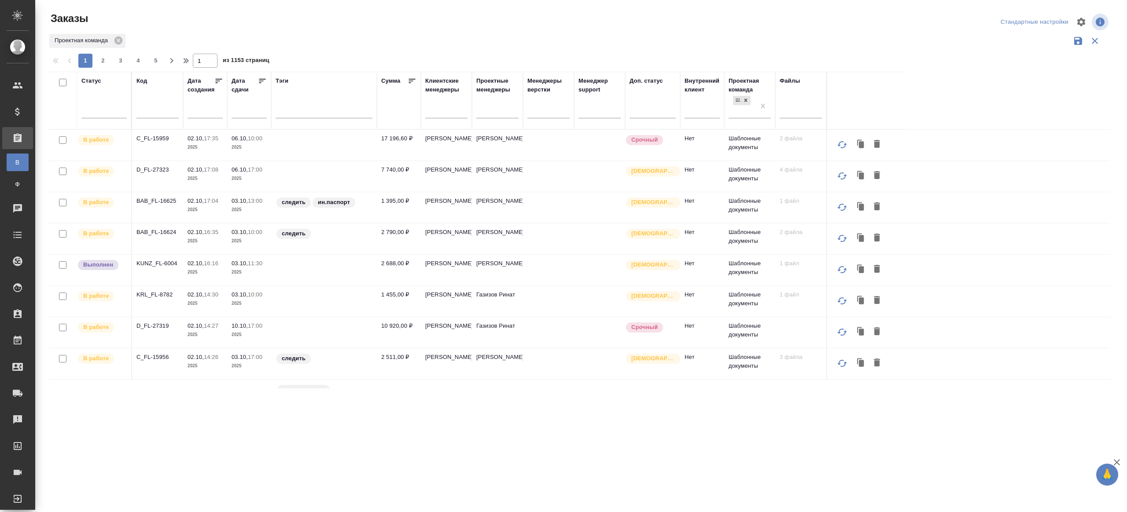
click at [280, 77] on div "Тэги" at bounding box center [282, 81] width 13 height 9
click at [334, 18] on div "Заказы" at bounding box center [226, 18] width 356 height 14
click at [161, 120] on div at bounding box center [157, 114] width 42 height 22
click at [162, 119] on div at bounding box center [157, 114] width 42 height 22
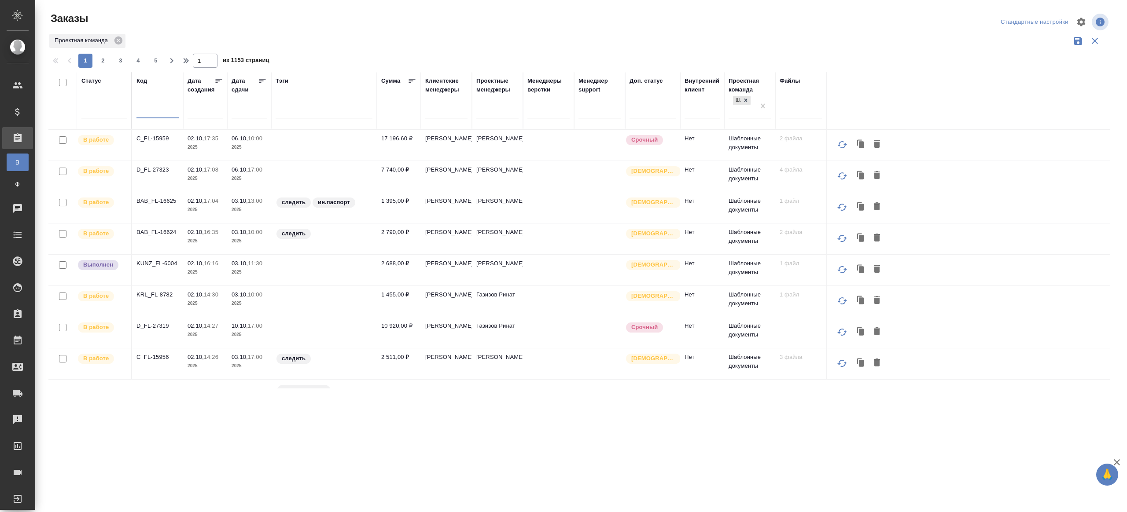
drag, startPoint x: 162, startPoint y: 117, endPoint x: 205, endPoint y: 90, distance: 50.6
click at [162, 117] on input "text" at bounding box center [157, 112] width 42 height 11
paste input "C_DNV-10"
type input "C_DNV-10"
click at [351, 43] on div "Проектная команда" at bounding box center [579, 41] width 1062 height 17
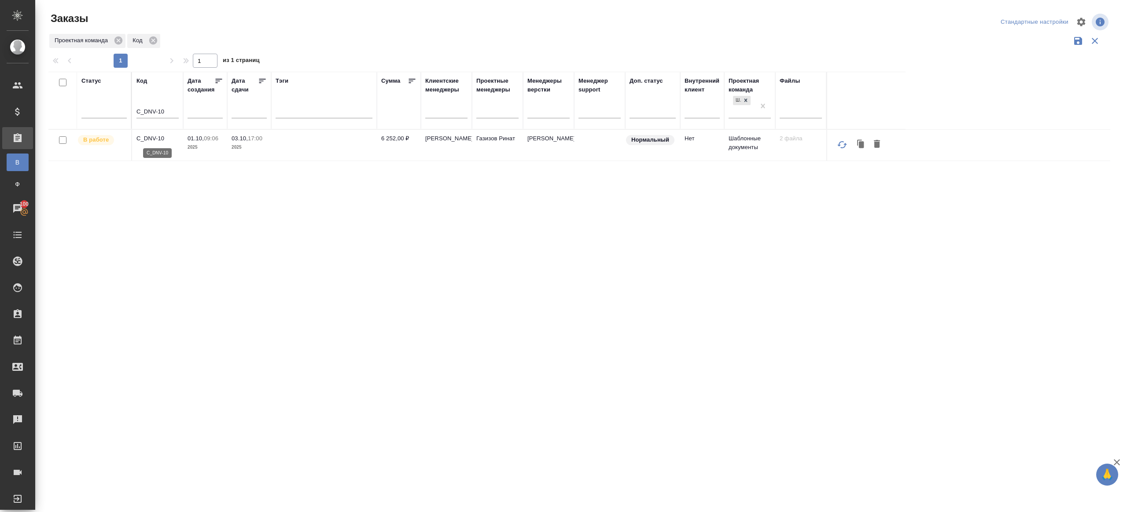
click at [158, 137] on p "C_DNV-10" at bounding box center [157, 138] width 42 height 9
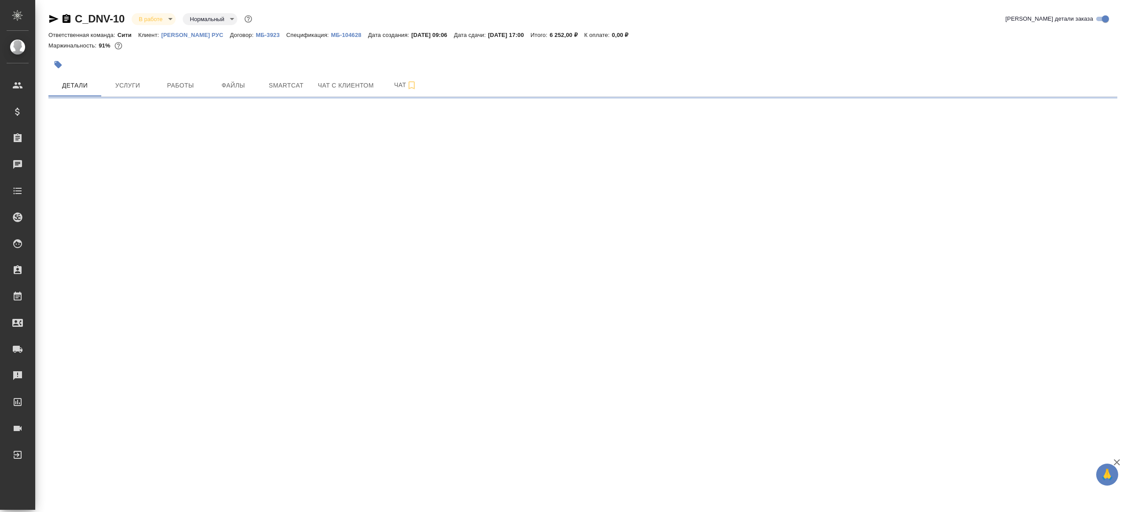
select select "RU"
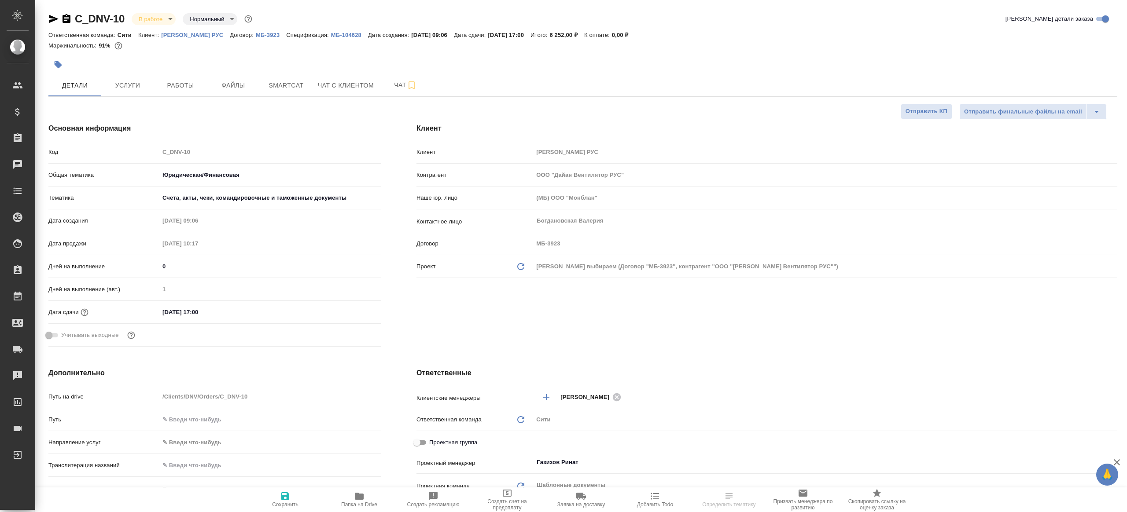
type textarea "x"
click at [196, 83] on span "Работы" at bounding box center [180, 85] width 42 height 11
type textarea "x"
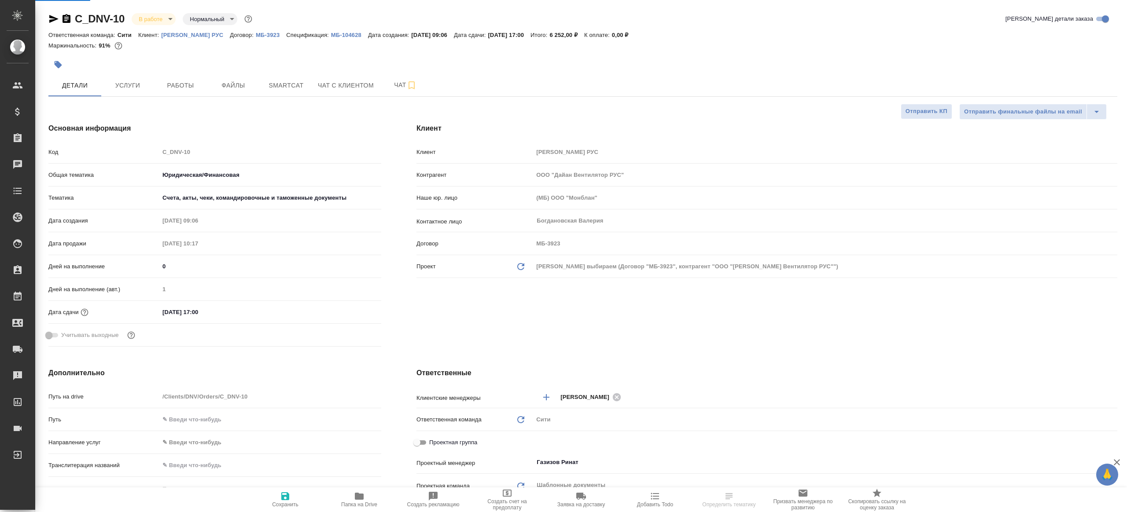
type textarea "x"
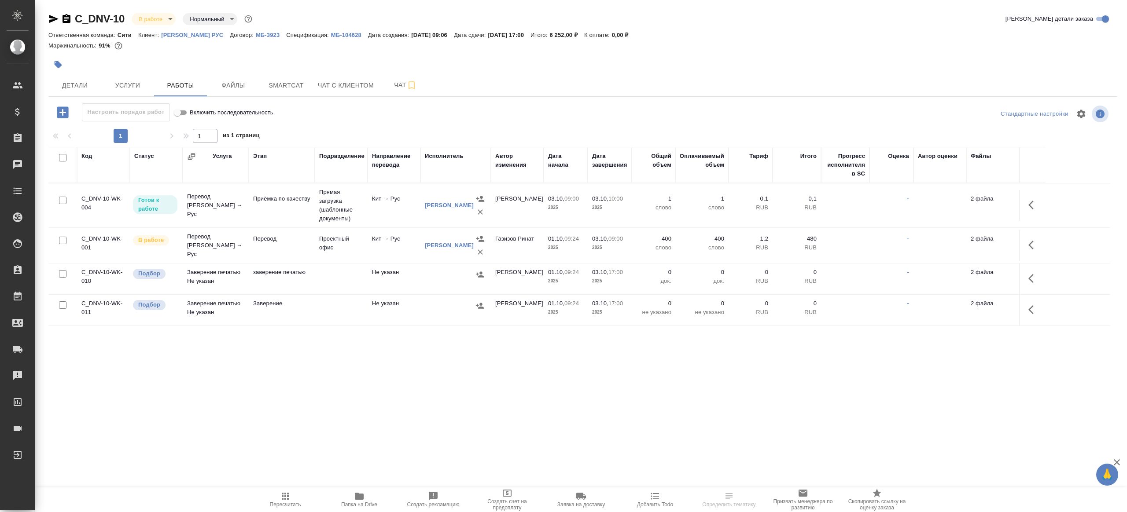
click at [354, 482] on div ".cls-1 fill:#fff; AWATERA Gazizov Rinat Клиенты Спецификации Заказы Чаты Todo П…" at bounding box center [563, 256] width 1127 height 512
click at [356, 489] on button "Папка на Drive" at bounding box center [359, 500] width 74 height 25
click at [1037, 236] on button "button" at bounding box center [1033, 245] width 21 height 21
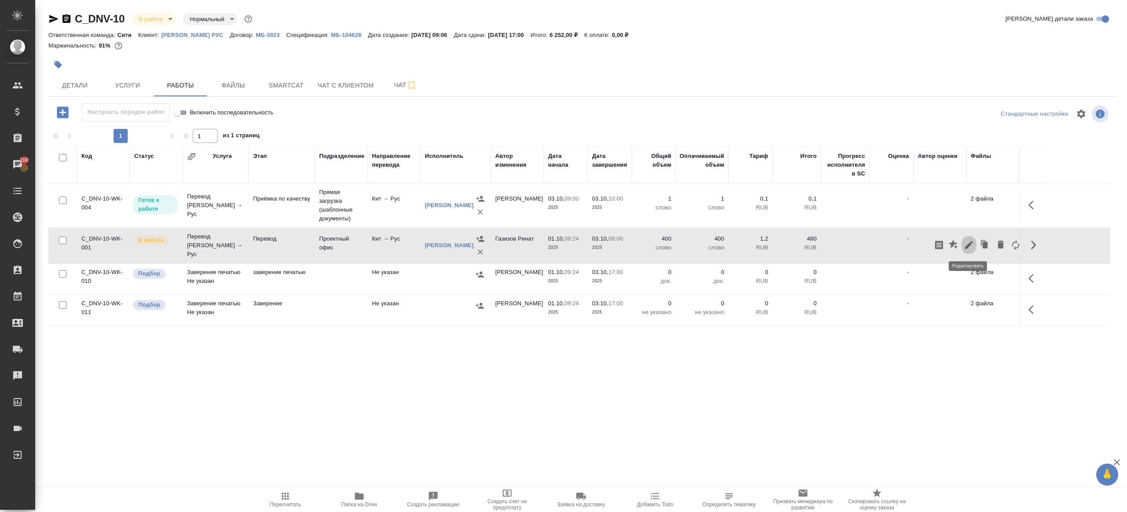
click at [974, 244] on icon "button" at bounding box center [969, 245] width 11 height 11
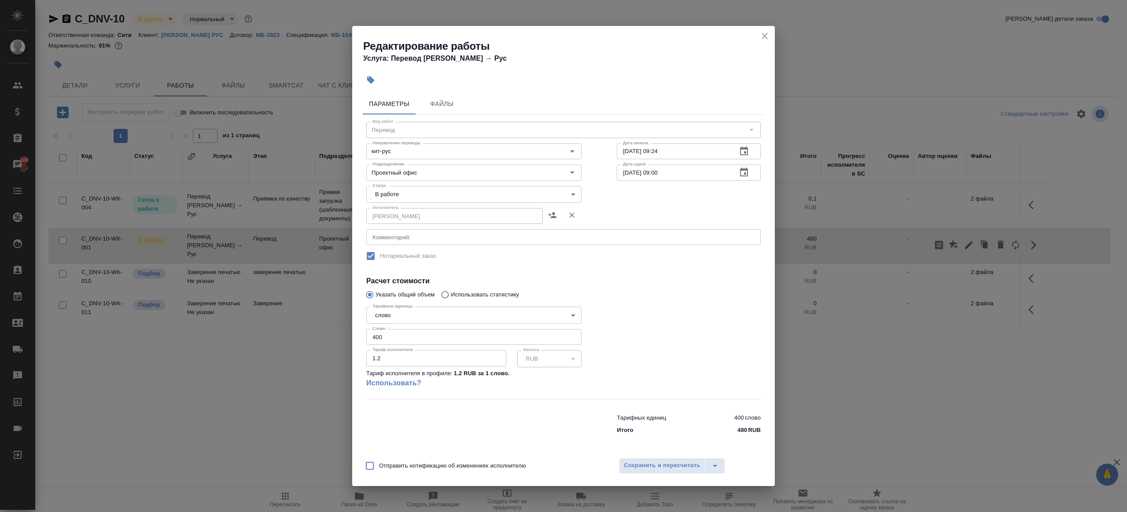
click at [396, 194] on body "🙏 .cls-1 fill:#fff; AWATERA Gazizov Rinat Клиенты Спецификации Заказы 100 Чаты …" at bounding box center [563, 256] width 1127 height 512
click at [401, 225] on li "Сдан" at bounding box center [473, 224] width 215 height 15
type input "closed"
drag, startPoint x: 375, startPoint y: 339, endPoint x: 346, endPoint y: 333, distance: 29.3
click at [346, 333] on div "Редактирование работы Услуга: Перевод Стандарт Кит → Рус Параметры Файлы Вид ра…" at bounding box center [563, 256] width 1127 height 512
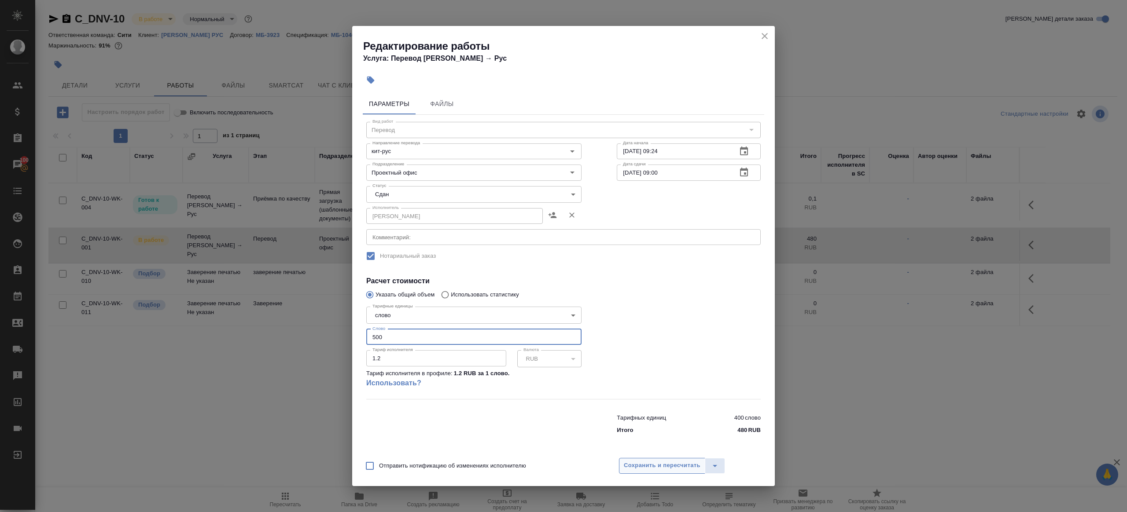
type input "500"
click at [645, 467] on span "Сохранить и пересчитать" at bounding box center [662, 466] width 77 height 10
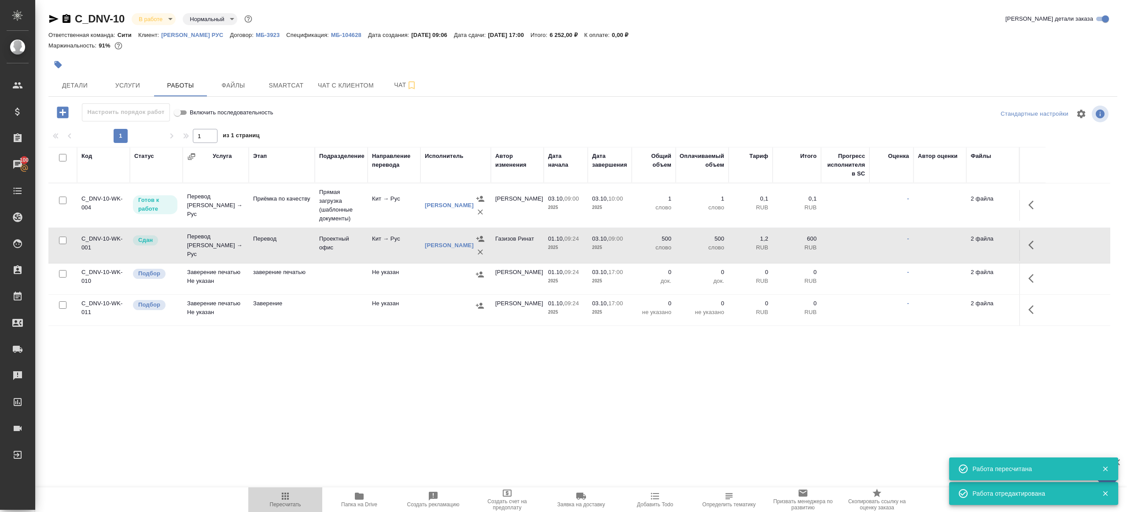
click at [290, 495] on icon "button" at bounding box center [285, 496] width 11 height 11
click at [337, 442] on div ".cls-1 fill:#fff; AWATERA Gazizov Rinat Клиенты Спецификации Заказы 100 Чаты To…" at bounding box center [563, 256] width 1127 height 512
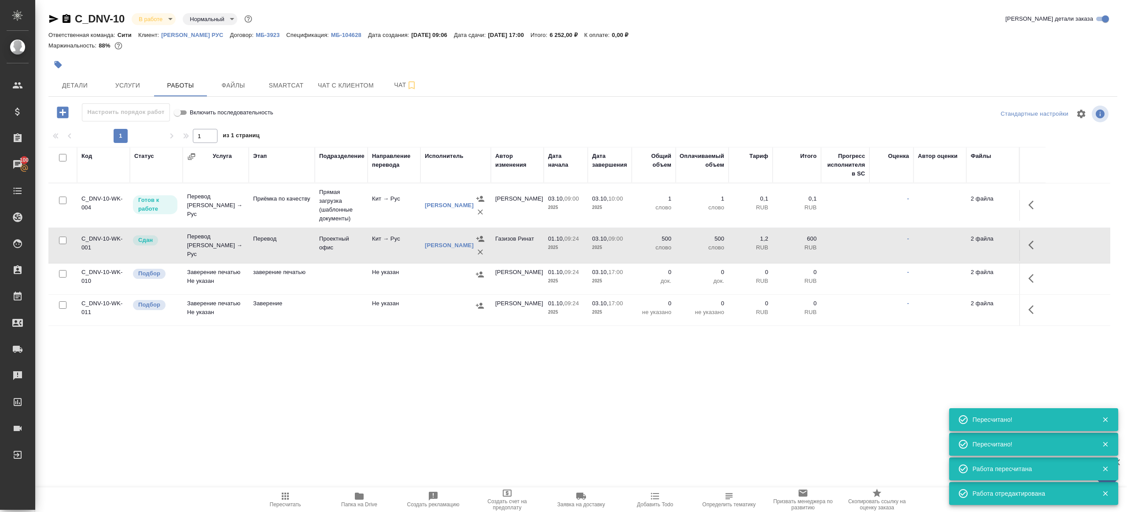
click at [293, 496] on span "Пересчитать" at bounding box center [285, 499] width 63 height 17
click at [371, 420] on div ".cls-1 fill:#fff; AWATERA Gazizov Rinat Клиенты Спецификации Заказы 100 Чаты To…" at bounding box center [563, 256] width 1127 height 512
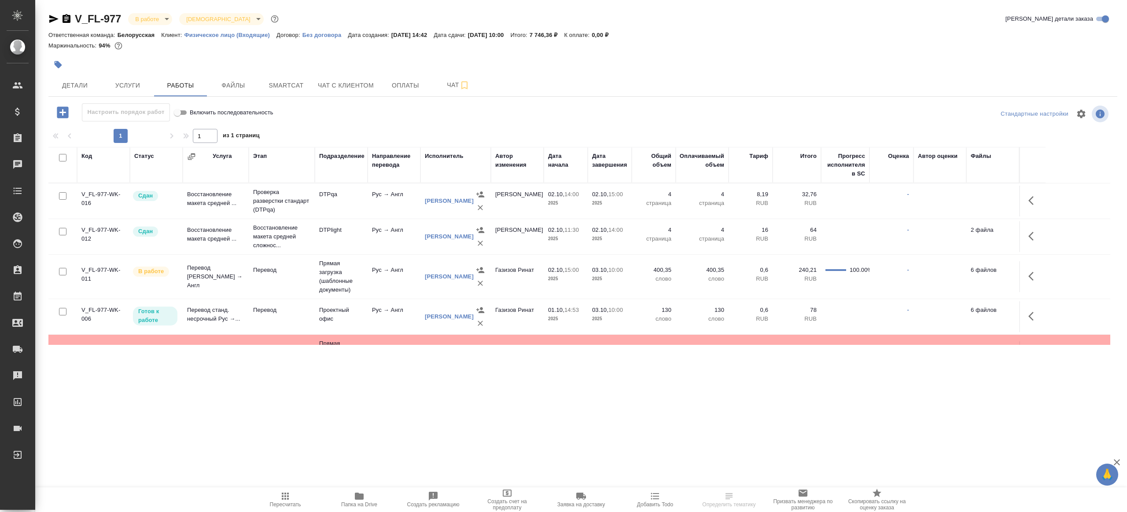
scroll to position [69, 0]
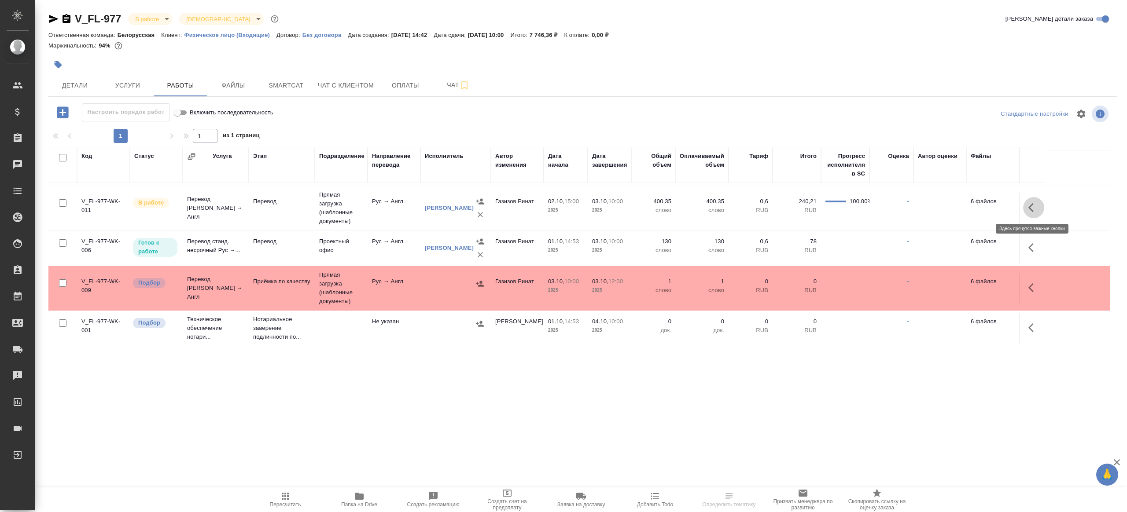
click at [1038, 209] on icon "button" at bounding box center [1033, 208] width 11 height 11
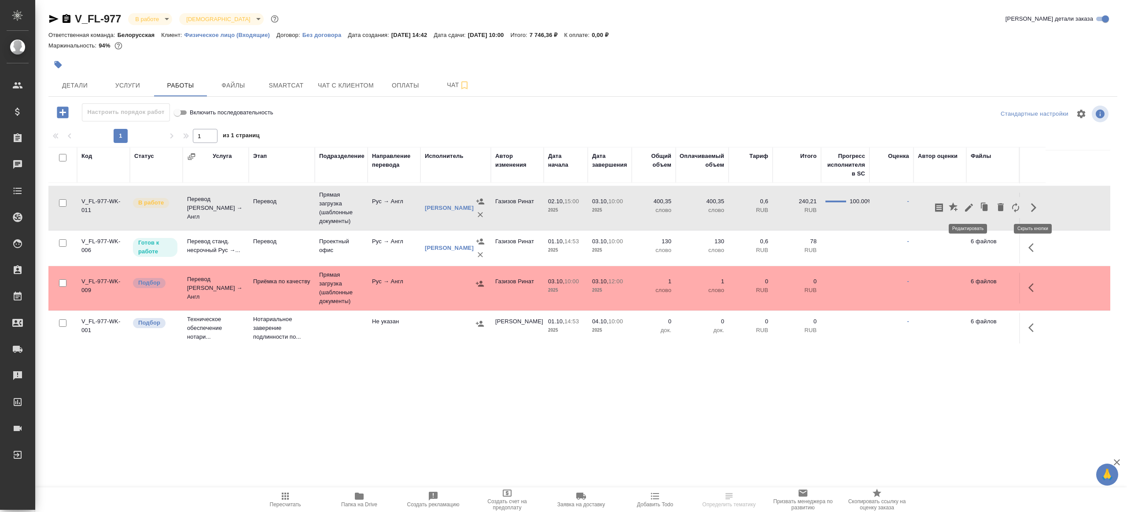
click at [966, 204] on icon "button" at bounding box center [969, 208] width 11 height 11
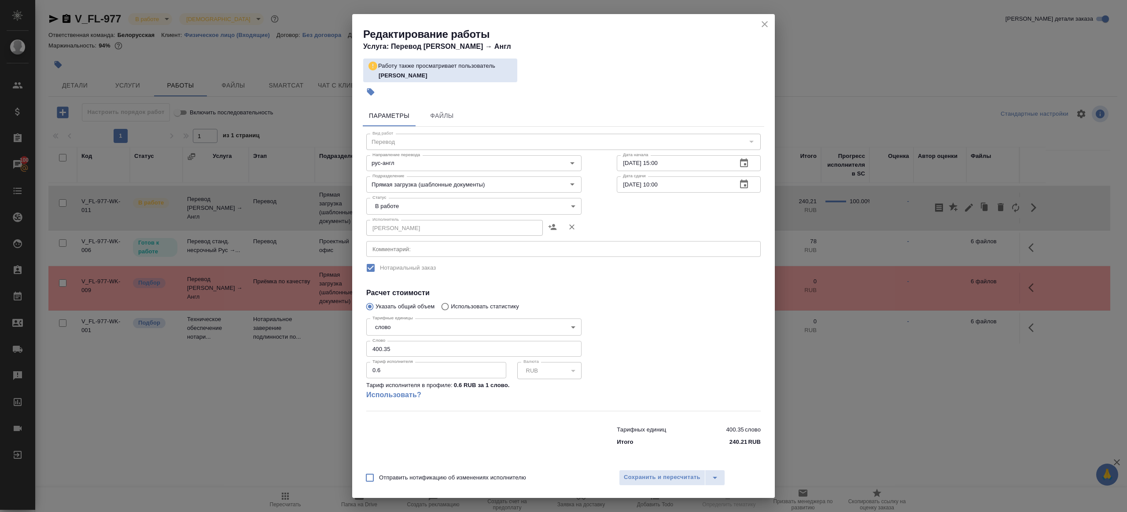
click at [405, 203] on body "🙏 .cls-1 fill:#fff; AWATERA [PERSON_NAME] Клиенты Спецификации Заказы 100 Чаты …" at bounding box center [563, 256] width 1127 height 512
click at [402, 240] on li "Сдан" at bounding box center [473, 236] width 215 height 15
type input "closed"
click at [644, 470] on div "Отправить нотификацию об изменениях исполнителю Сохранить и пересчитать" at bounding box center [563, 481] width 423 height 34
click at [651, 482] on span "Сохранить и пересчитать" at bounding box center [662, 478] width 77 height 10
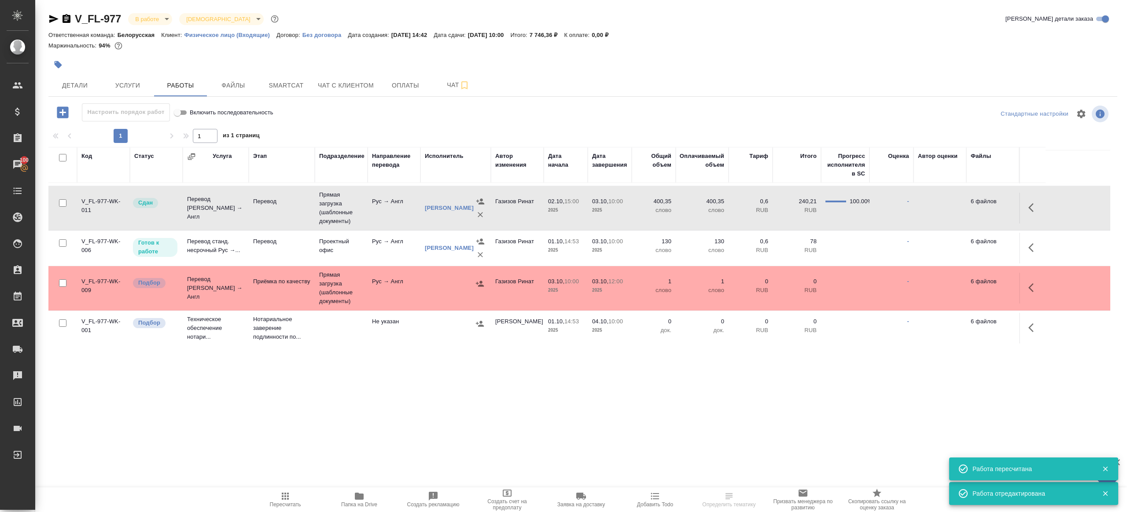
click at [1037, 250] on icon "button" at bounding box center [1033, 248] width 11 height 11
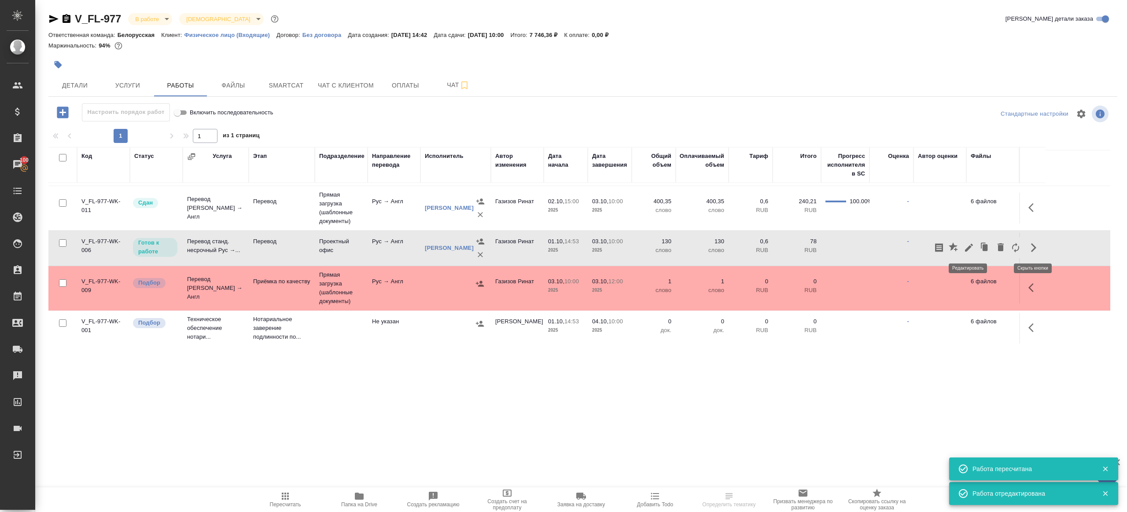
click at [971, 245] on icon "button" at bounding box center [969, 248] width 8 height 8
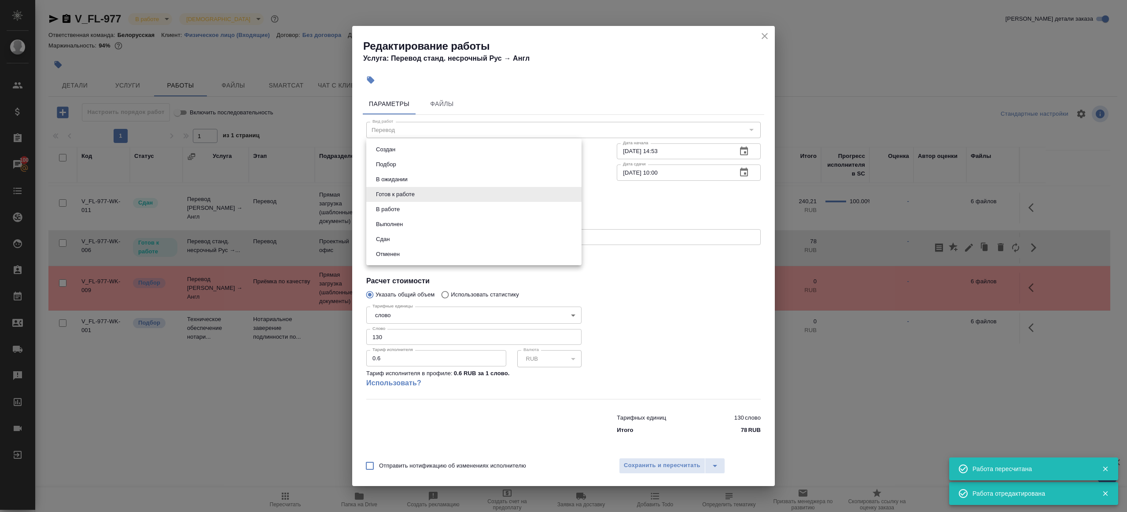
click at [431, 197] on body "🙏 .cls-1 fill:#fff; AWATERA Gazizov Rinat Клиенты Спецификации Заказы 100 Чаты …" at bounding box center [563, 256] width 1127 height 512
click at [391, 238] on button "Сдан" at bounding box center [382, 240] width 19 height 10
type input "closed"
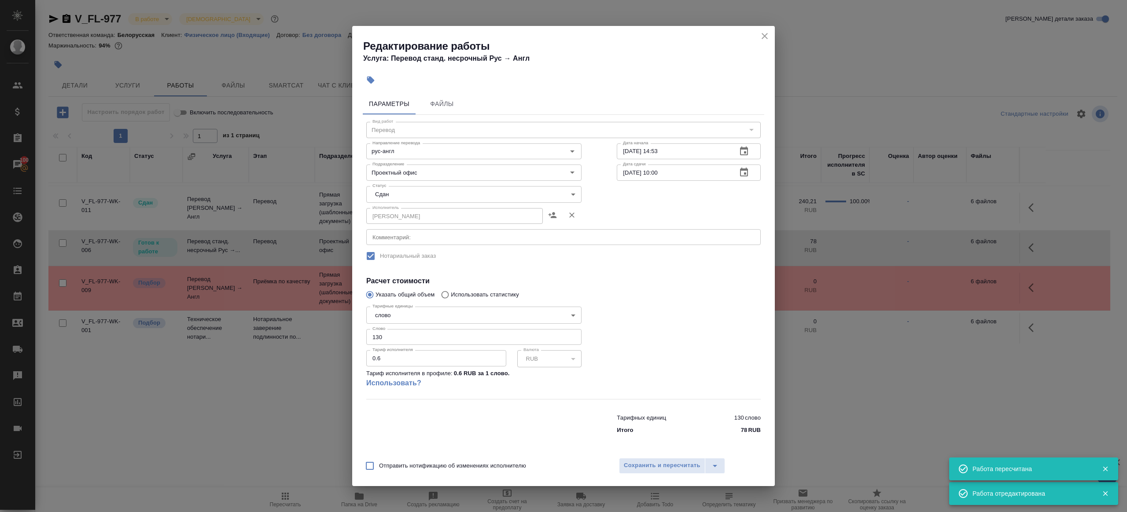
click at [643, 457] on div "Отправить нотификацию об изменениях исполнителю Сохранить и пересчитать" at bounding box center [563, 470] width 423 height 34
click at [643, 458] on button "Сохранить и пересчитать" at bounding box center [662, 466] width 86 height 16
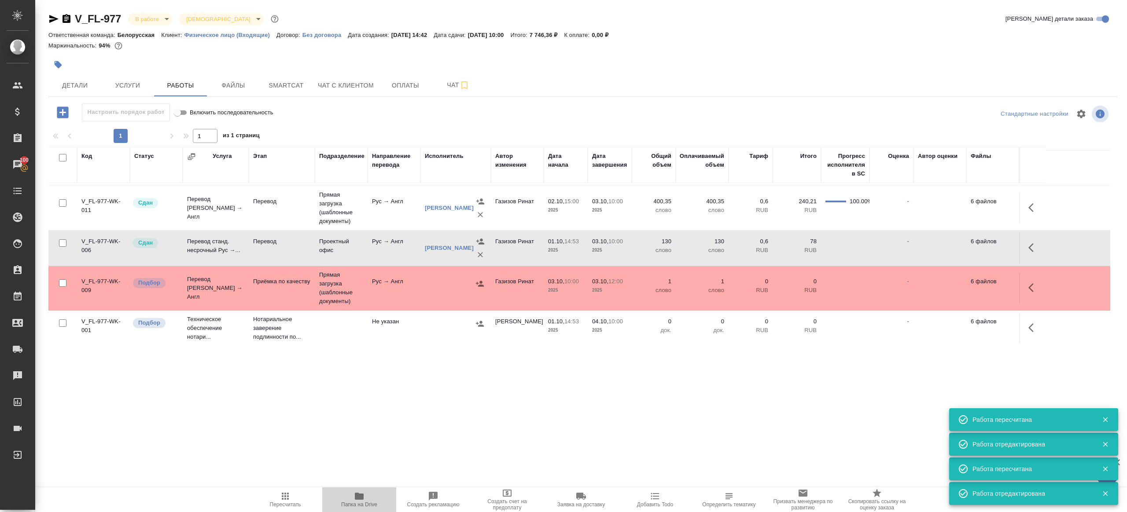
click at [338, 501] on span "Папка на Drive" at bounding box center [359, 499] width 63 height 17
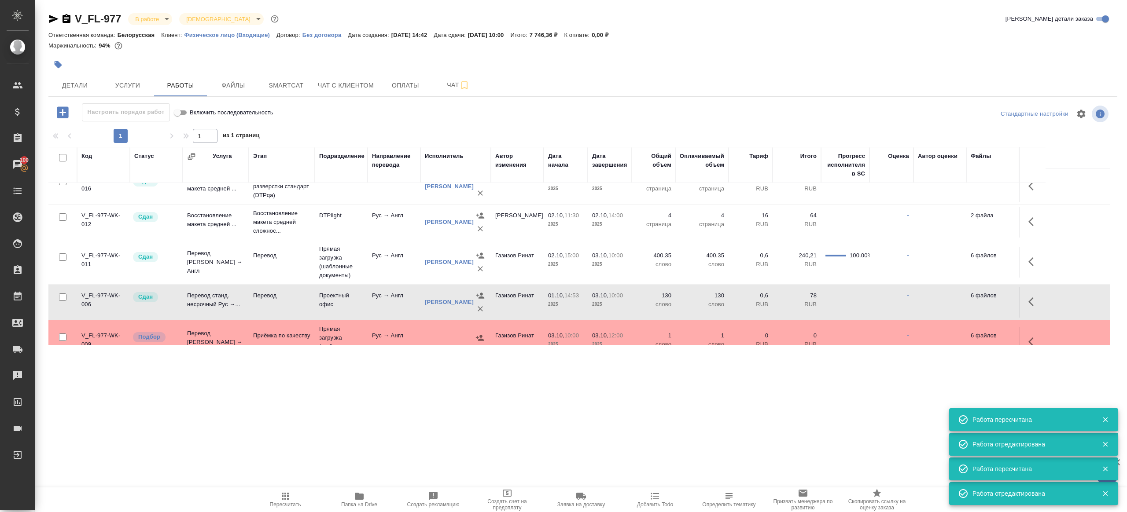
scroll to position [38, 0]
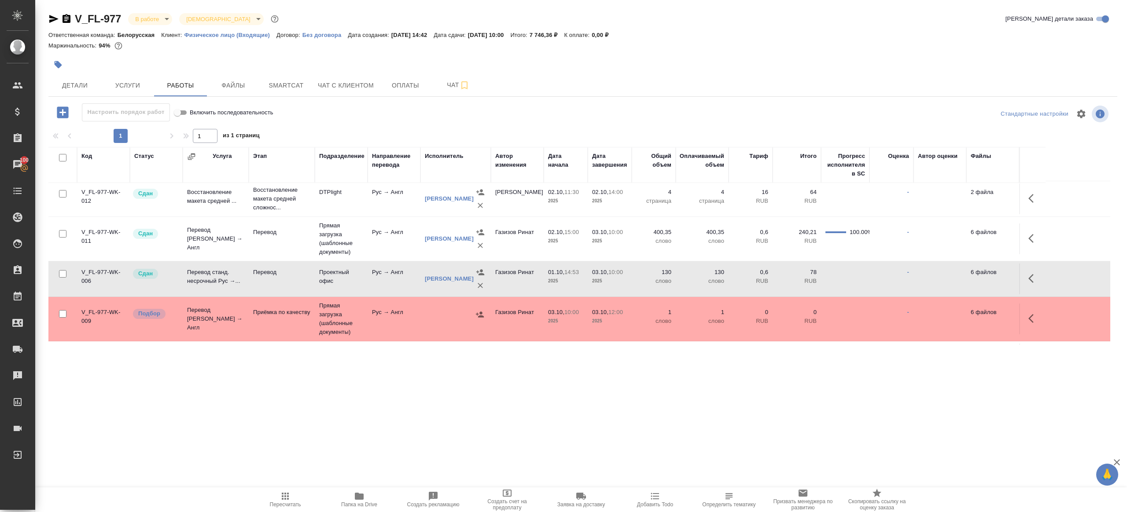
click at [377, 310] on td "Рус → Англ" at bounding box center [394, 319] width 53 height 31
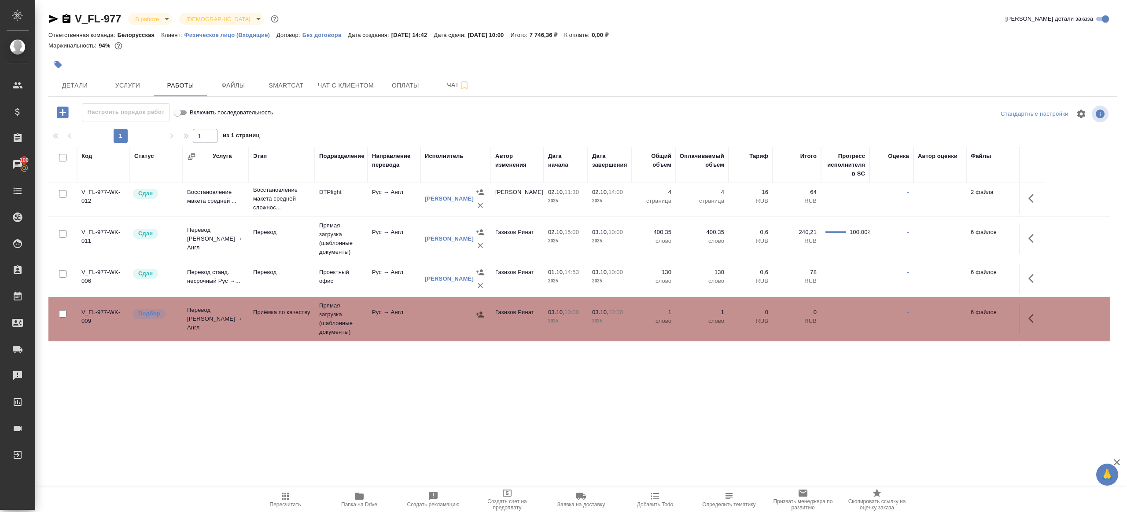
click at [377, 310] on td "Рус → Англ" at bounding box center [394, 319] width 53 height 31
click at [287, 490] on button "Пересчитать" at bounding box center [285, 500] width 74 height 25
click at [316, 429] on div ".cls-1 fill:#fff; AWATERA Gazizov Rinat Клиенты Спецификации Заказы 100 Чаты To…" at bounding box center [563, 256] width 1127 height 512
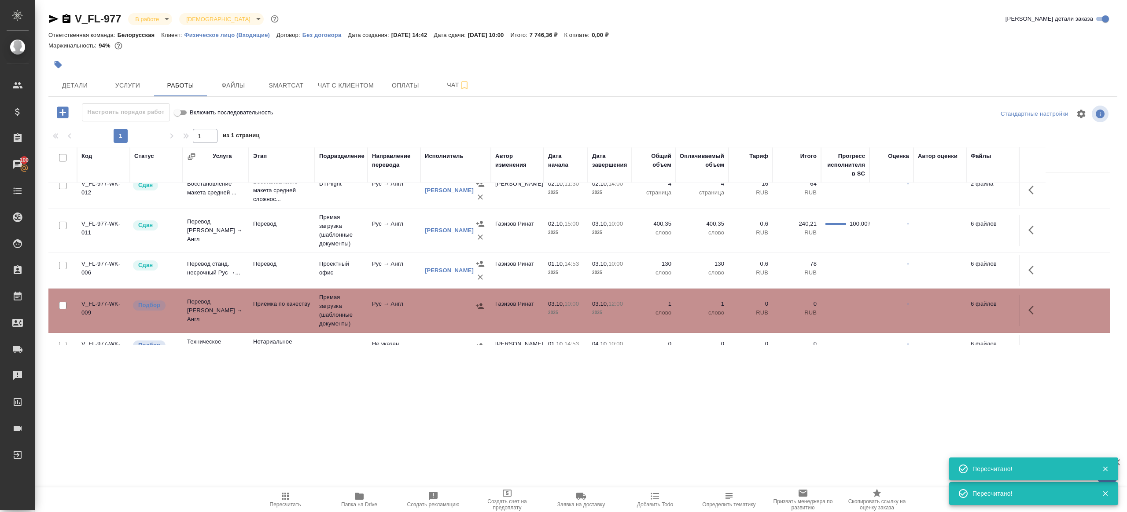
scroll to position [0, 0]
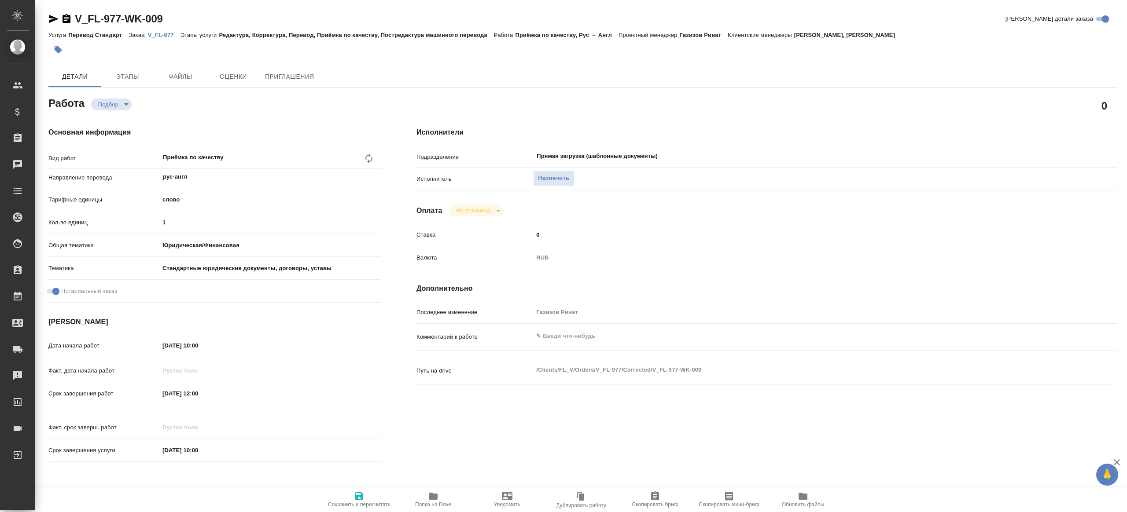
type textarea "x"
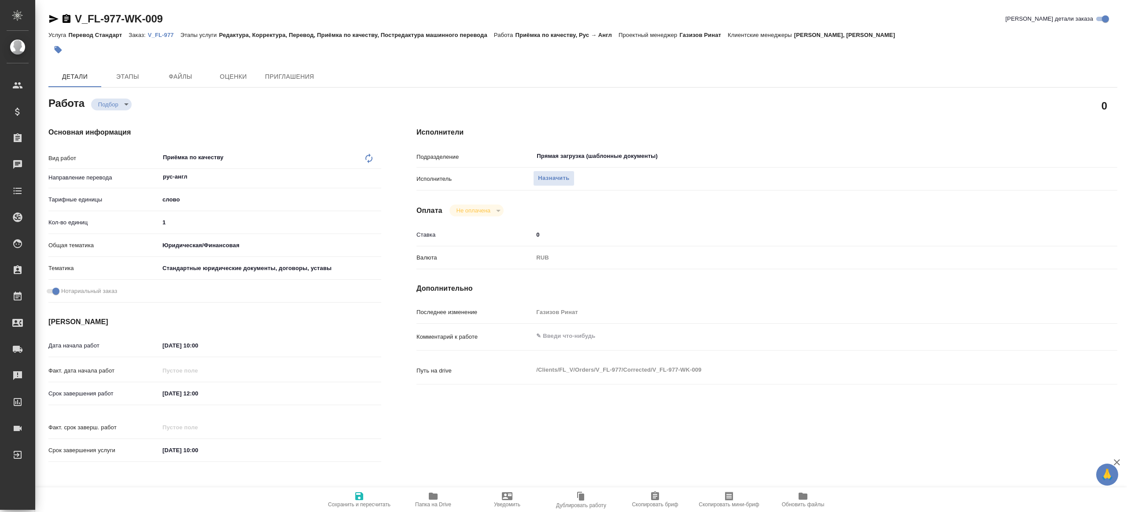
type textarea "x"
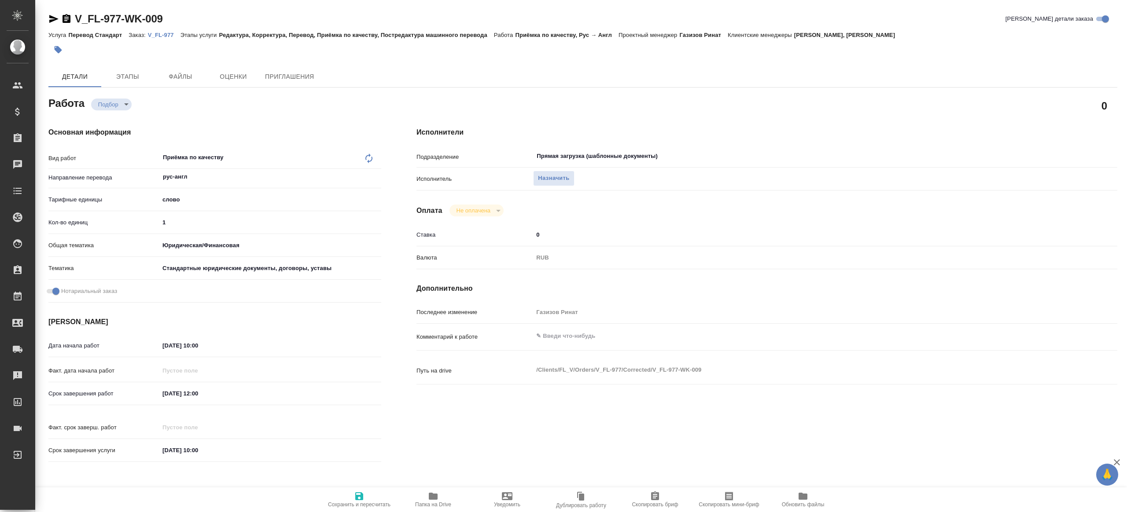
type textarea "x"
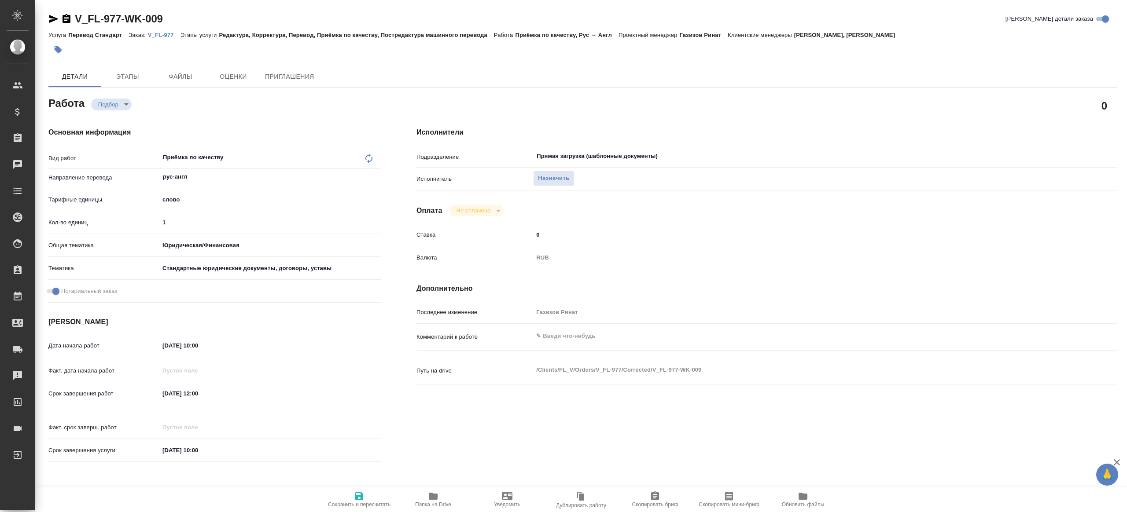
type textarea "x"
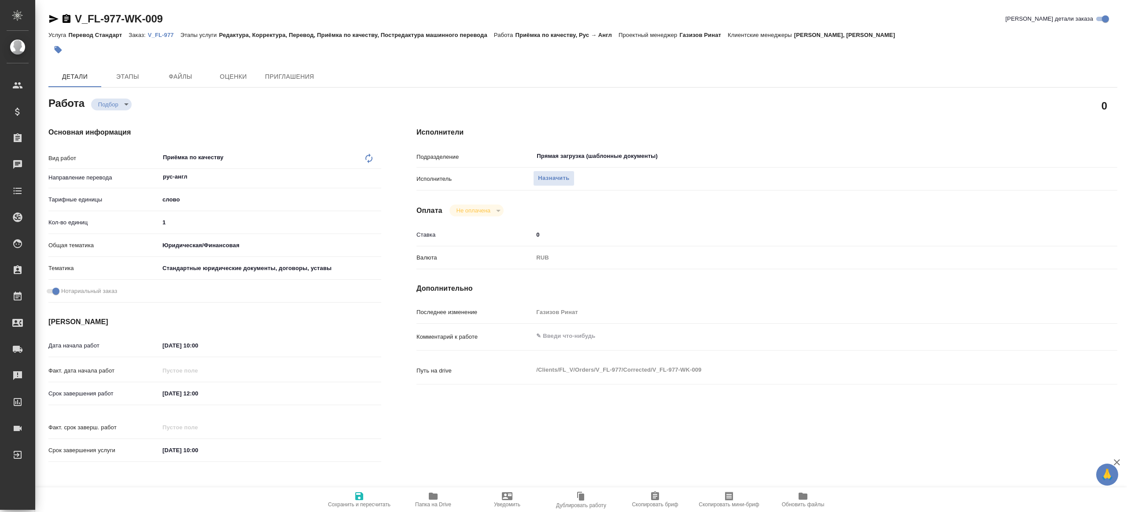
type textarea "x"
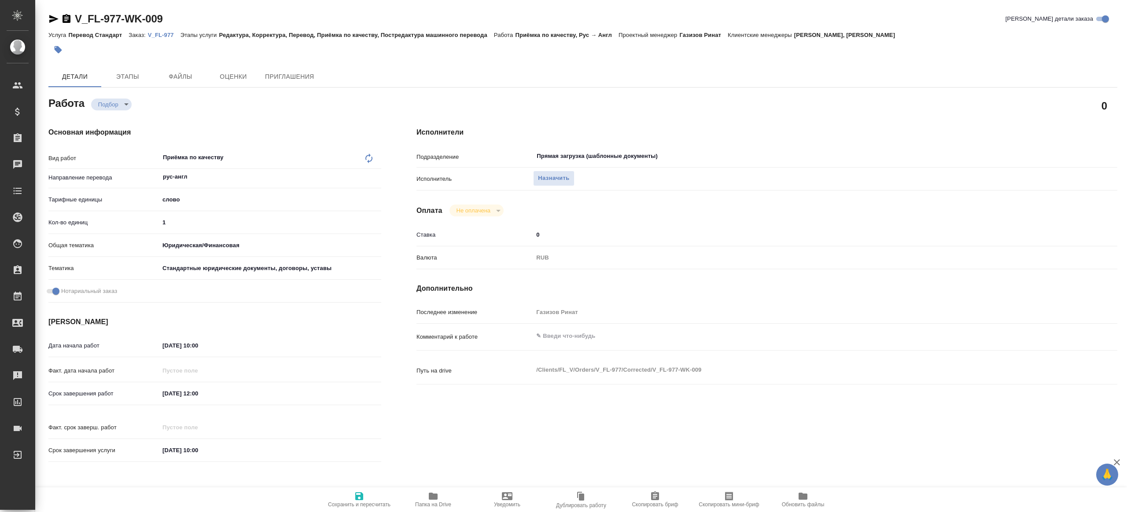
type textarea "x"
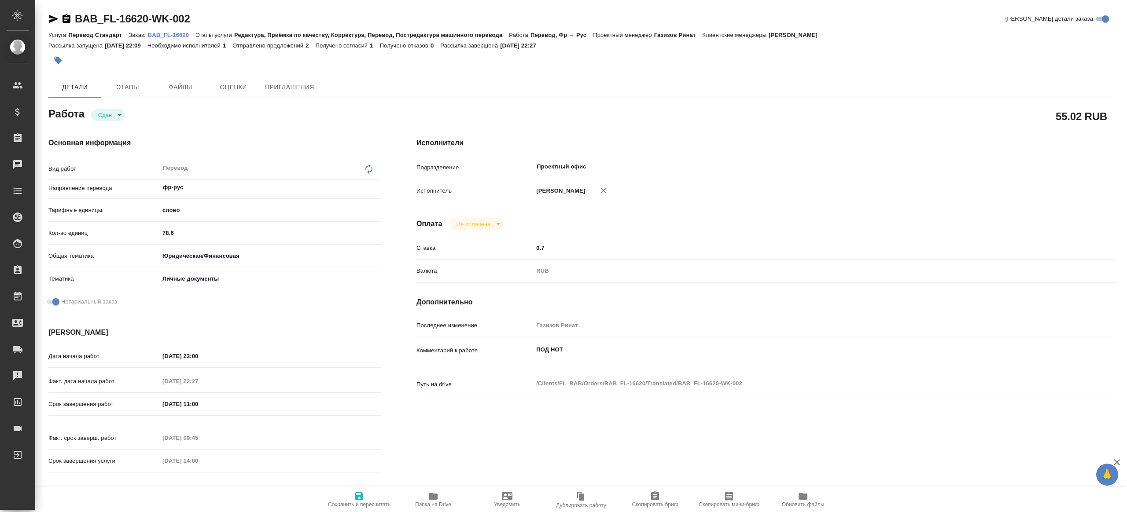
type textarea "x"
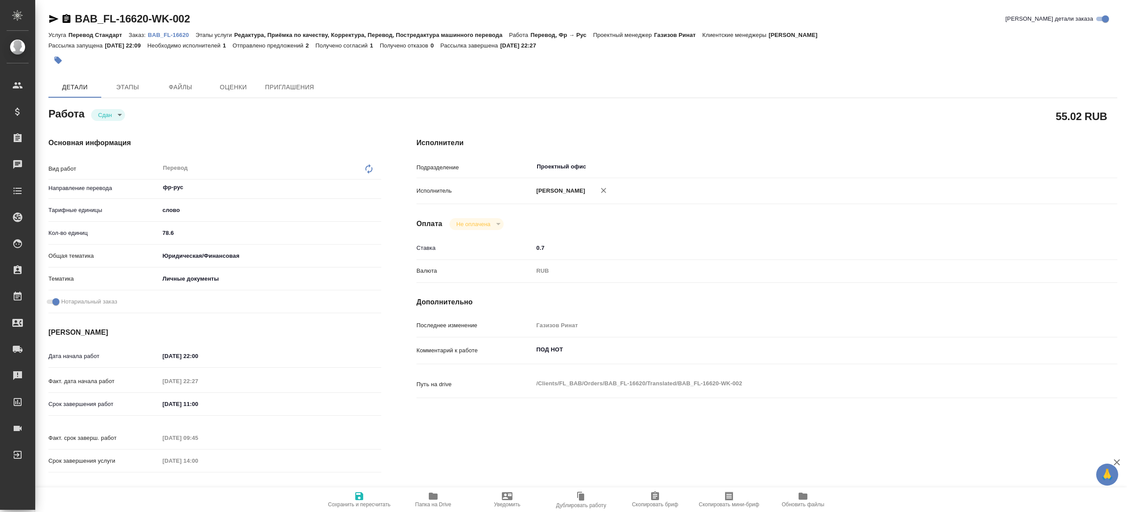
type textarea "x"
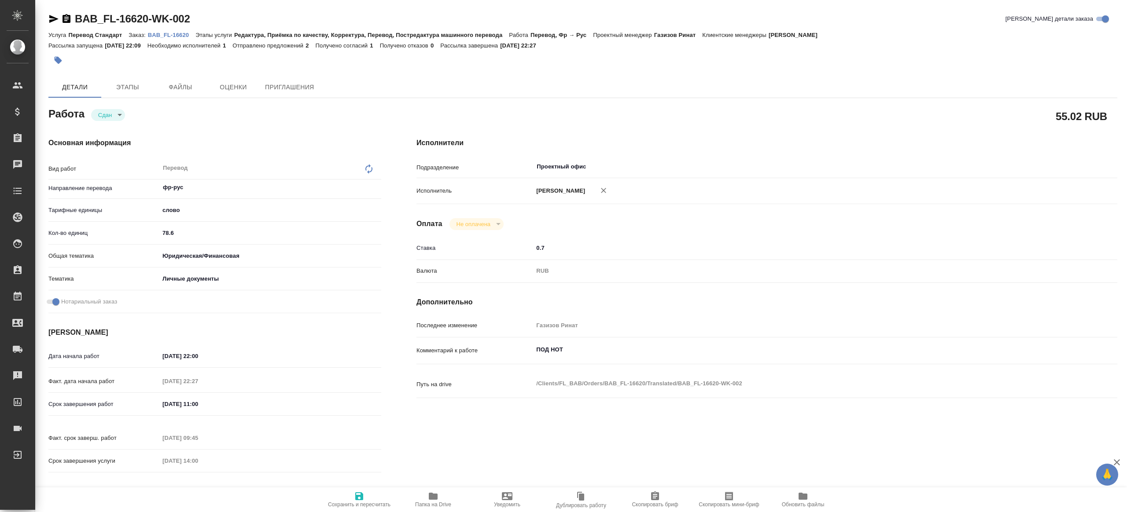
type textarea "x"
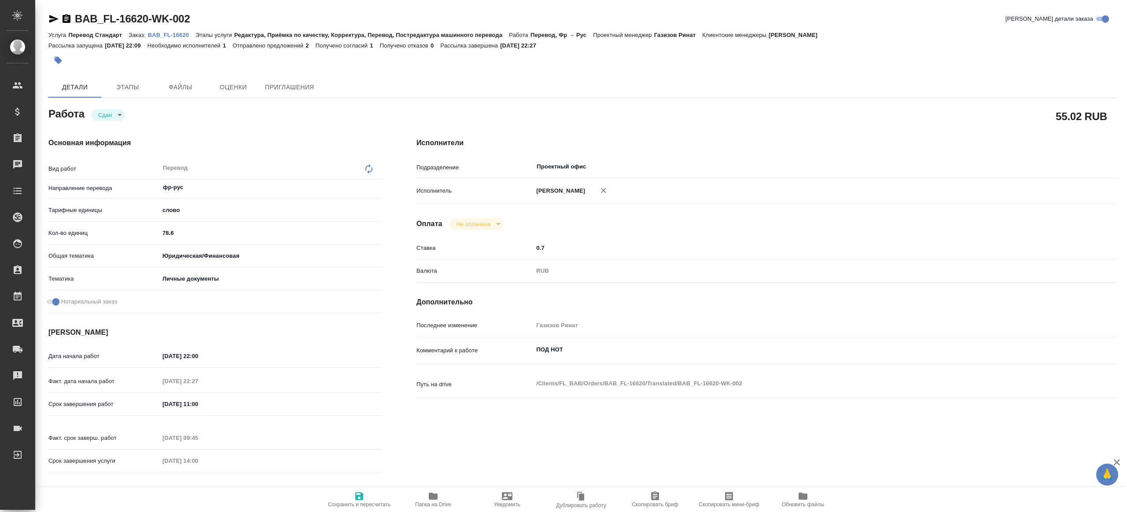
type textarea "x"
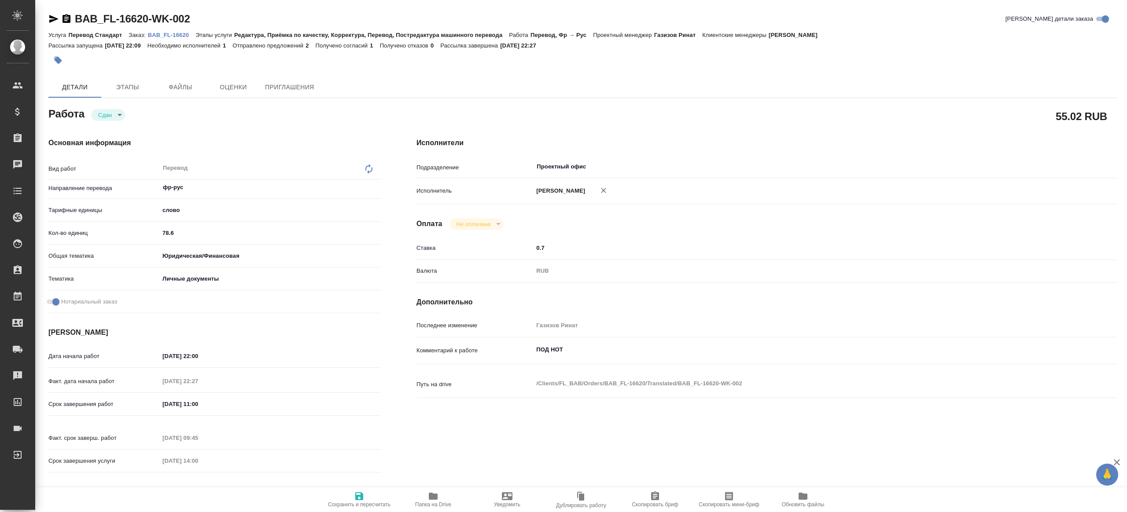
type textarea "x"
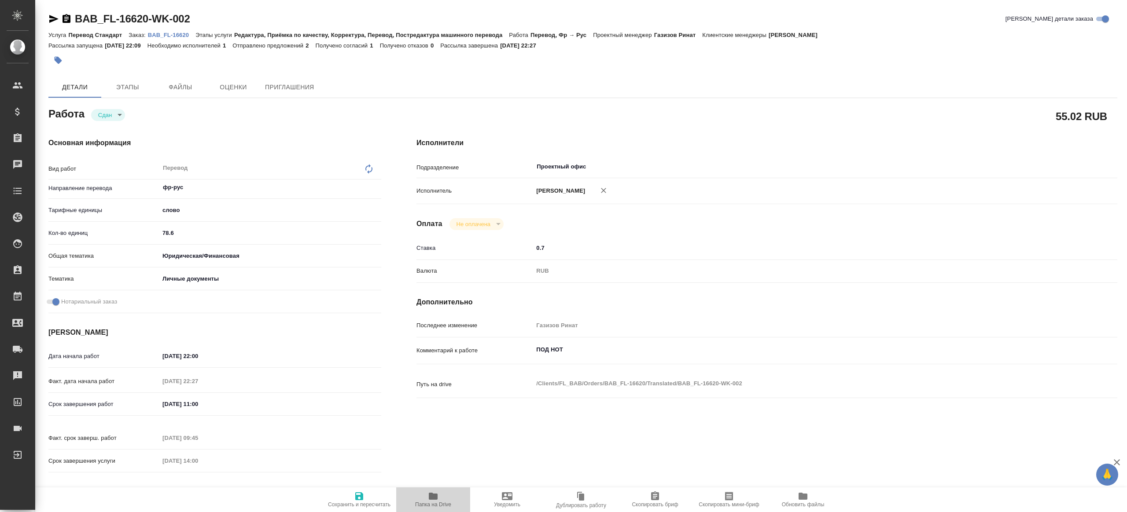
click at [415, 497] on span "Папка на Drive" at bounding box center [432, 499] width 63 height 17
type textarea "x"
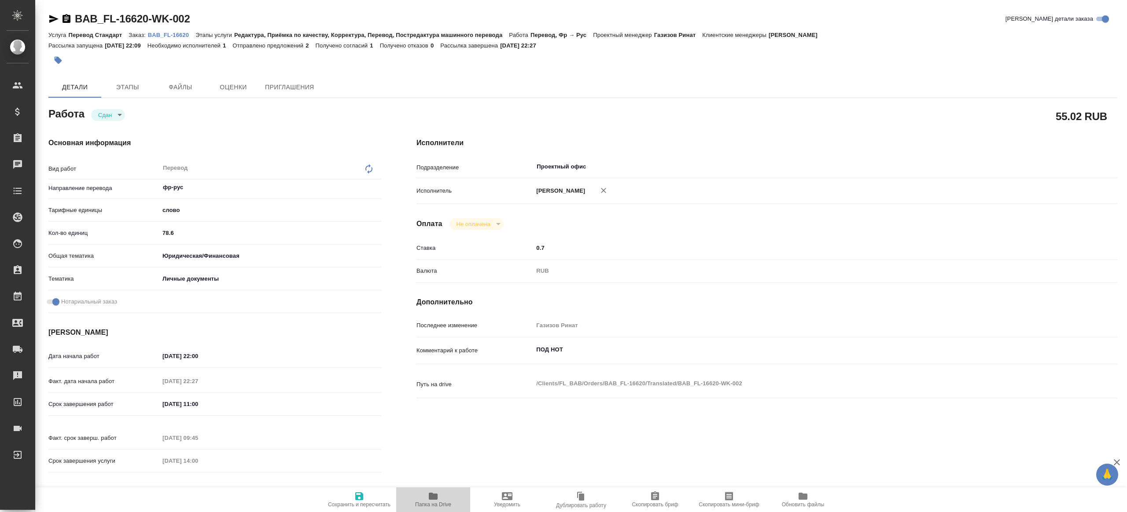
type textarea "x"
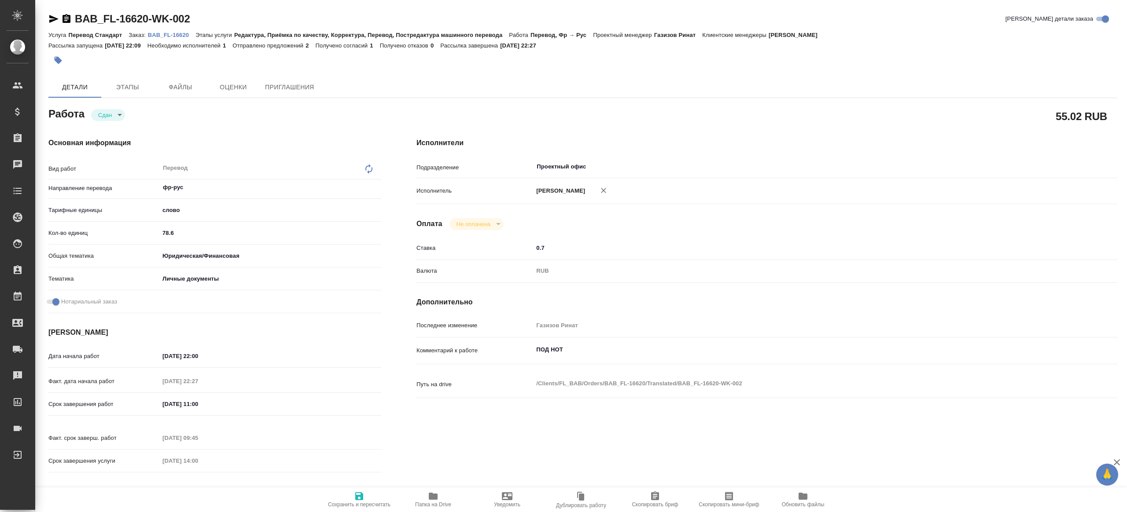
type textarea "x"
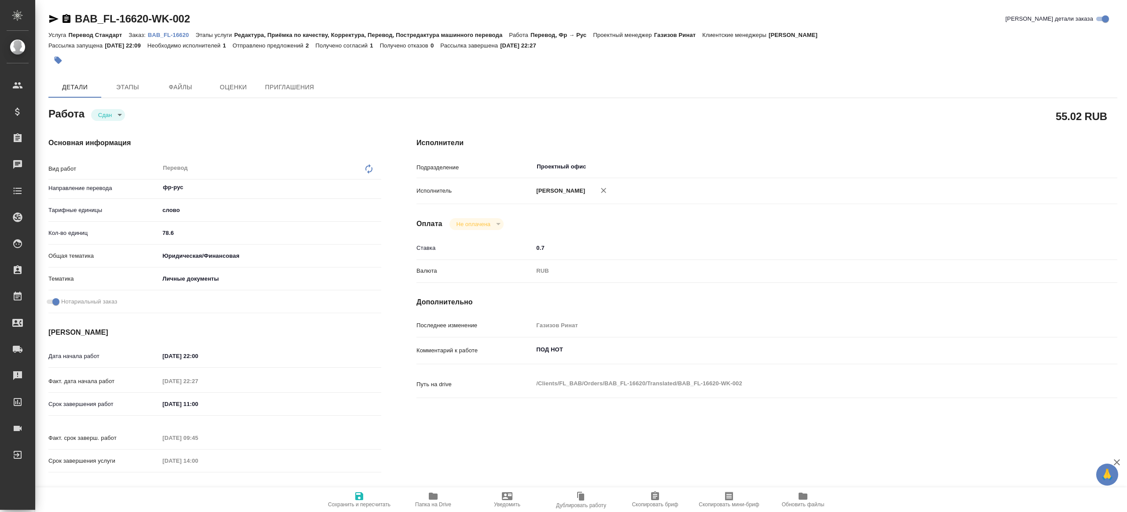
type textarea "x"
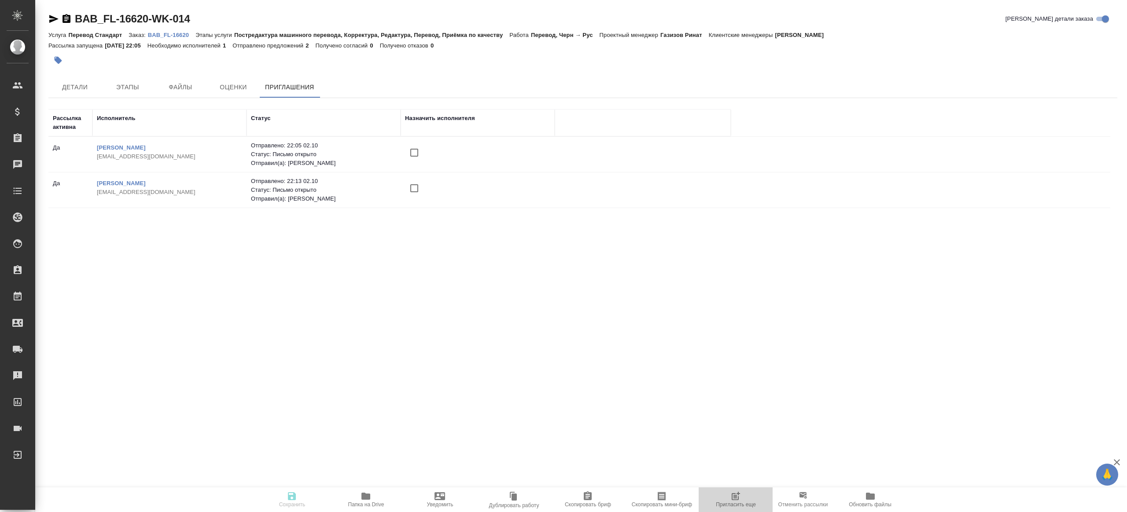
click at [724, 495] on span "Пригласить еще" at bounding box center [735, 499] width 63 height 17
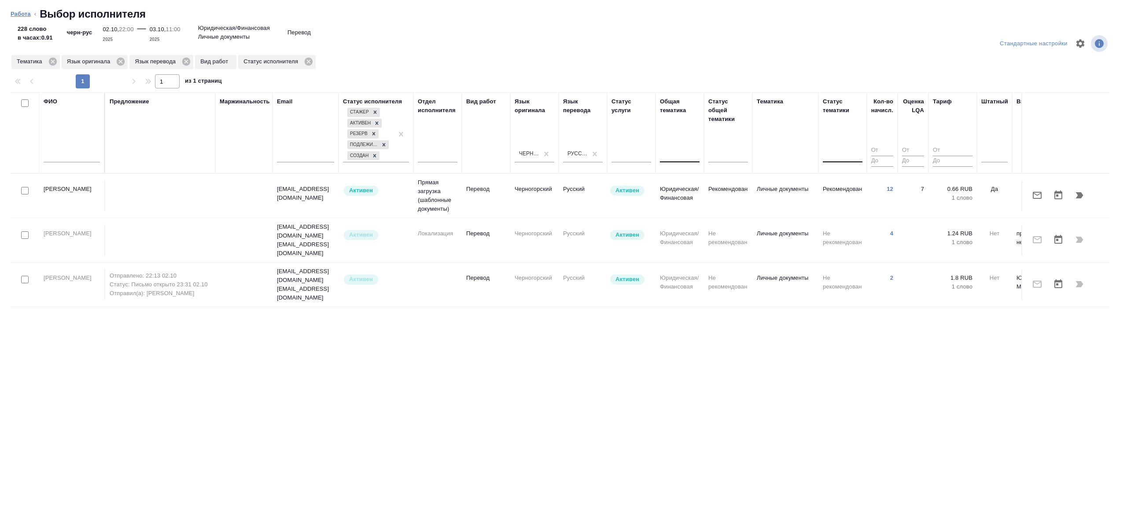
click at [30, 15] on link "Работа" at bounding box center [21, 14] width 20 height 7
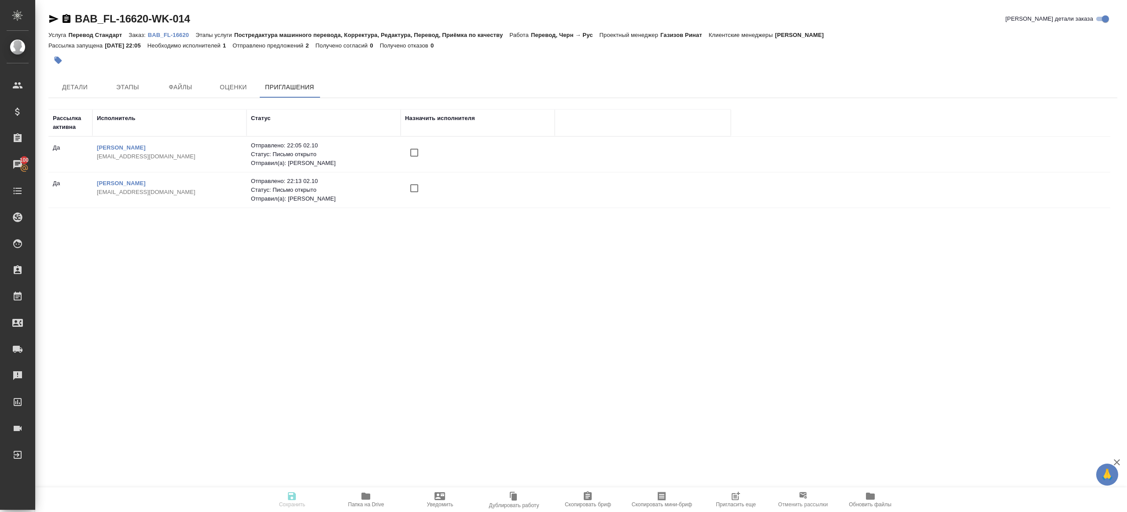
click at [724, 489] on button "Пригласить еще" at bounding box center [736, 500] width 74 height 25
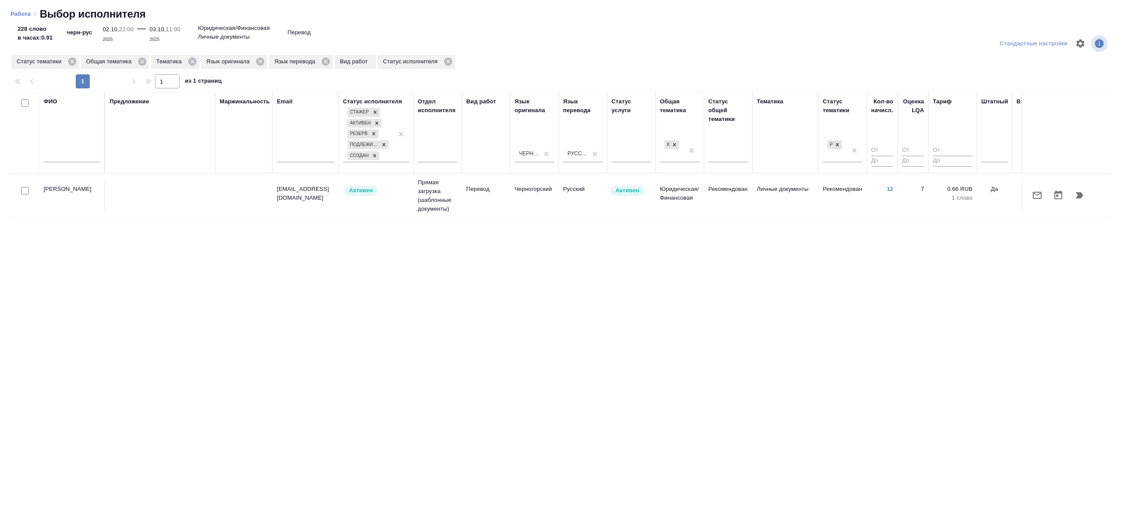
drag, startPoint x: 691, startPoint y: 151, endPoint x: 708, endPoint y: 151, distance: 16.7
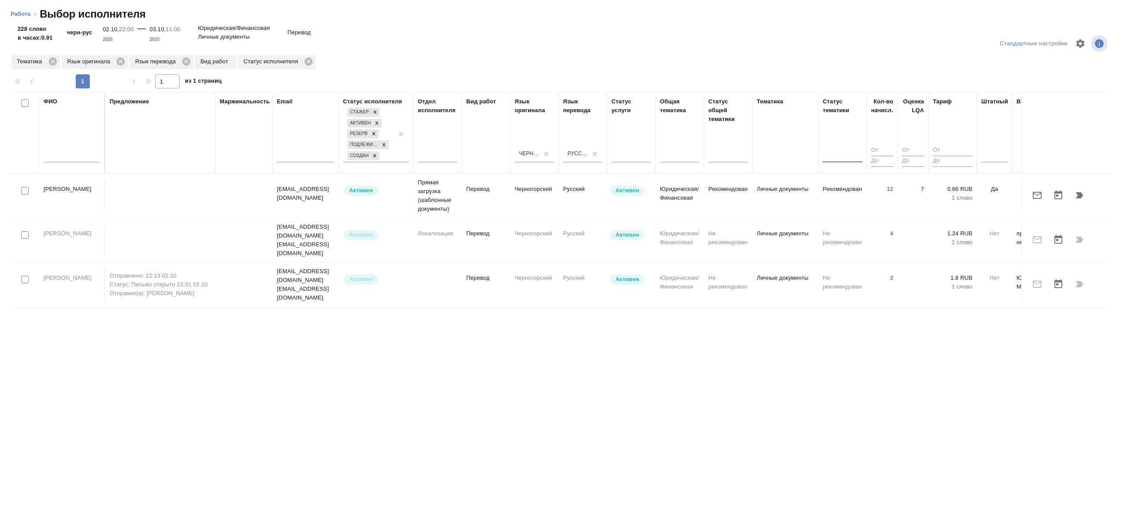
click at [755, 140] on th "Тематика" at bounding box center [785, 132] width 66 height 81
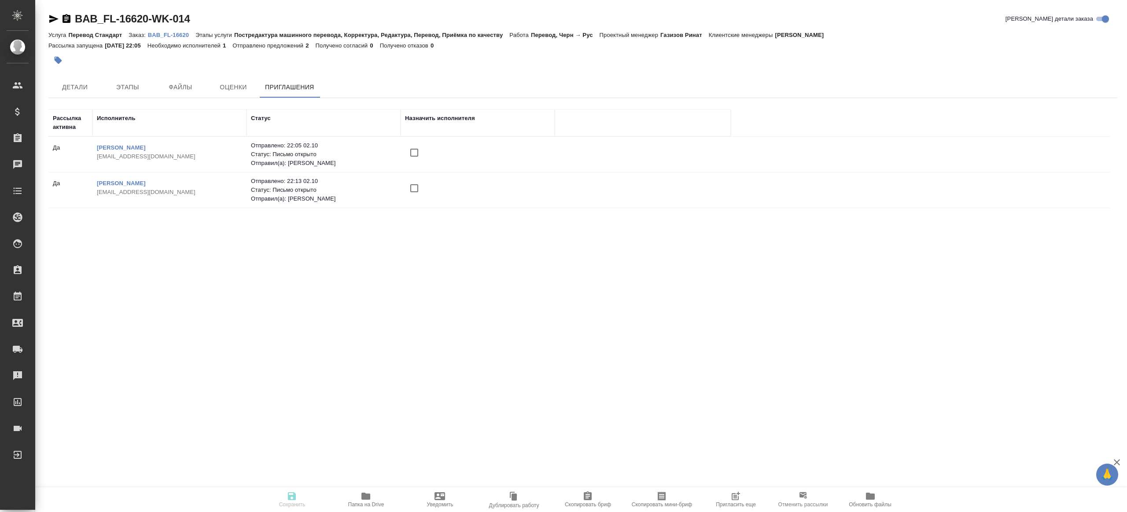
click at [734, 501] on icon "button" at bounding box center [735, 496] width 11 height 11
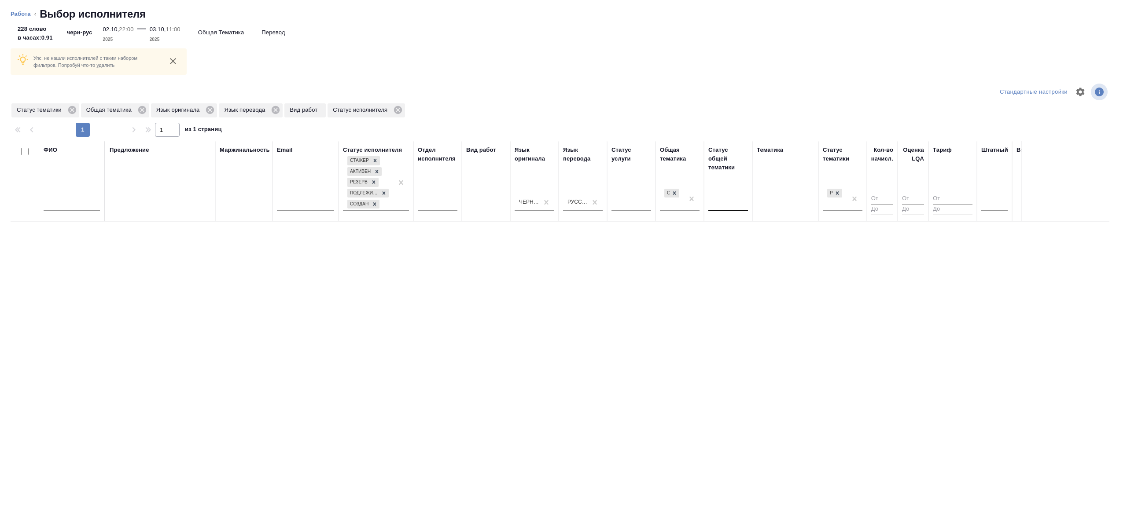
drag, startPoint x: 687, startPoint y: 196, endPoint x: 719, endPoint y: 196, distance: 32.1
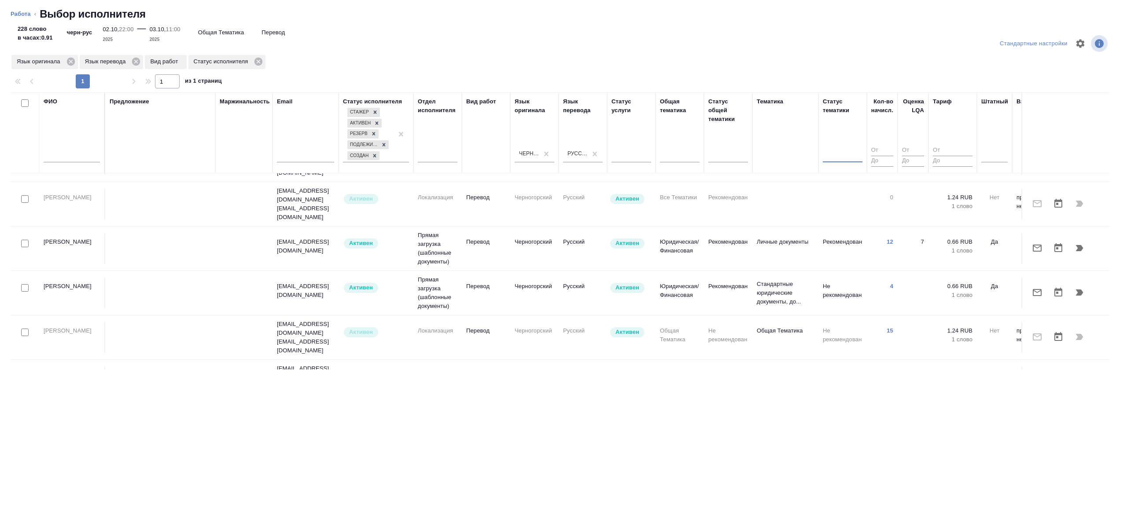
scroll to position [331, 0]
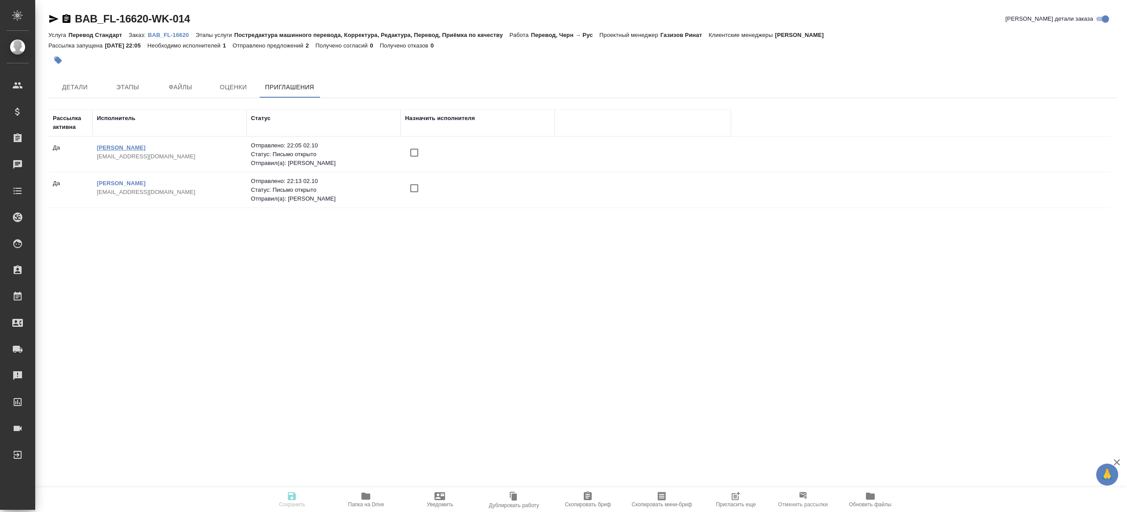
click at [133, 146] on link "[PERSON_NAME]" at bounding box center [121, 147] width 49 height 7
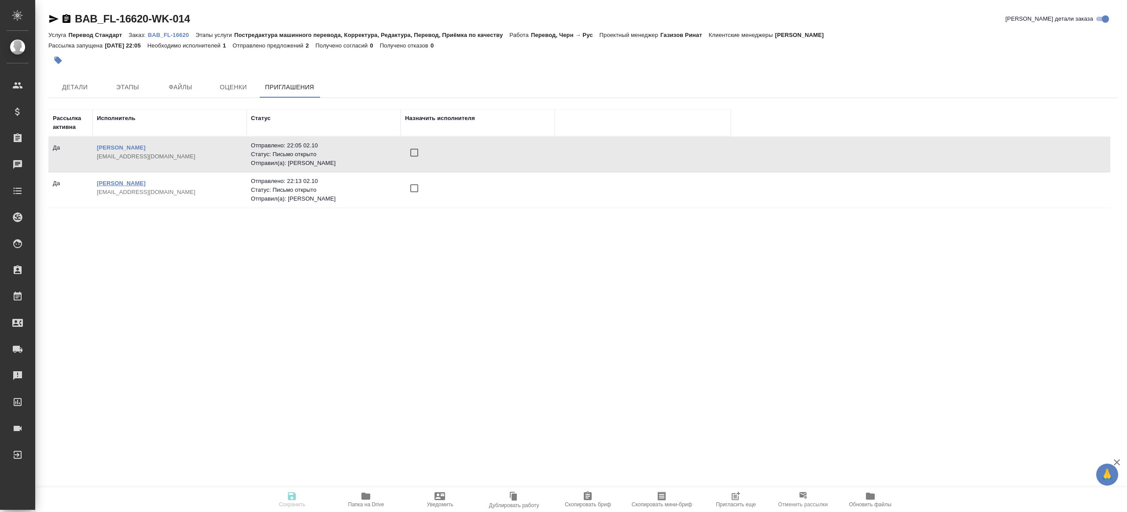
click at [146, 181] on link "[PERSON_NAME]" at bounding box center [121, 183] width 49 height 7
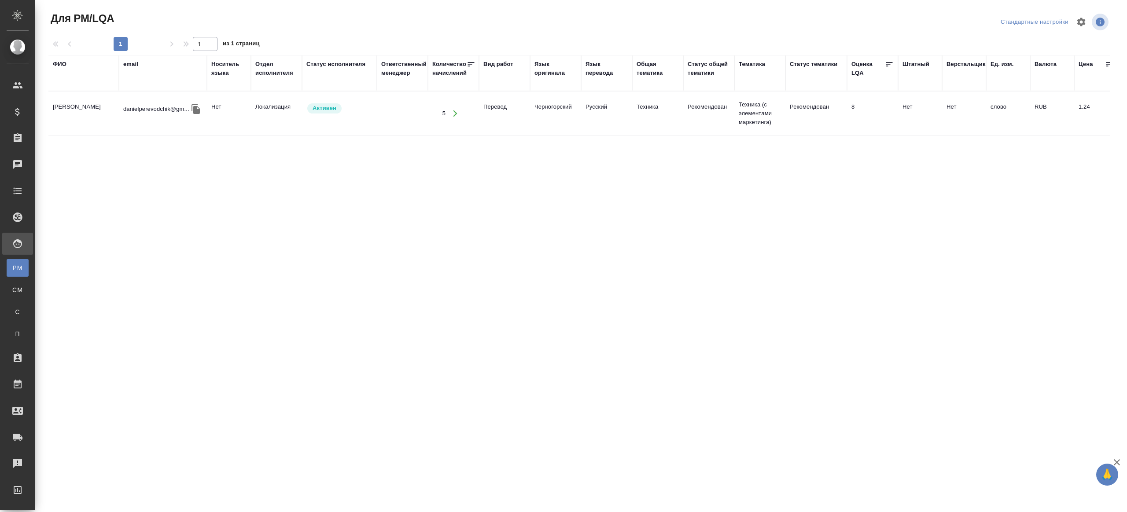
click at [91, 116] on td "[PERSON_NAME]" at bounding box center [83, 113] width 70 height 31
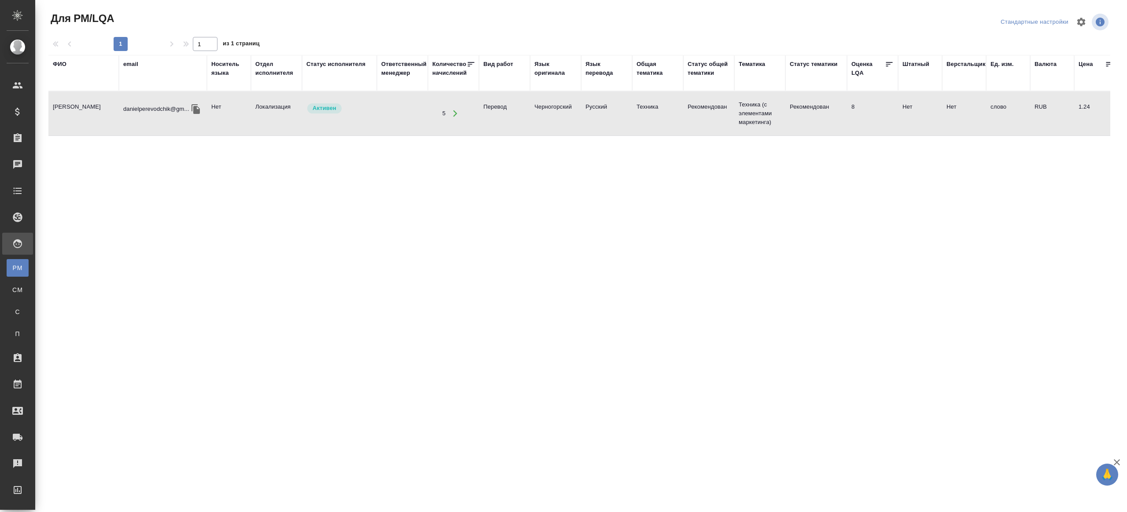
click at [91, 116] on td "[PERSON_NAME]" at bounding box center [83, 113] width 70 height 31
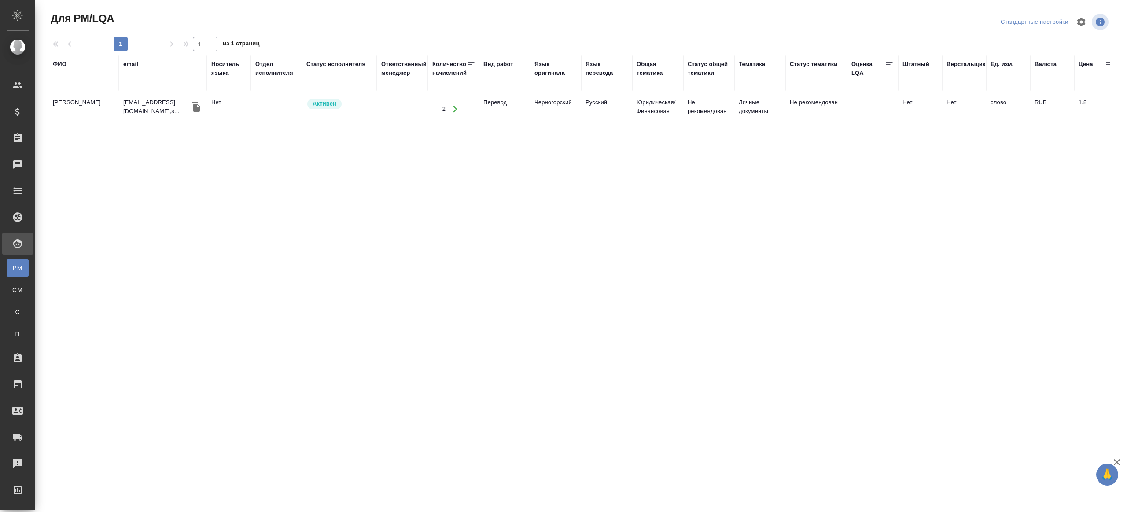
click at [151, 103] on p "[EMAIL_ADDRESS][DOMAIN_NAME],s..." at bounding box center [156, 107] width 66 height 18
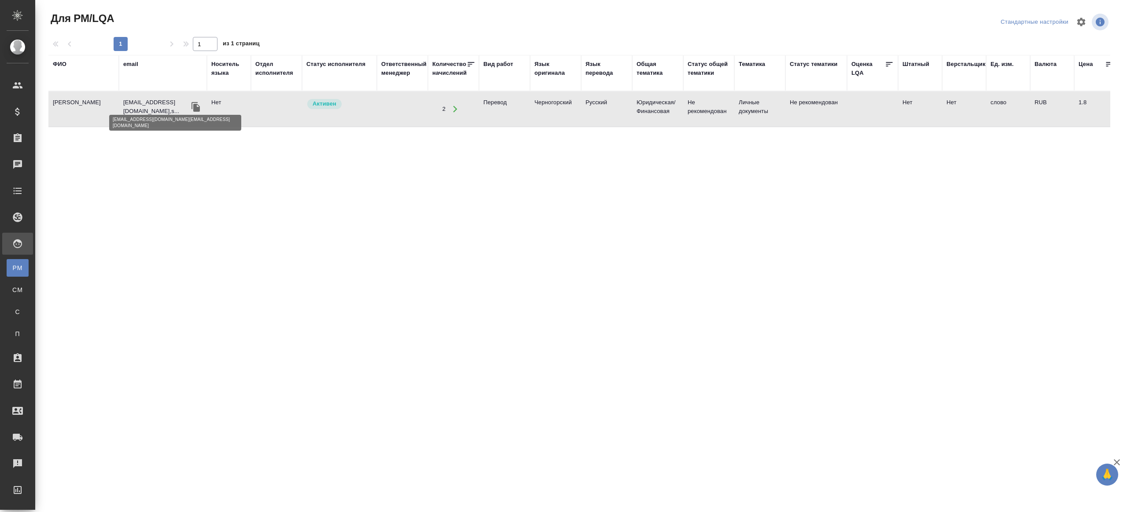
click at [151, 103] on p "[EMAIL_ADDRESS][DOMAIN_NAME],s..." at bounding box center [156, 107] width 66 height 18
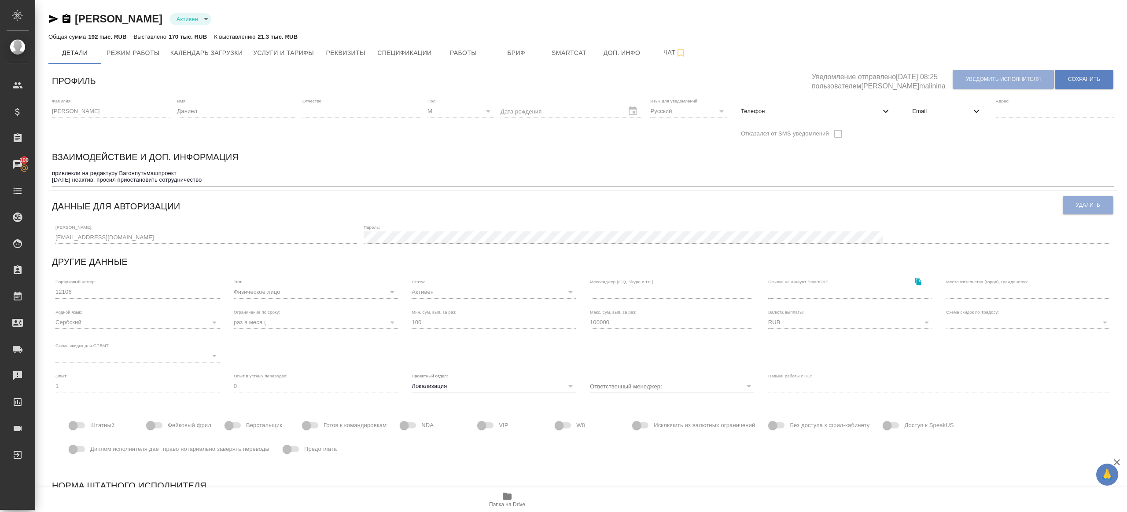
click at [990, 107] on div "Фамилия: [PERSON_NAME] Имя: Даниел Отчество: [PERSON_NAME]: М [DEMOGRAPHIC_DATA…" at bounding box center [582, 121] width 1069 height 52
click at [958, 107] on span "Email" at bounding box center [941, 111] width 59 height 9
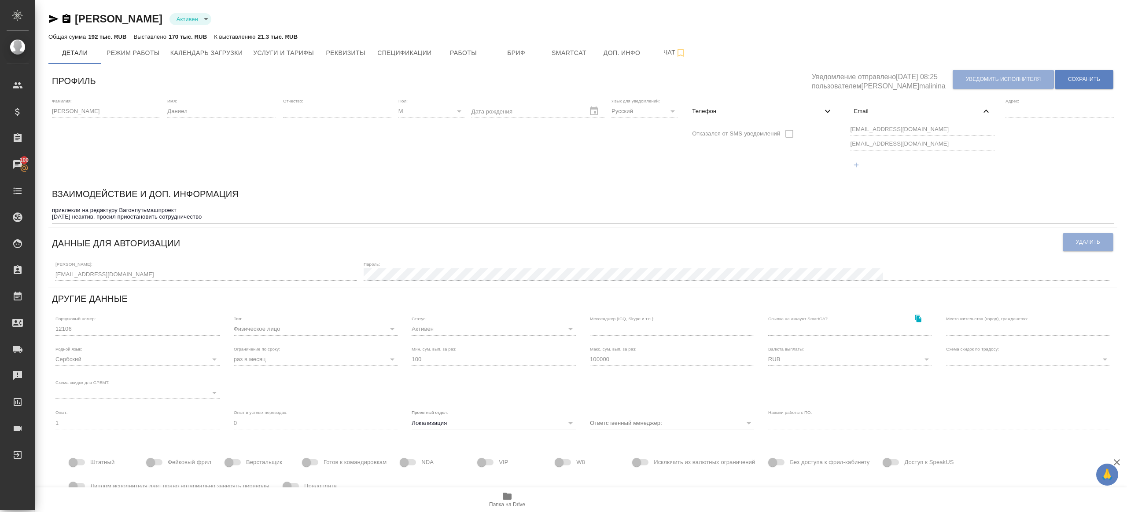
click at [777, 129] on div "Фамилия: [PERSON_NAME] Имя: Даниел Отчество: [PERSON_NAME]: М [DEMOGRAPHIC_DATA…" at bounding box center [582, 139] width 1069 height 89
click at [798, 147] on div "Фамилия: [PERSON_NAME] Имя: Даниел Отчество: [PERSON_NAME]: М [DEMOGRAPHIC_DATA…" at bounding box center [582, 139] width 1069 height 89
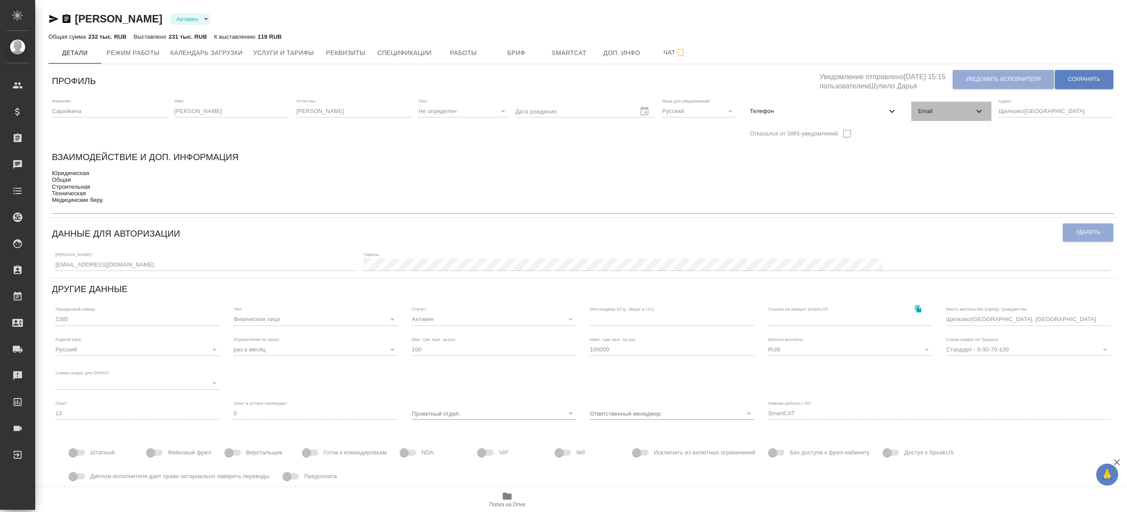
click at [940, 114] on span "Email" at bounding box center [946, 111] width 56 height 9
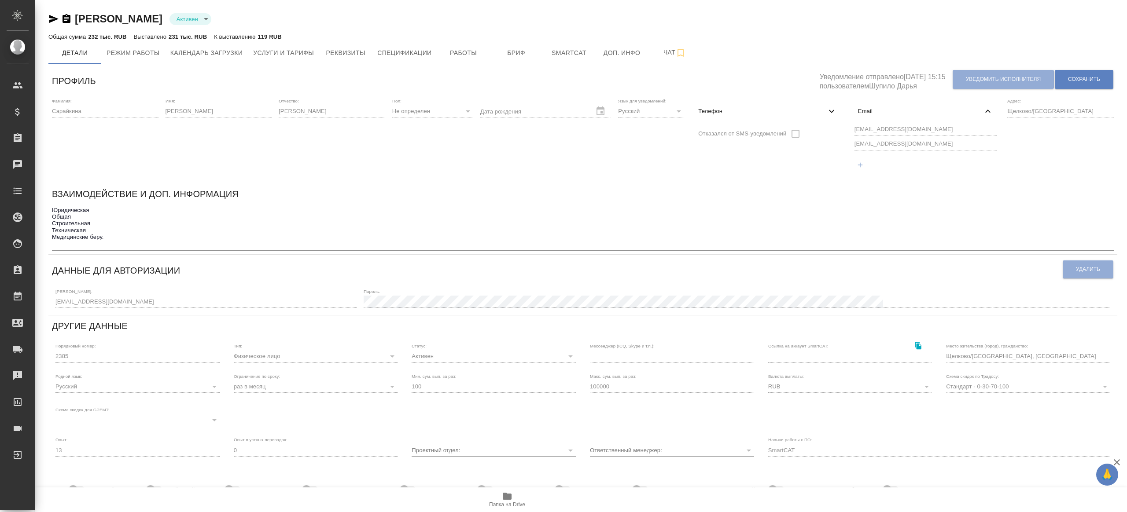
click at [821, 128] on div "Фамилия: Сарайкина Имя: Ольга Отчество: Анатольевна Пол: Не определен none Дата…" at bounding box center [582, 139] width 1069 height 89
click at [838, 145] on div "Фамилия: Сарайкина Имя: Ольга Отчество: Анатольевна Пол: Не определен none Дата…" at bounding box center [582, 139] width 1069 height 89
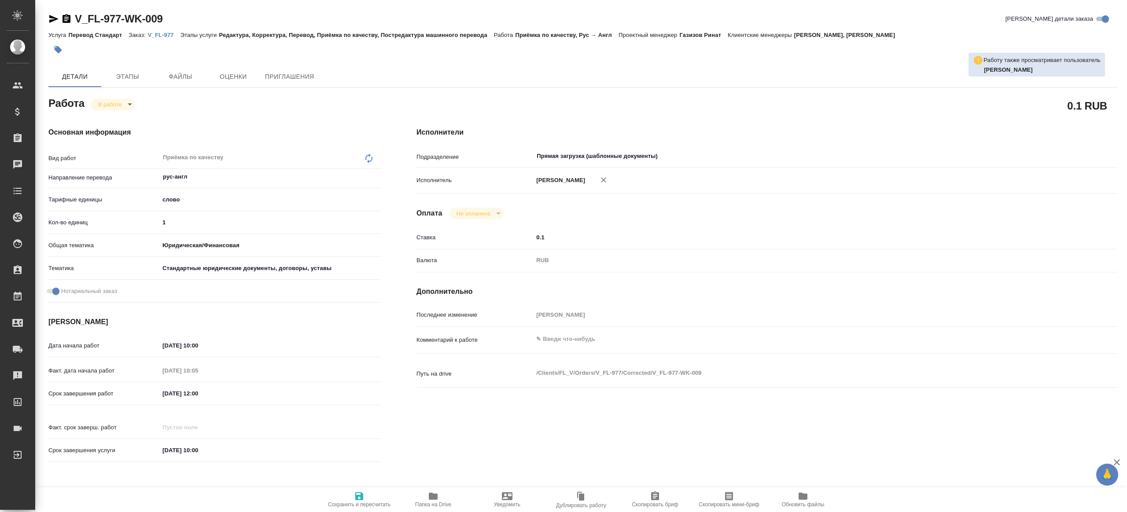
type textarea "x"
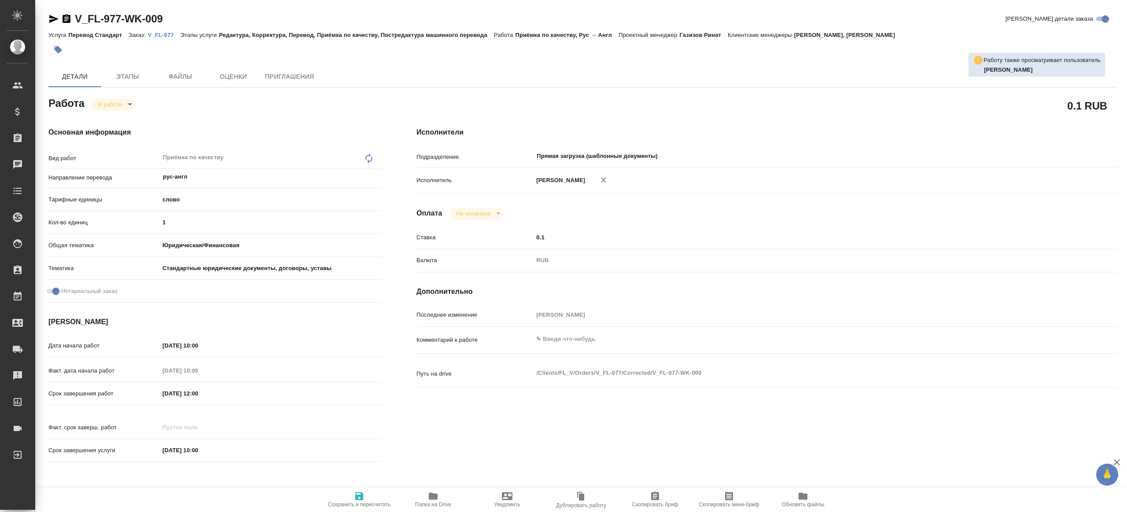
type textarea "x"
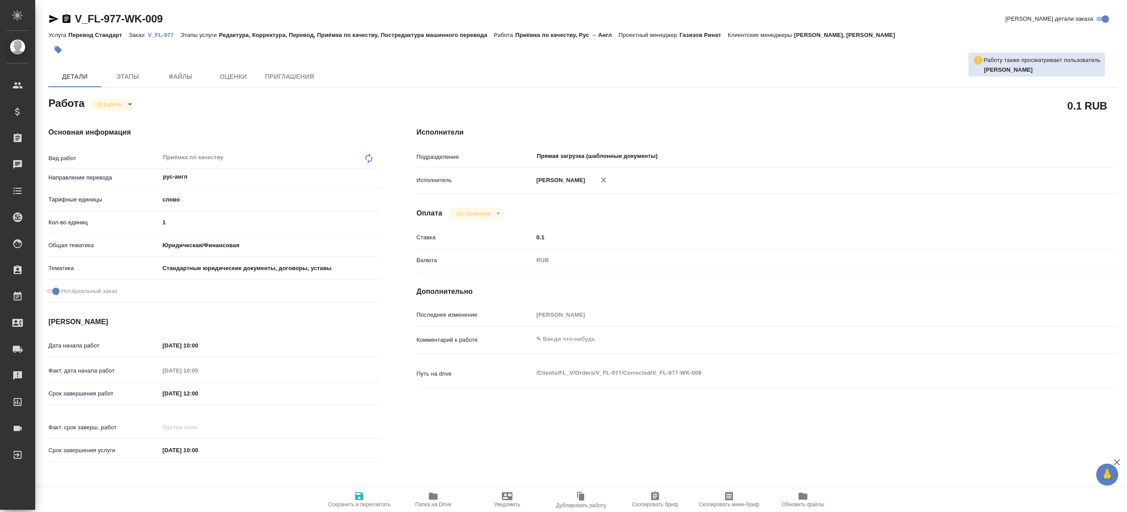
type textarea "x"
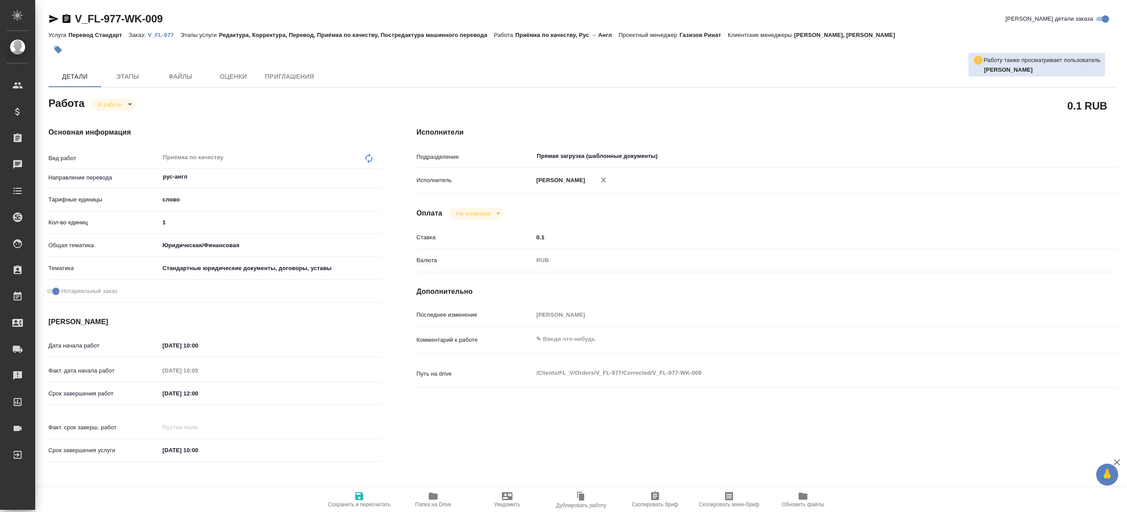
type textarea "x"
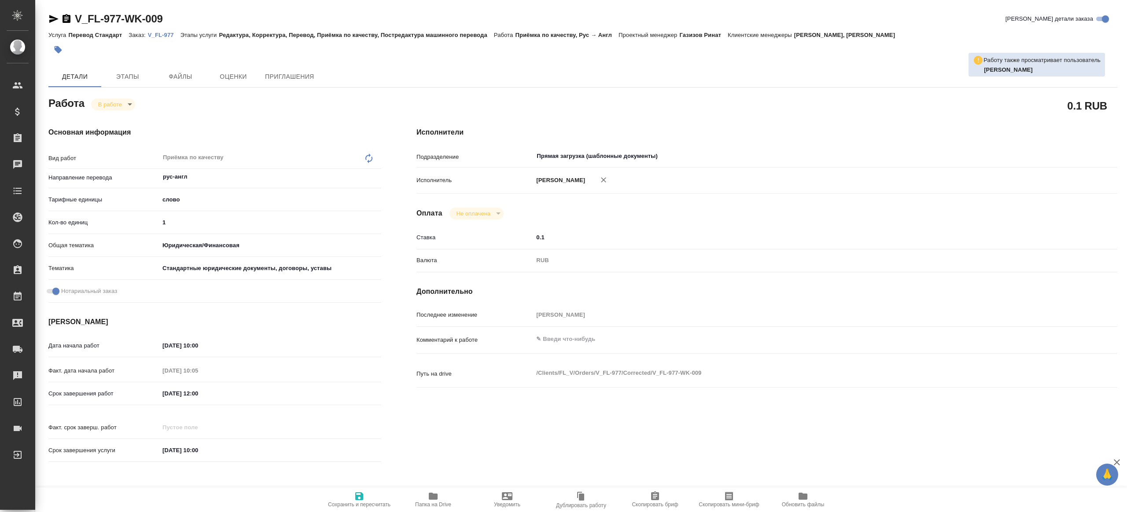
type textarea "x"
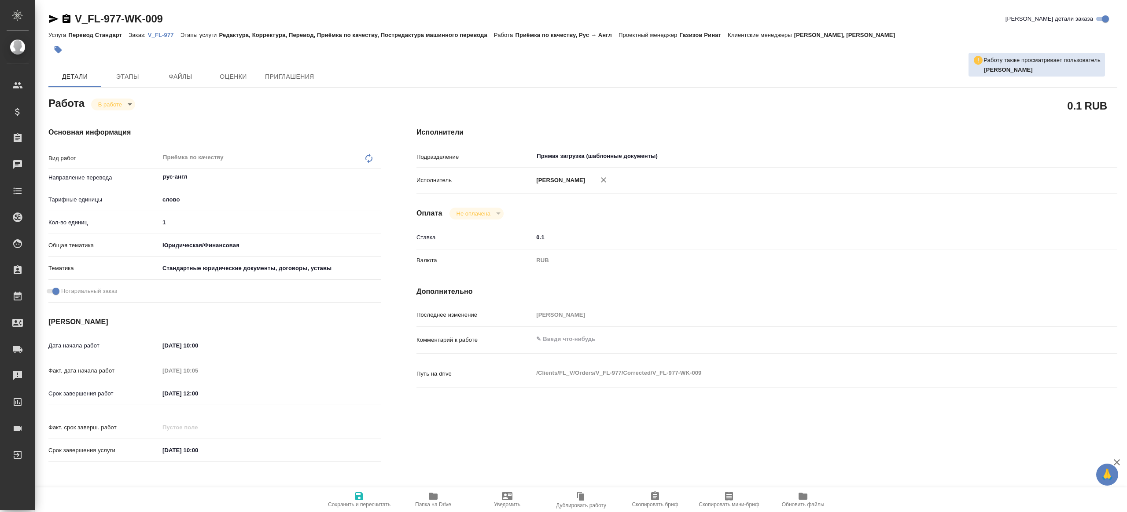
type textarea "x"
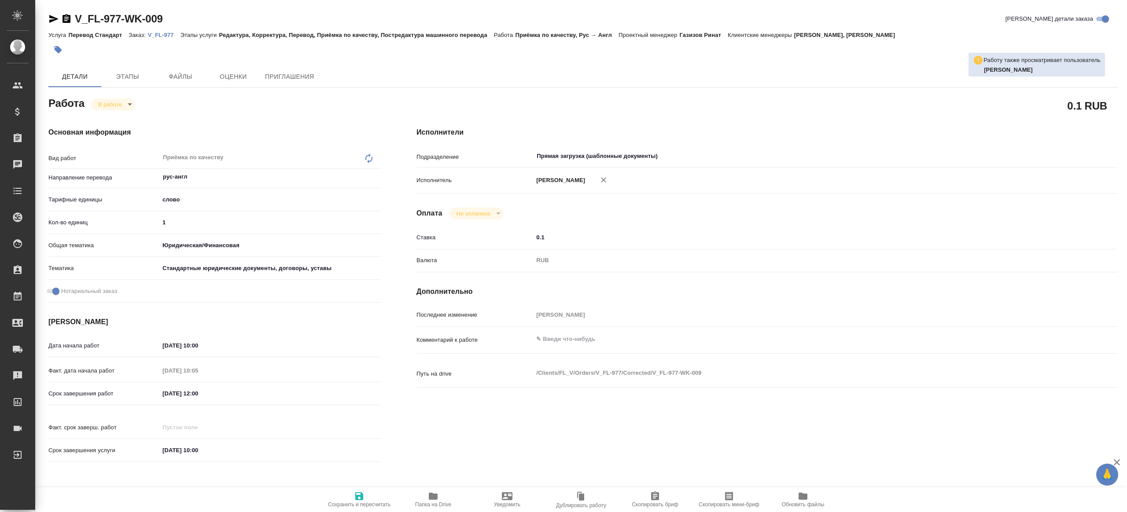
type textarea "x"
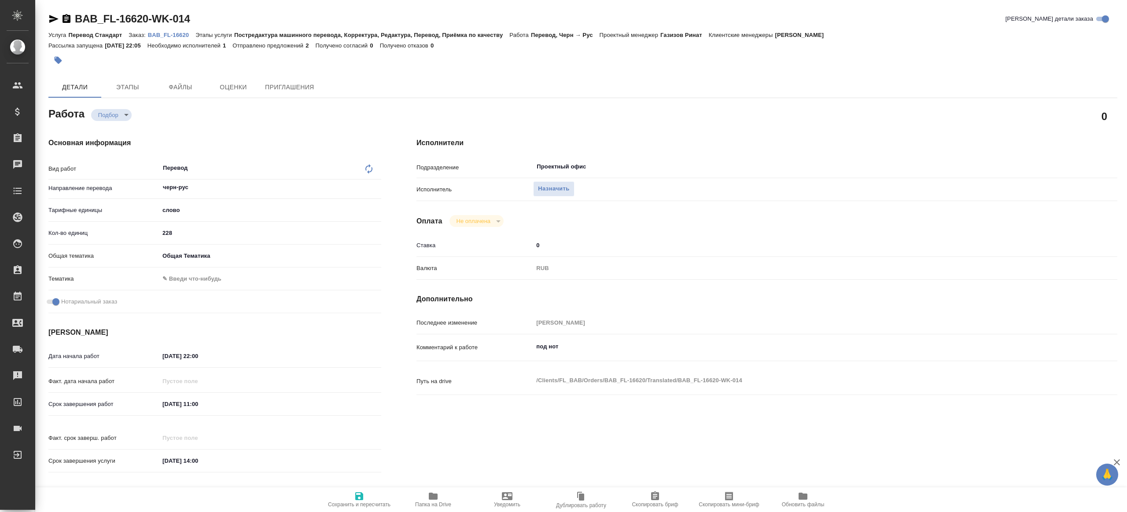
type textarea "x"
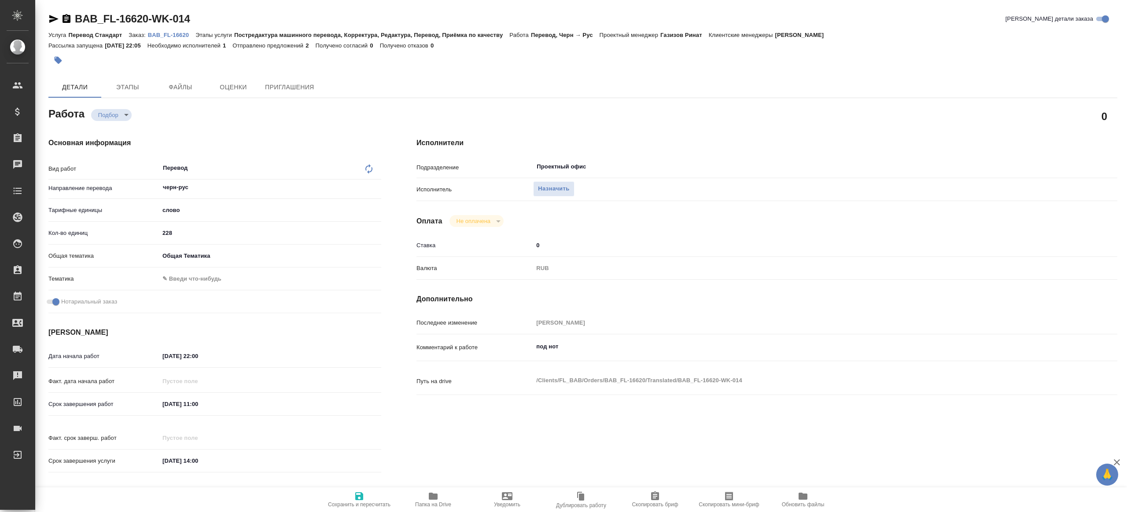
type textarea "x"
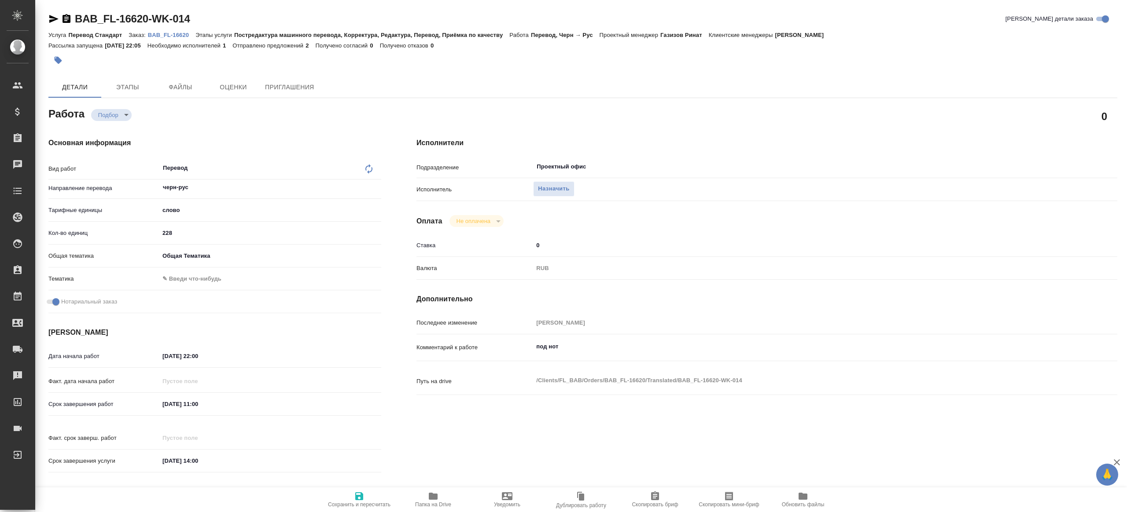
type textarea "x"
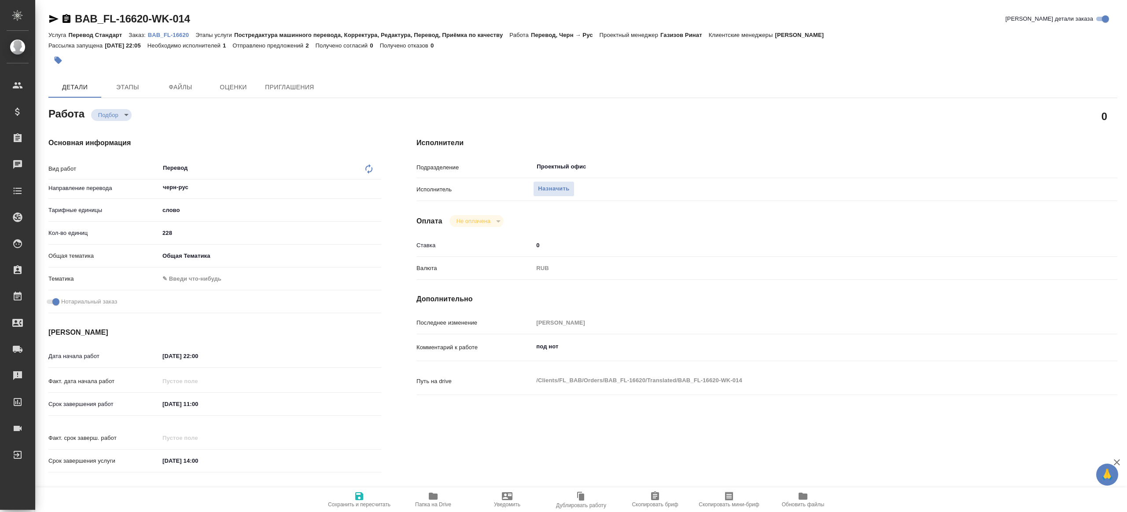
type textarea "x"
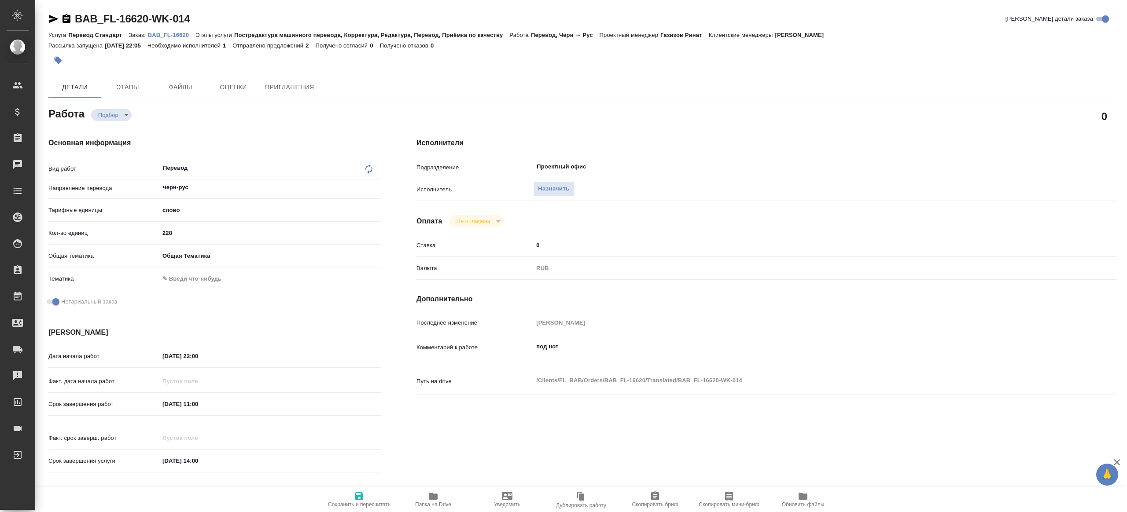
type textarea "x"
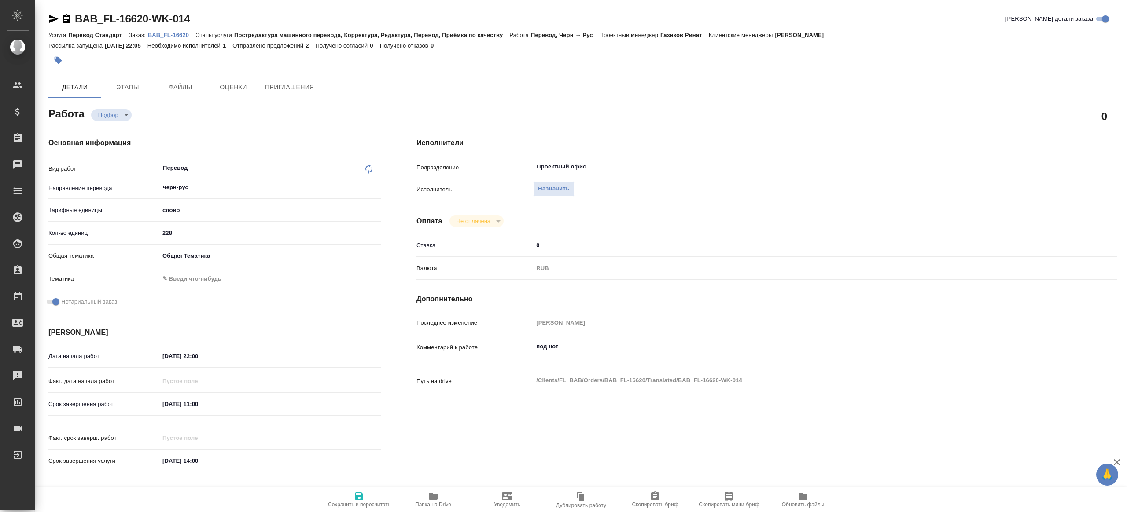
type textarea "x"
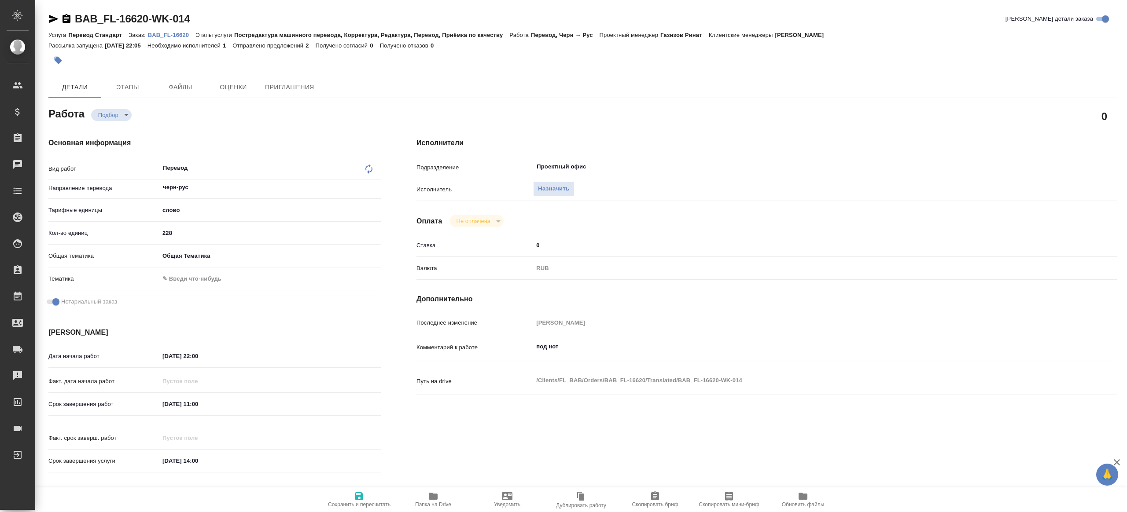
type textarea "x"
